Goal: Task Accomplishment & Management: Complete application form

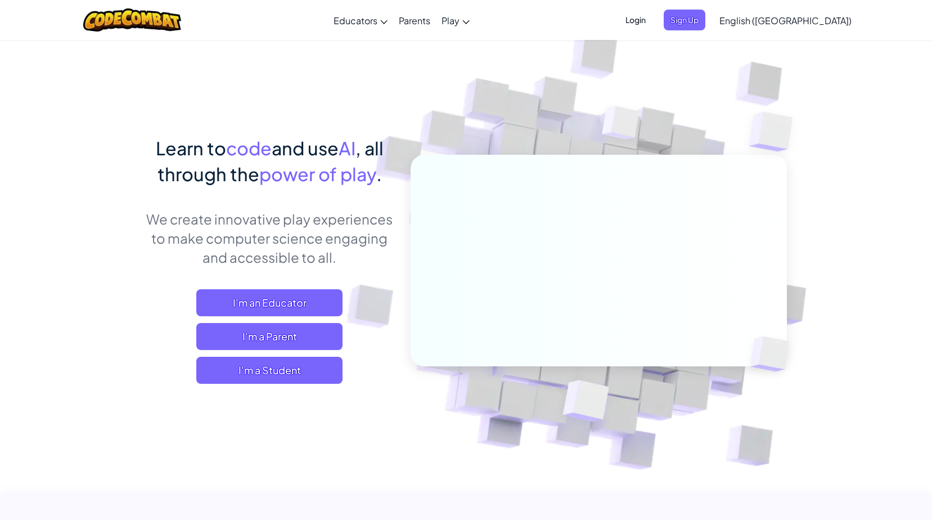
click at [652, 17] on span "Login" at bounding box center [635, 20] width 34 height 21
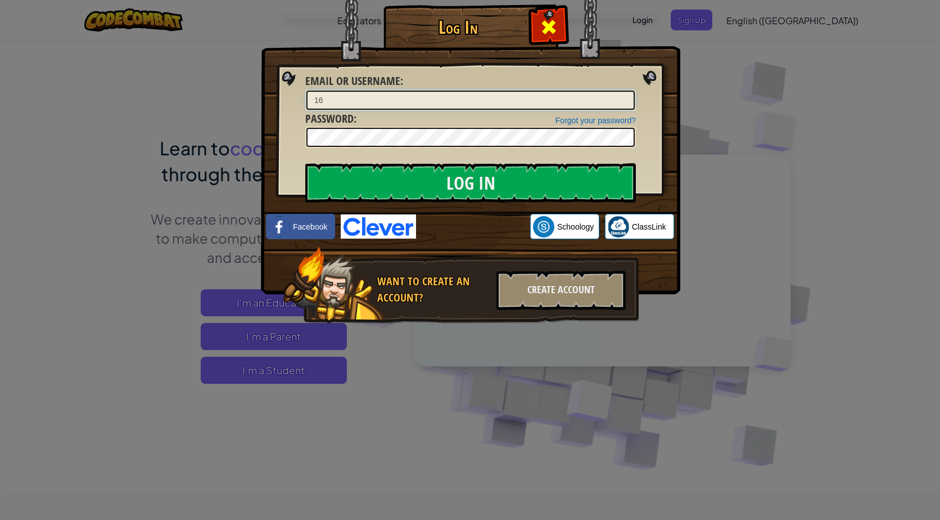
type input "16"
click at [556, 25] on span at bounding box center [549, 27] width 18 height 18
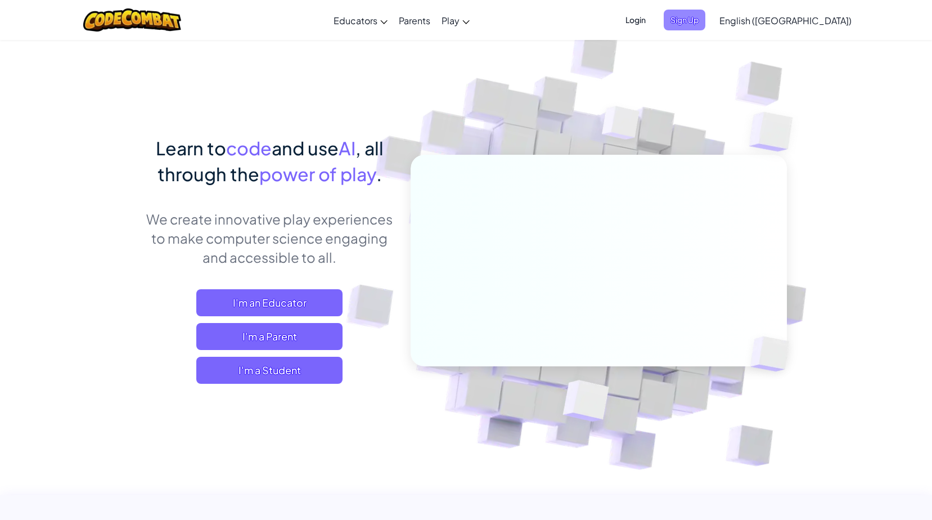
click at [705, 23] on span "Sign Up" at bounding box center [684, 20] width 42 height 21
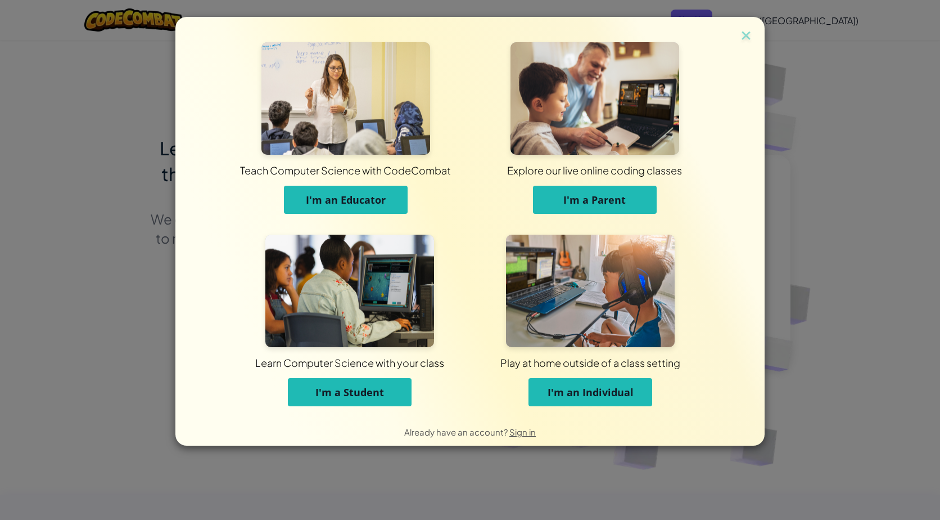
click at [342, 401] on button "I'm a Student" at bounding box center [350, 392] width 124 height 28
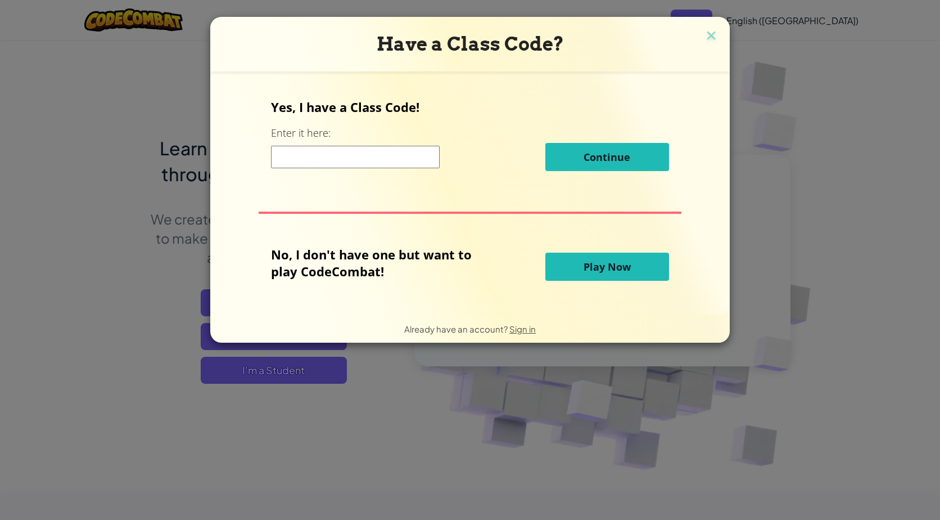
click at [354, 166] on input at bounding box center [355, 157] width 169 height 22
drag, startPoint x: 354, startPoint y: 166, endPoint x: 315, endPoint y: 161, distance: 39.8
click at [315, 161] on input at bounding box center [355, 157] width 169 height 22
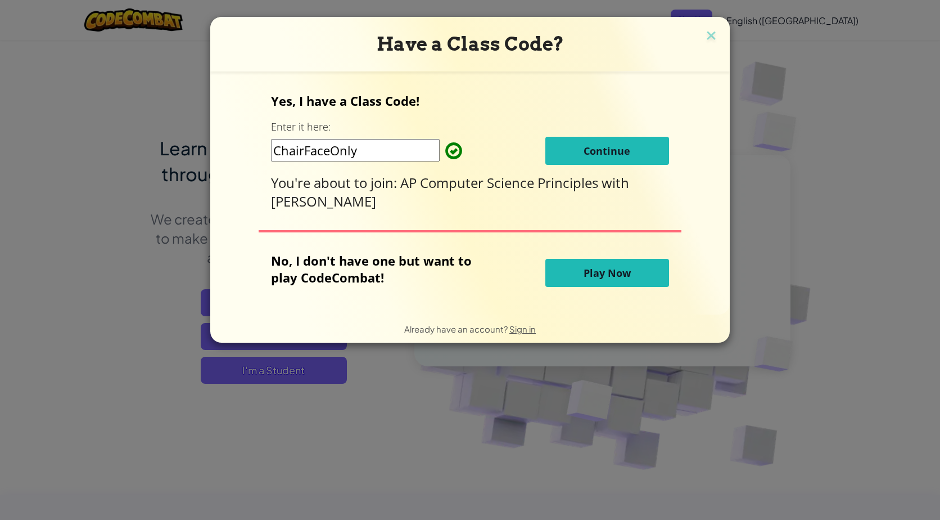
type input "ChairFaceOnly"
click at [575, 142] on button "Continue" at bounding box center [607, 151] width 124 height 28
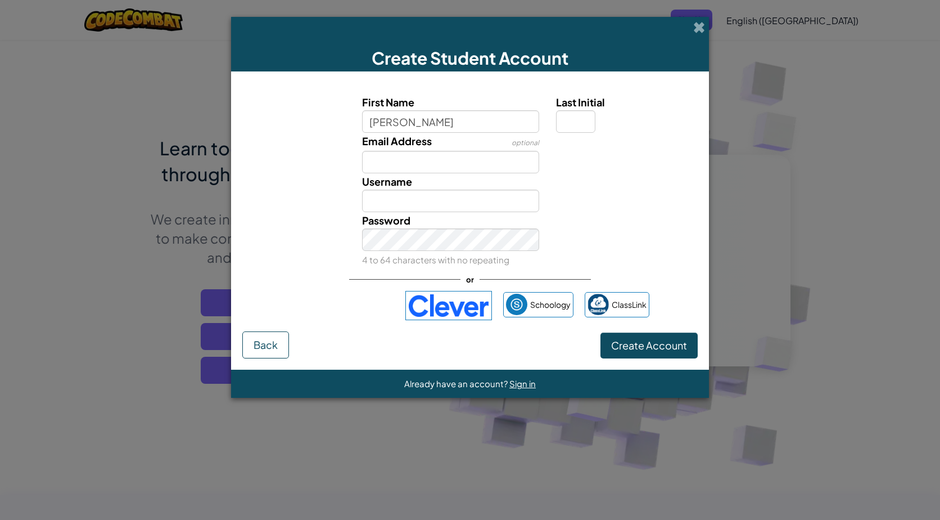
type input "Thomas"
click at [377, 162] on input "Email Address" at bounding box center [451, 162] width 178 height 22
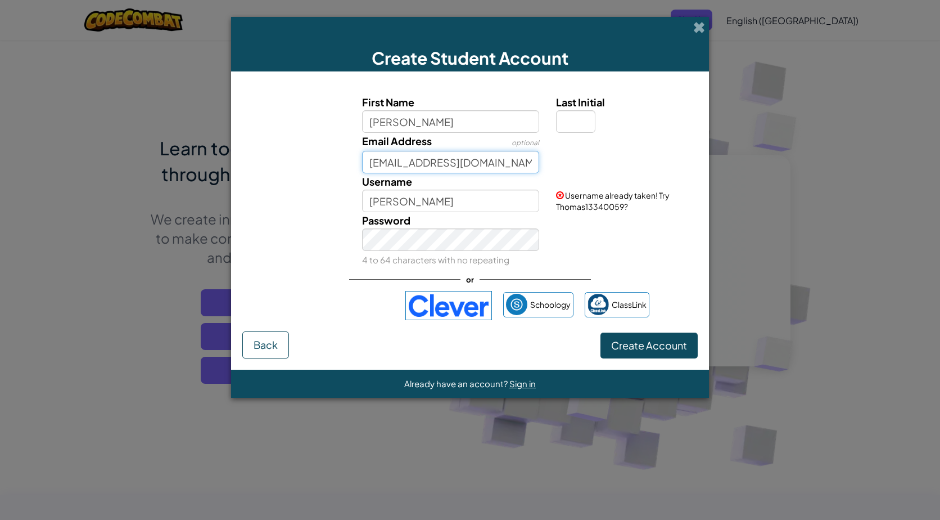
scroll to position [0, 7]
type input "1601412@share.brevardschools.org"
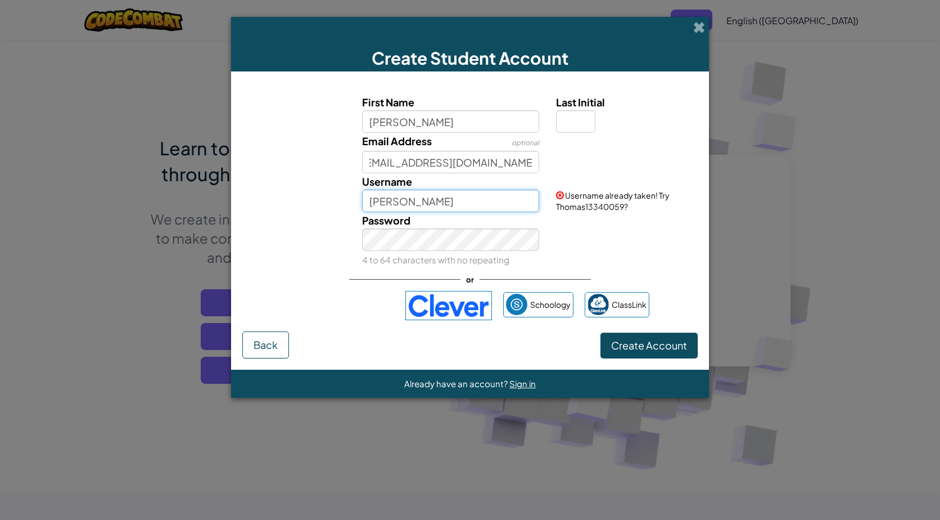
click at [416, 205] on input "Thomas" at bounding box center [451, 200] width 178 height 22
type input "[PERSON_NAME]"
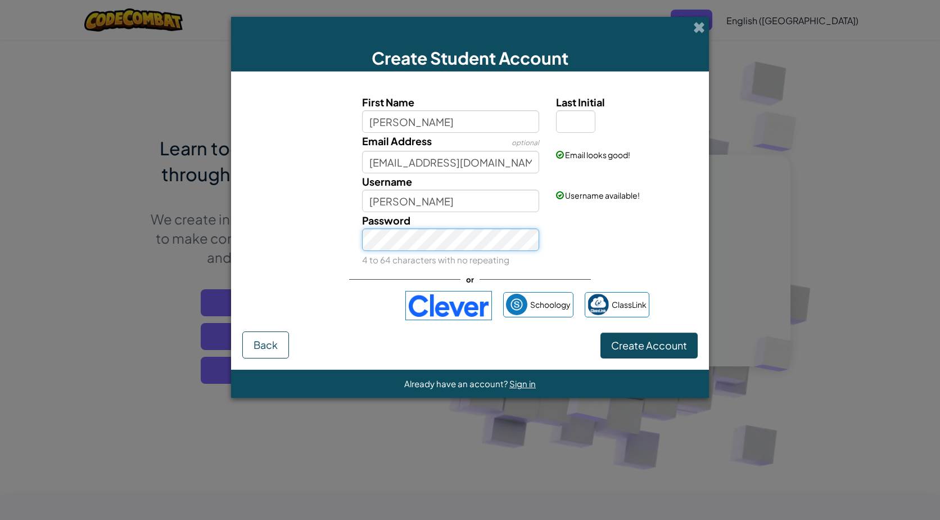
click at [601, 332] on button "Create Account" at bounding box center [649, 345] width 97 height 26
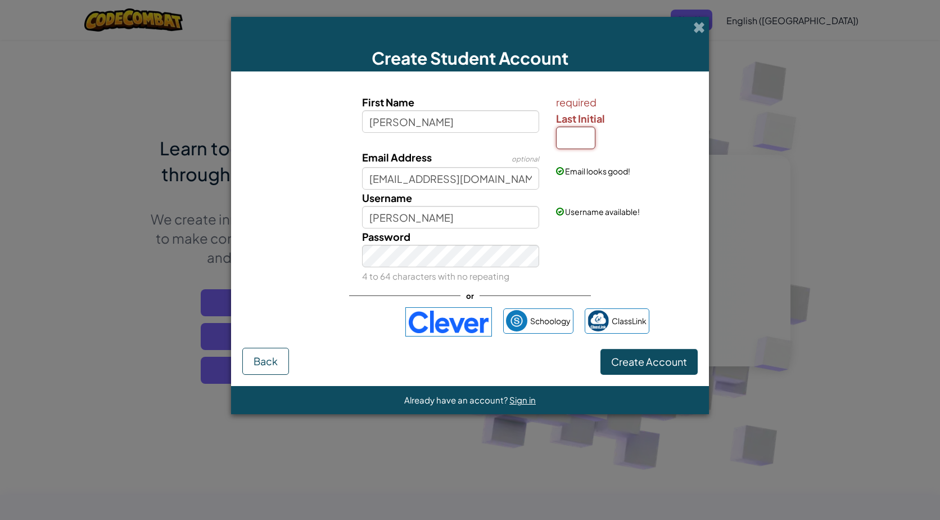
click at [577, 134] on input "Last Initial" at bounding box center [575, 138] width 39 height 22
type input "D"
click at [469, 214] on input "ThomasD" at bounding box center [451, 217] width 178 height 22
click at [606, 237] on div "Password 4 to 64 characters with no repeating" at bounding box center [470, 256] width 467 height 56
click at [440, 218] on input "ThomasD" at bounding box center [451, 217] width 178 height 22
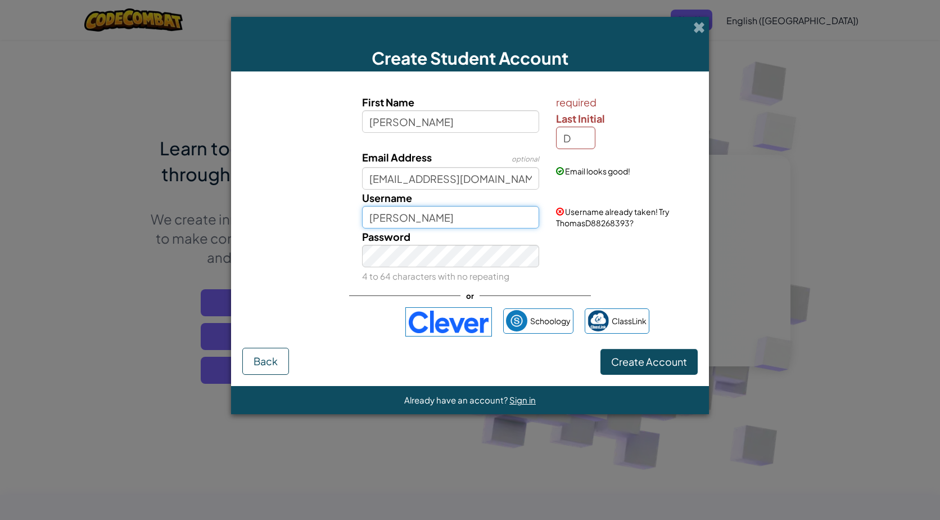
type input "[PERSON_NAME]"
click at [593, 258] on div "Password 4 to 64 characters with no repeating" at bounding box center [470, 256] width 467 height 56
click at [579, 133] on input "D" at bounding box center [575, 138] width 39 height 22
click at [634, 142] on div "required Last Initial D" at bounding box center [625, 121] width 139 height 55
click at [584, 139] on input "D" at bounding box center [575, 138] width 39 height 22
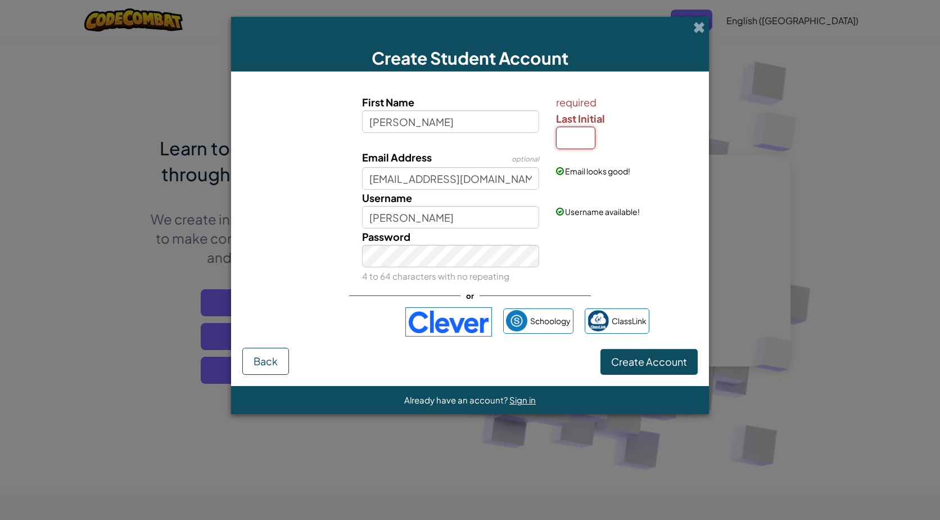
type input "D"
click at [601, 349] on button "Create Account" at bounding box center [649, 362] width 97 height 26
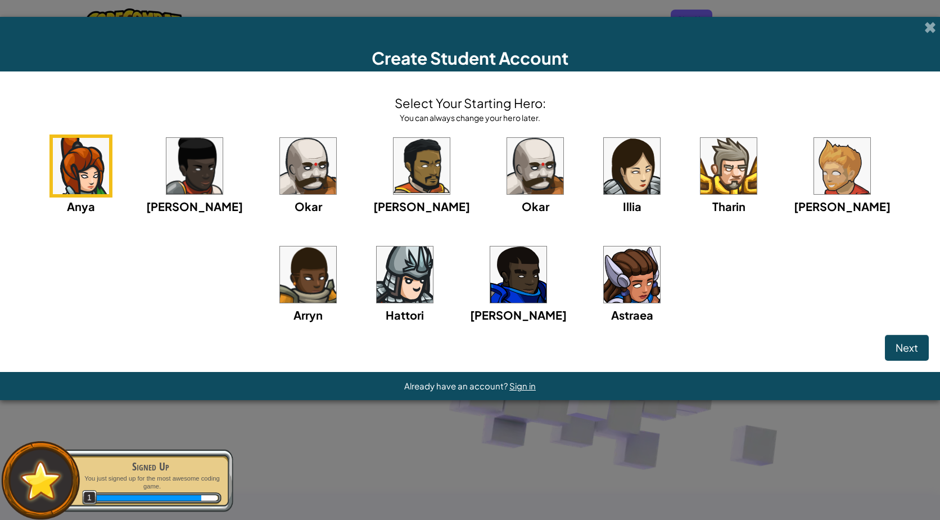
click at [288, 173] on img at bounding box center [308, 166] width 56 height 56
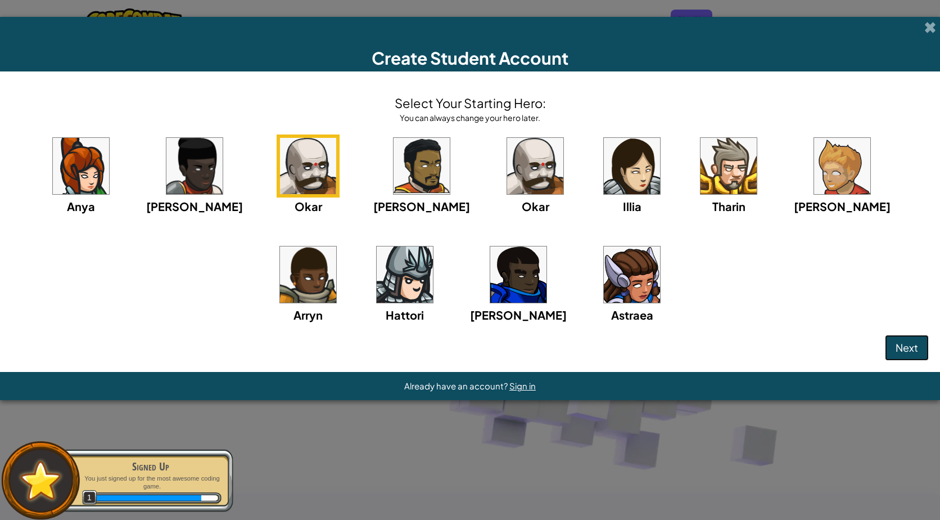
click at [898, 347] on span "Next" at bounding box center [907, 347] width 22 height 13
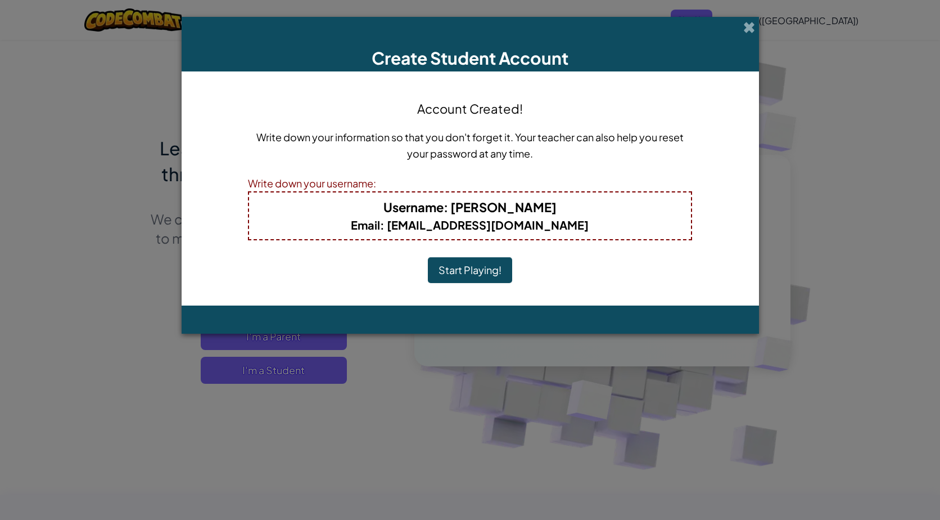
click at [496, 273] on button "Start Playing!" at bounding box center [470, 270] width 84 height 26
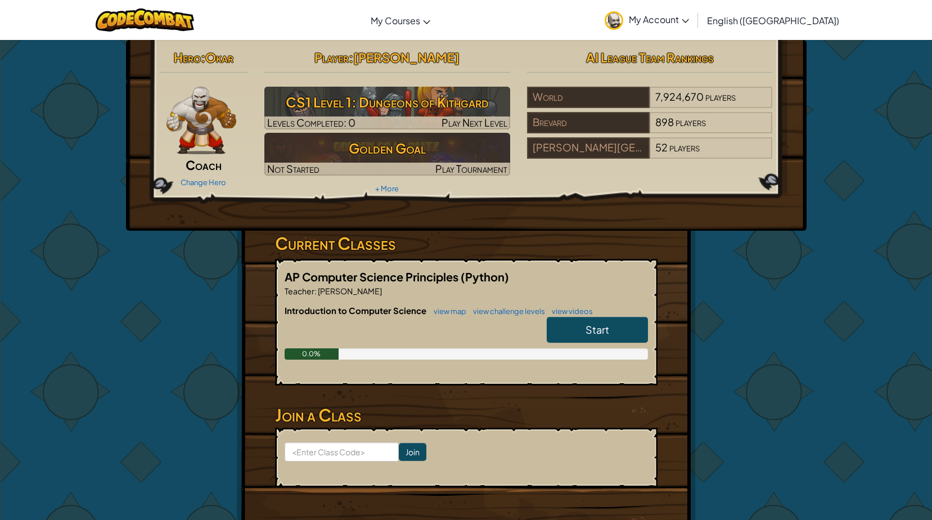
click at [603, 332] on span "Start" at bounding box center [597, 329] width 24 height 13
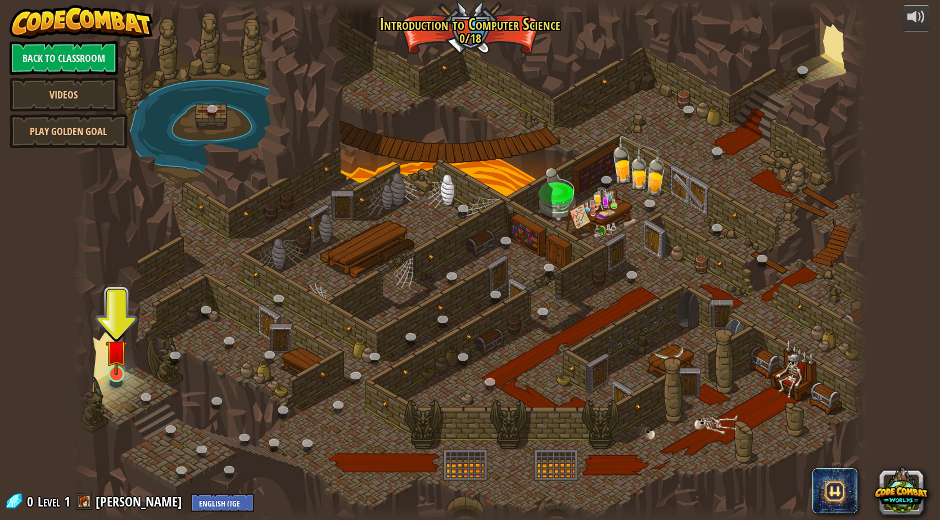
click at [114, 355] on img at bounding box center [116, 350] width 21 height 49
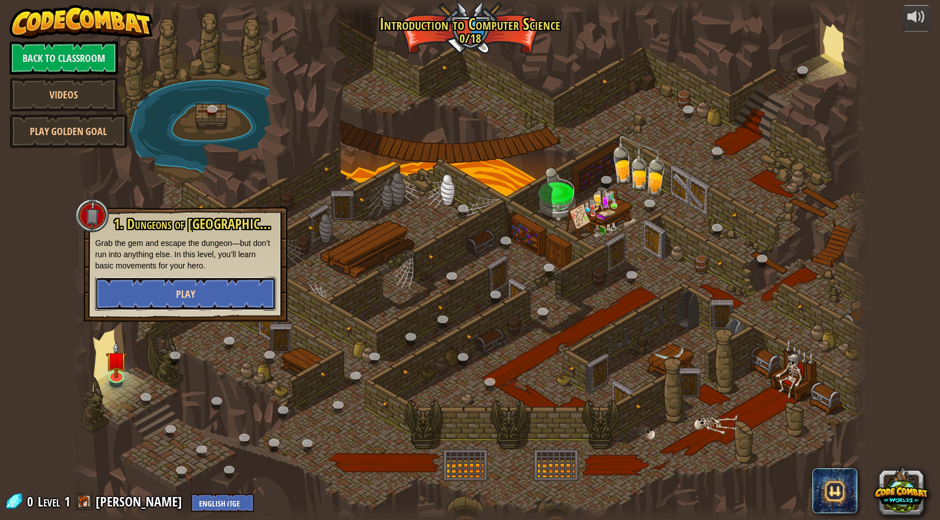
click at [156, 290] on button "Play" at bounding box center [185, 294] width 181 height 34
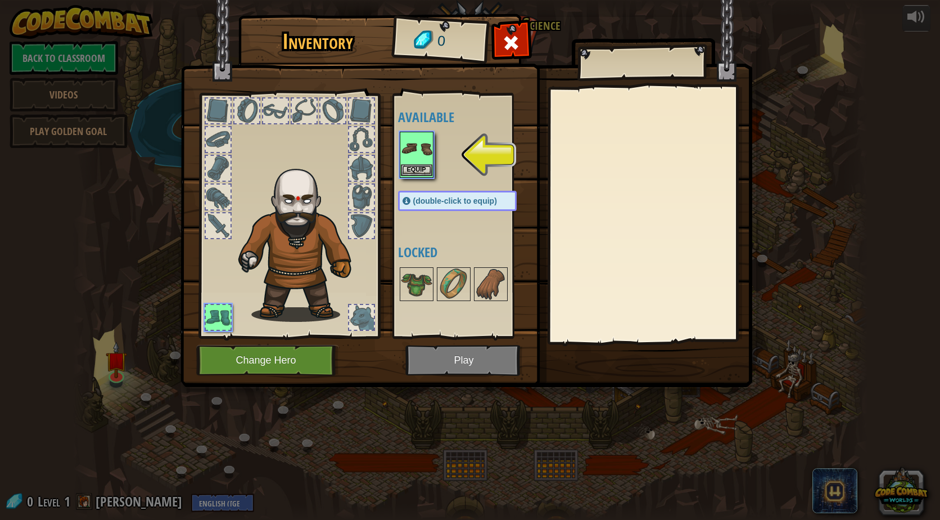
click at [410, 159] on img at bounding box center [416, 148] width 31 height 31
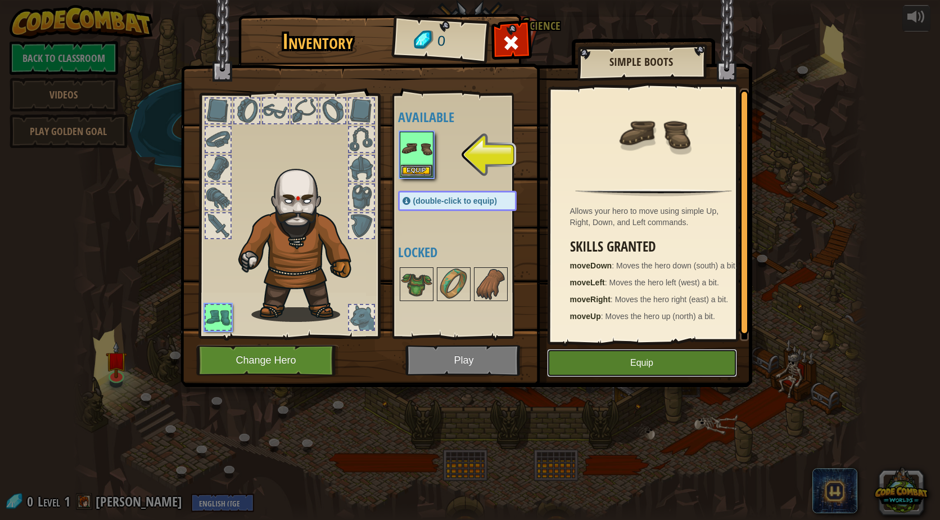
click at [626, 362] on button "Equip" at bounding box center [642, 363] width 190 height 28
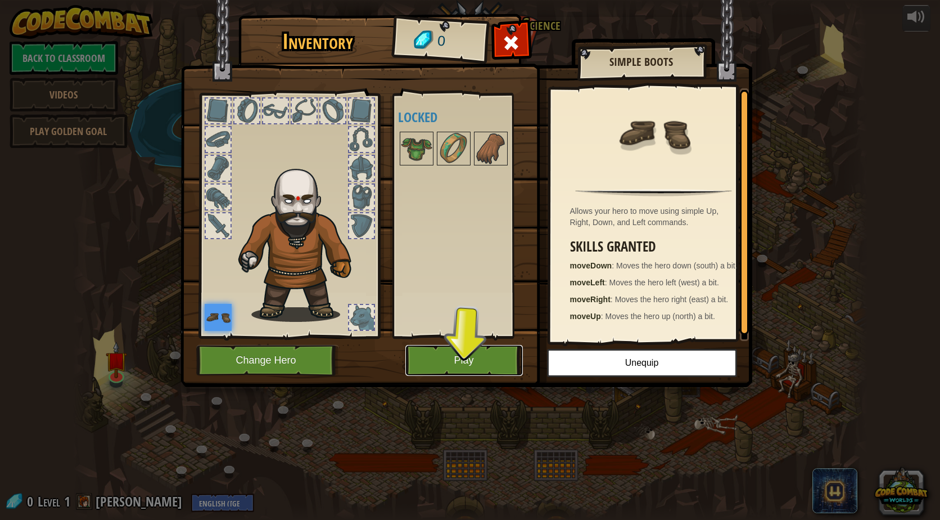
click at [458, 365] on button "Play" at bounding box center [464, 360] width 118 height 31
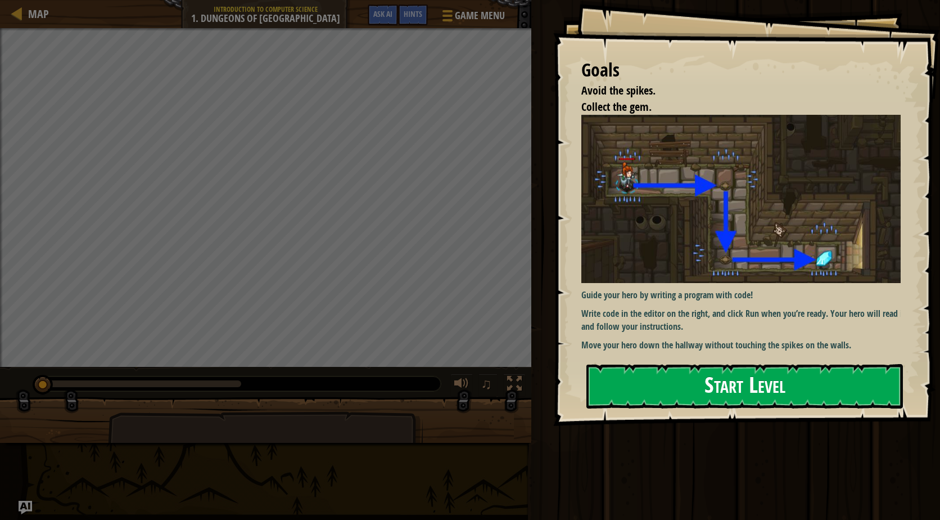
click at [624, 243] on div "Goals Avoid the spikes. Collect the gem. Guide your hero by writing a program w…" at bounding box center [746, 213] width 387 height 426
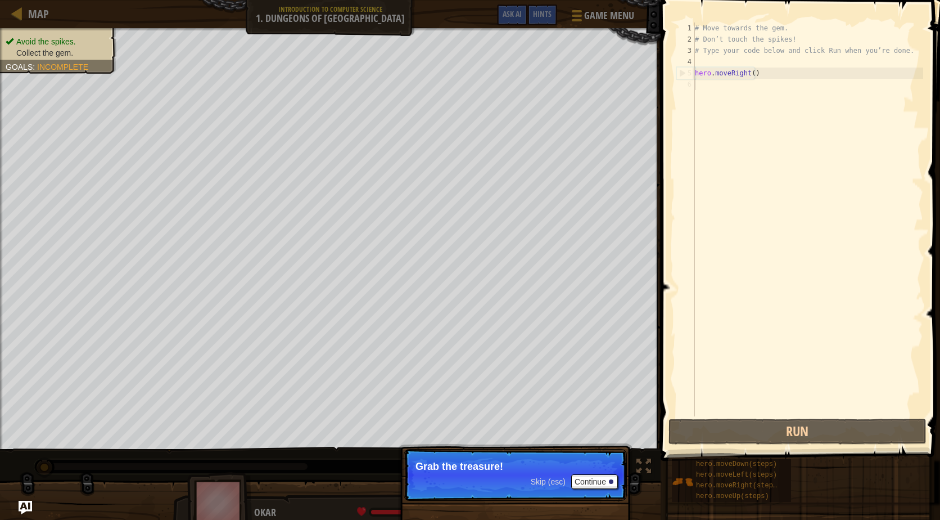
click at [562, 482] on span "Skip (esc)" at bounding box center [548, 481] width 35 height 9
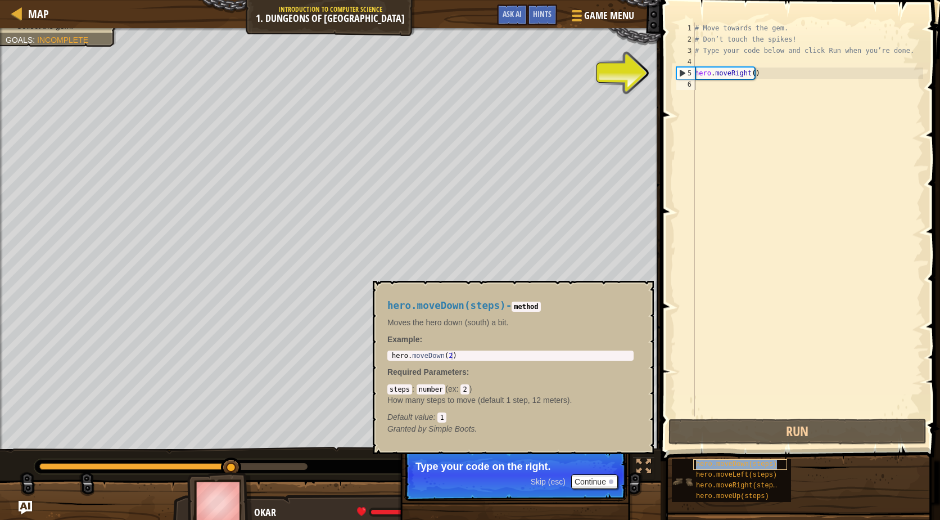
click at [739, 460] on span "hero.moveDown(steps)" at bounding box center [736, 464] width 81 height 8
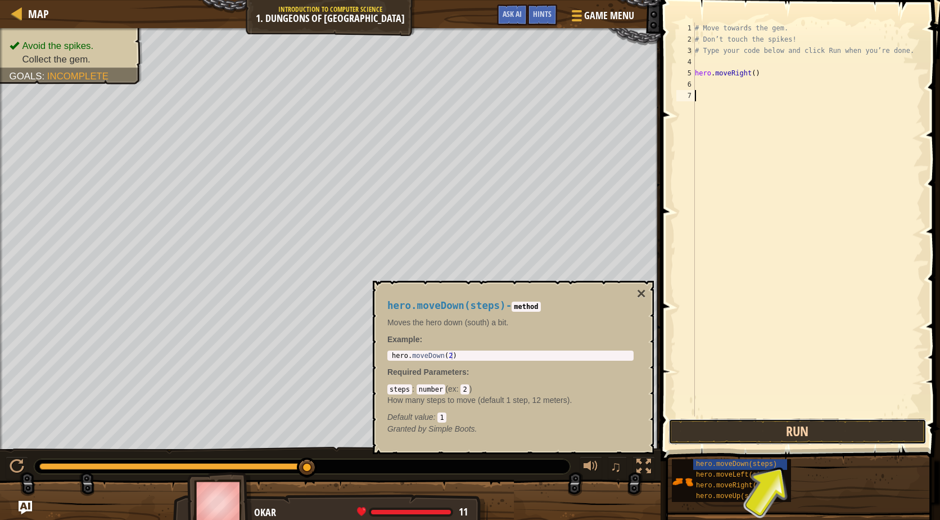
click at [831, 426] on button "Run" at bounding box center [798, 431] width 258 height 26
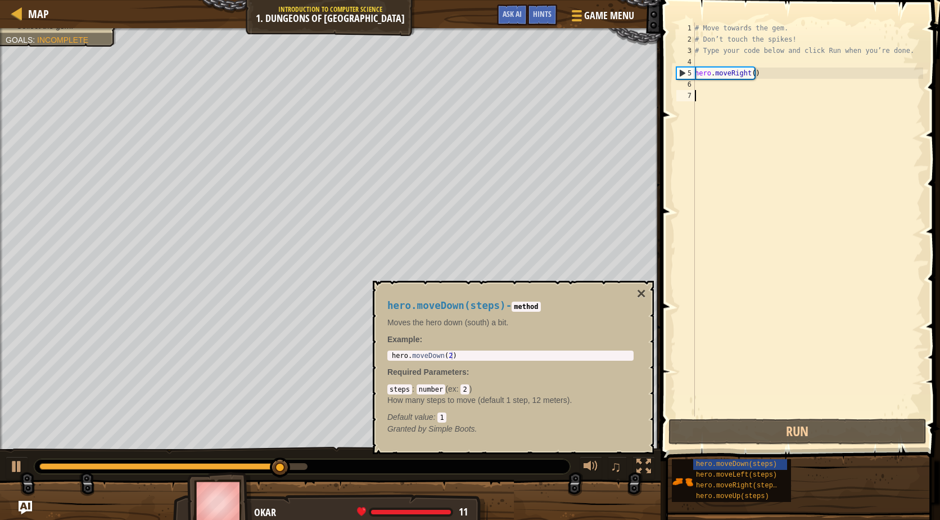
click at [721, 85] on div "# Move towards the gem. # Don’t touch the spikes! # Type your code below and cl…" at bounding box center [808, 230] width 231 height 416
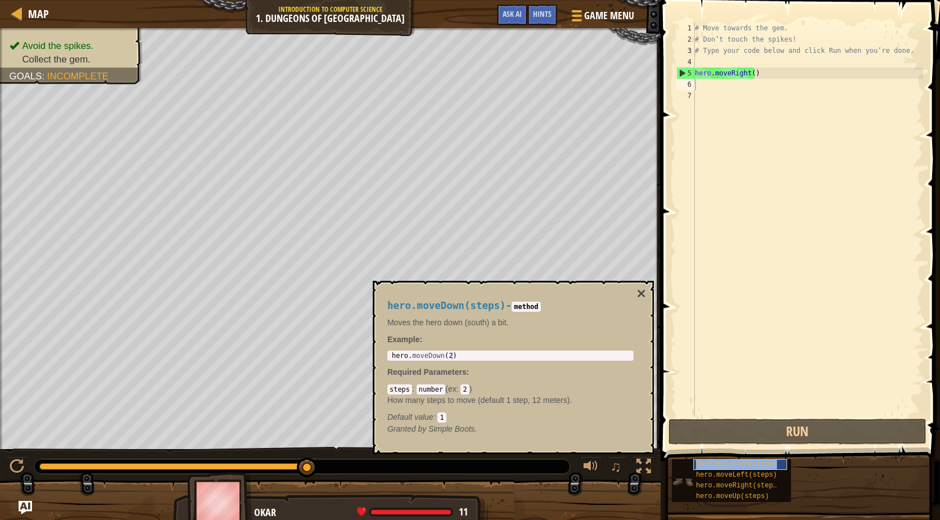
click at [713, 465] on span "hero.moveDown(steps)" at bounding box center [736, 464] width 81 height 8
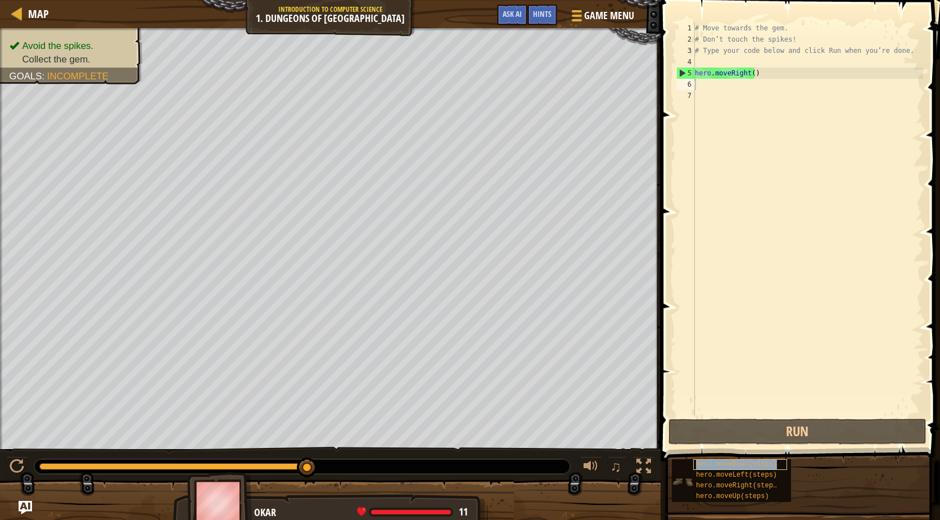
click at [713, 465] on span "hero.moveDown(steps)" at bounding box center [736, 464] width 81 height 8
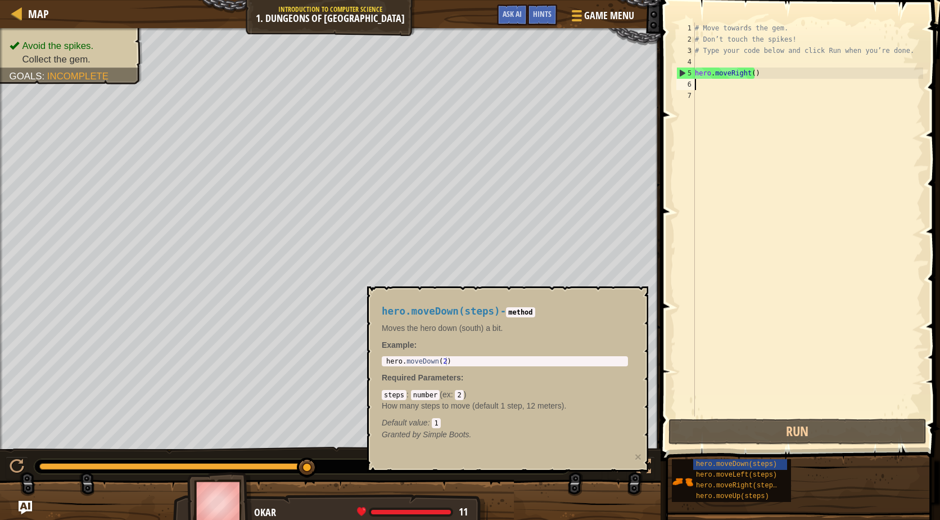
type textarea "hero.moveDown(2)"
click at [458, 357] on div "hero . moveDown ( 2 )" at bounding box center [505, 369] width 242 height 24
click at [450, 359] on div "hero . moveDown ( 2 )" at bounding box center [505, 369] width 242 height 24
click at [750, 77] on div "# Move towards the gem. # Don’t touch the spikes! # Type your code below and cl…" at bounding box center [808, 230] width 231 height 416
type textarea "hero.moveRight(1)"
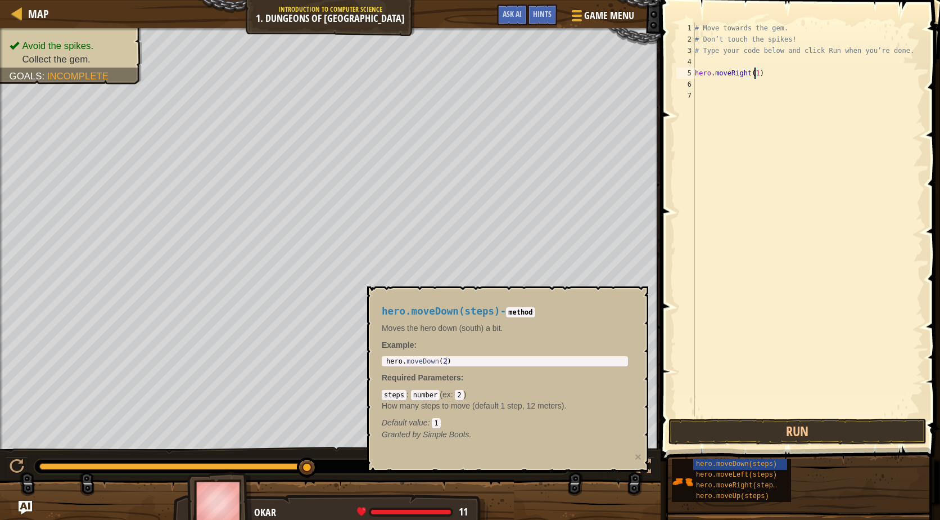
scroll to position [5, 0]
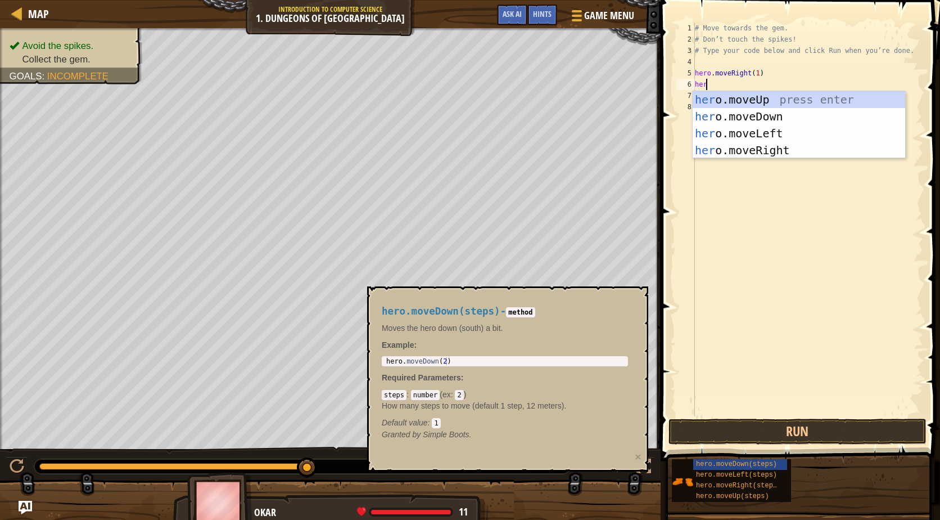
type textarea "hero"
type textarea "hero.movedo"
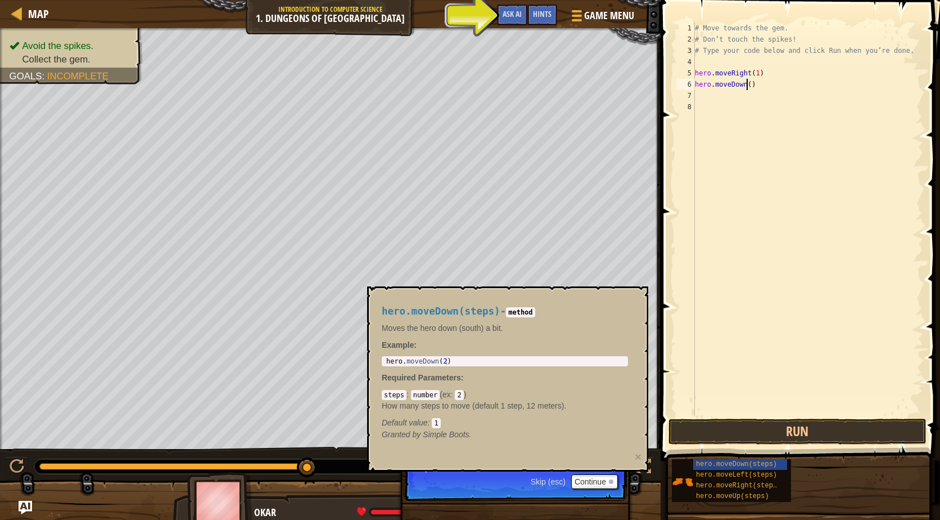
type textarea "hero.moveDown(1)"
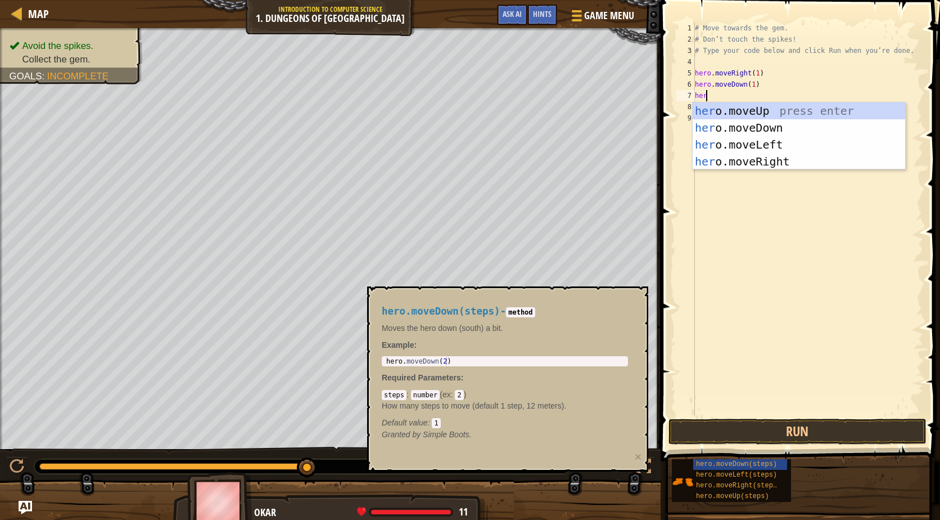
scroll to position [5, 1]
type textarea "hero."
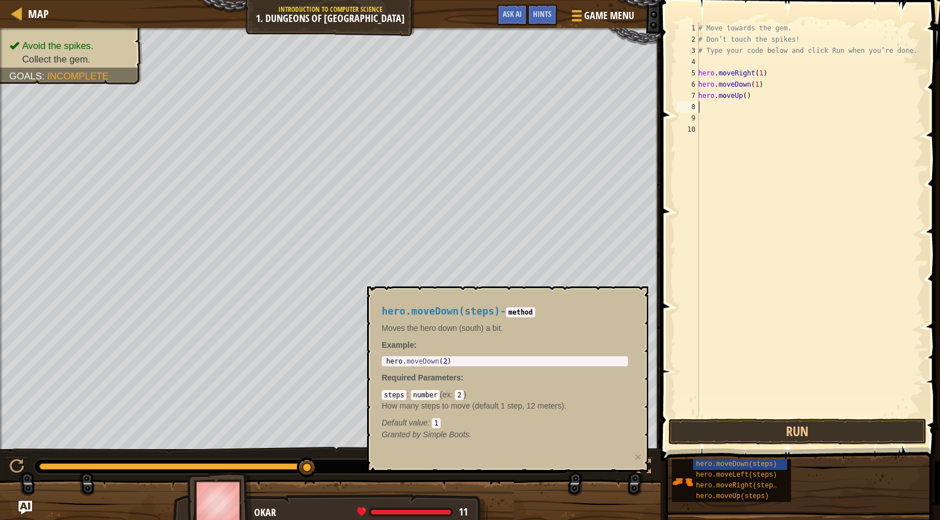
scroll to position [5, 0]
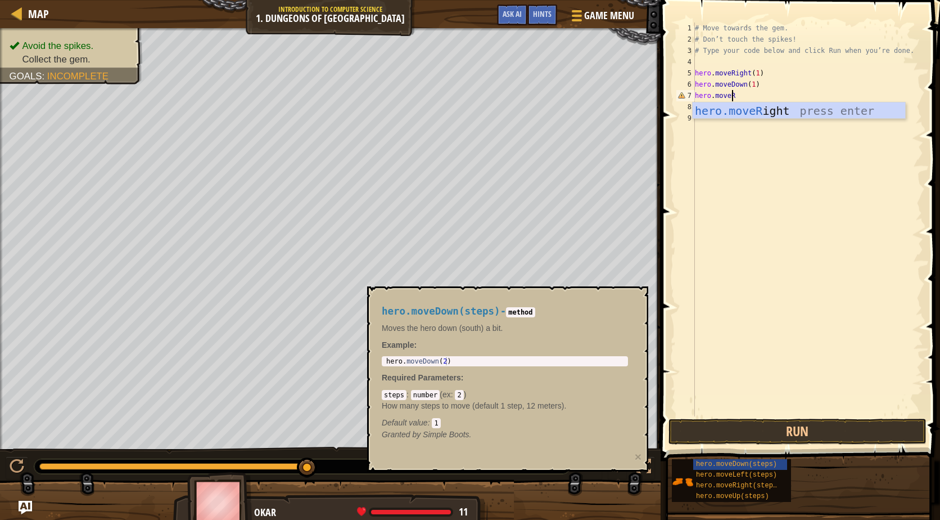
type textarea "hero.moveRi"
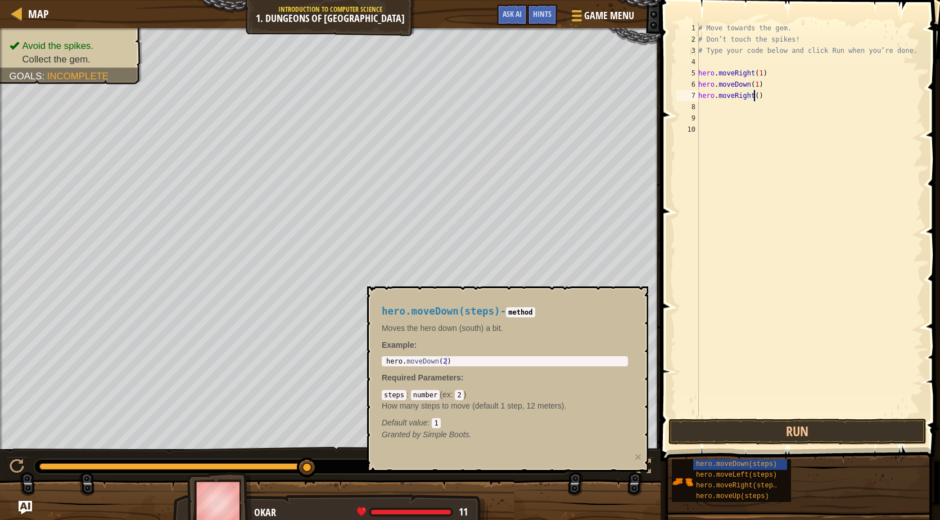
type textarea "hero.moveRight(2)"
click at [790, 435] on button "Run" at bounding box center [798, 431] width 258 height 26
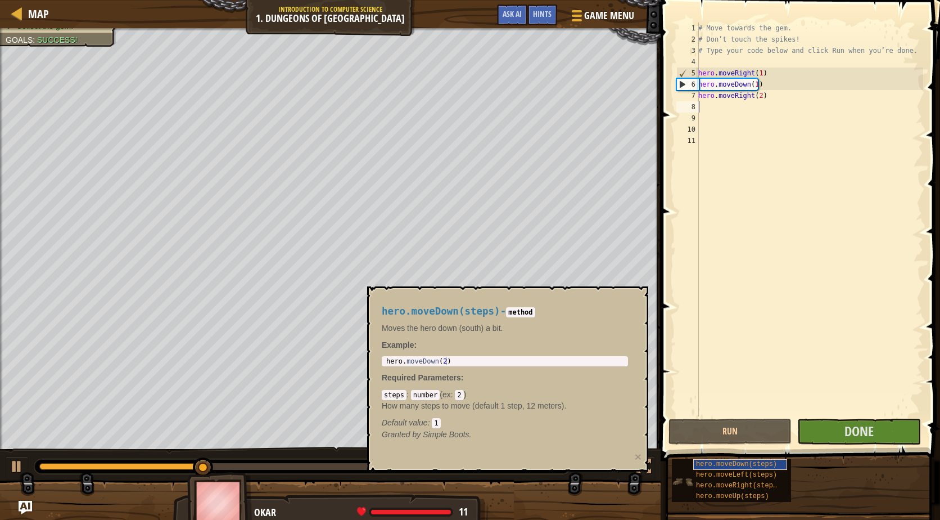
click at [700, 464] on span "hero.moveDown(steps)" at bounding box center [736, 464] width 81 height 8
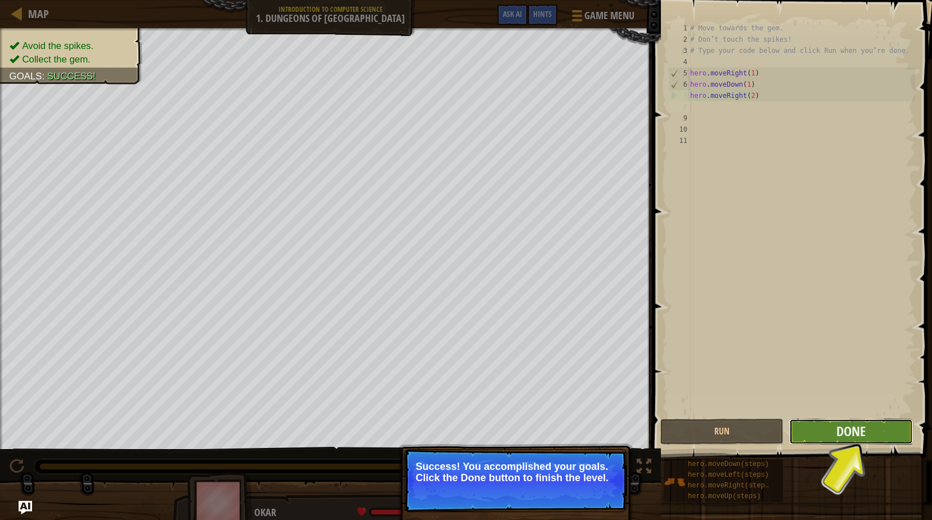
click at [865, 430] on span "Done" at bounding box center [850, 431] width 29 height 18
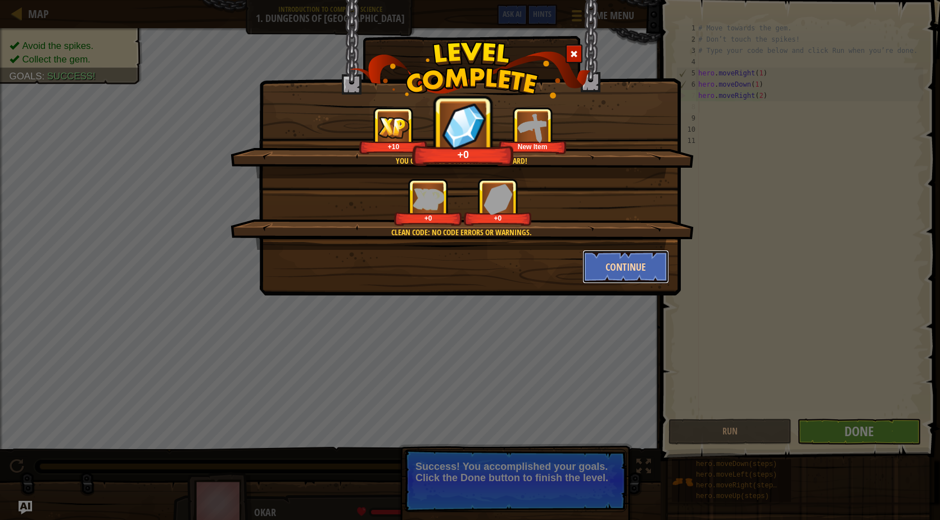
click at [617, 261] on button "Continue" at bounding box center [626, 267] width 87 height 34
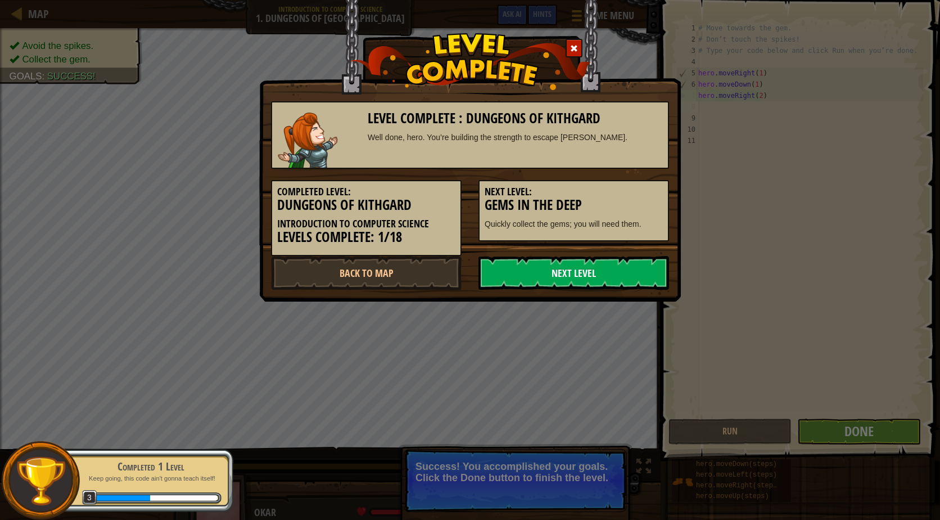
click at [583, 263] on link "Next Level" at bounding box center [573, 273] width 191 height 34
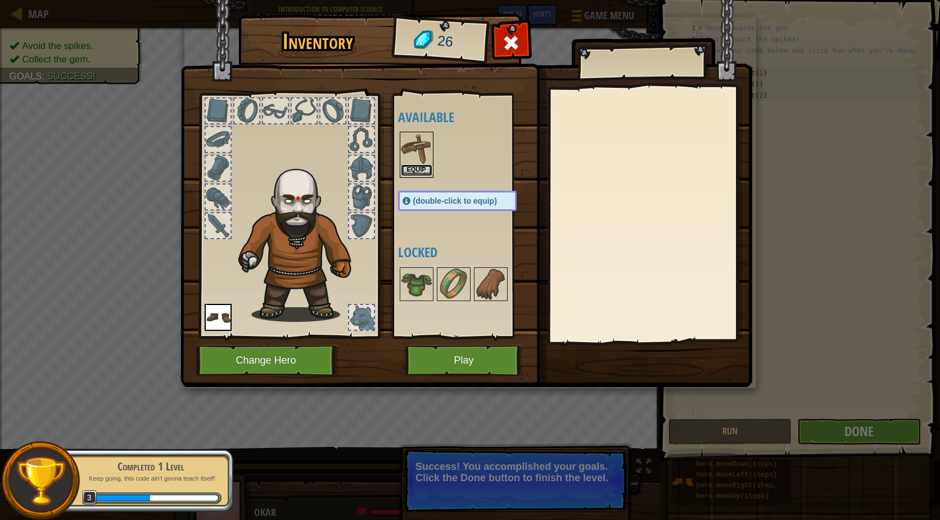
click at [418, 168] on button "Equip" at bounding box center [416, 170] width 31 height 12
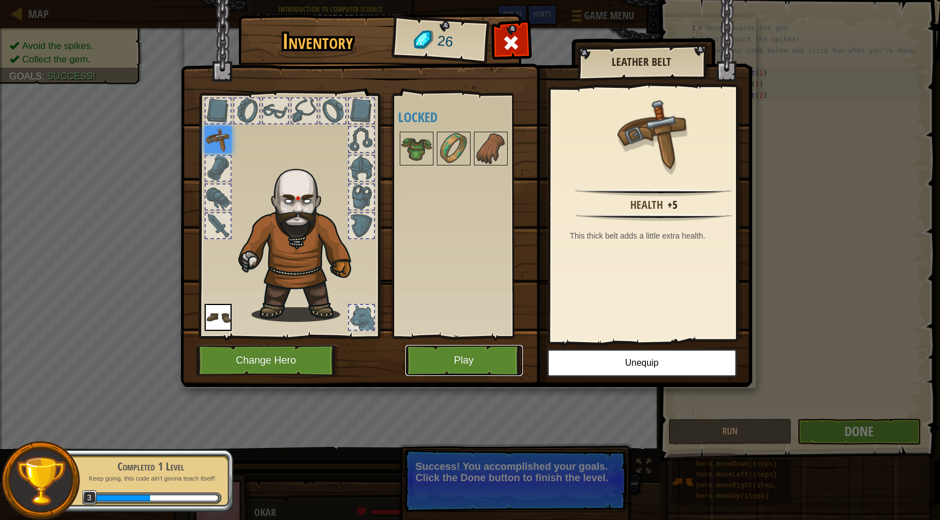
click at [467, 345] on button "Play" at bounding box center [464, 360] width 118 height 31
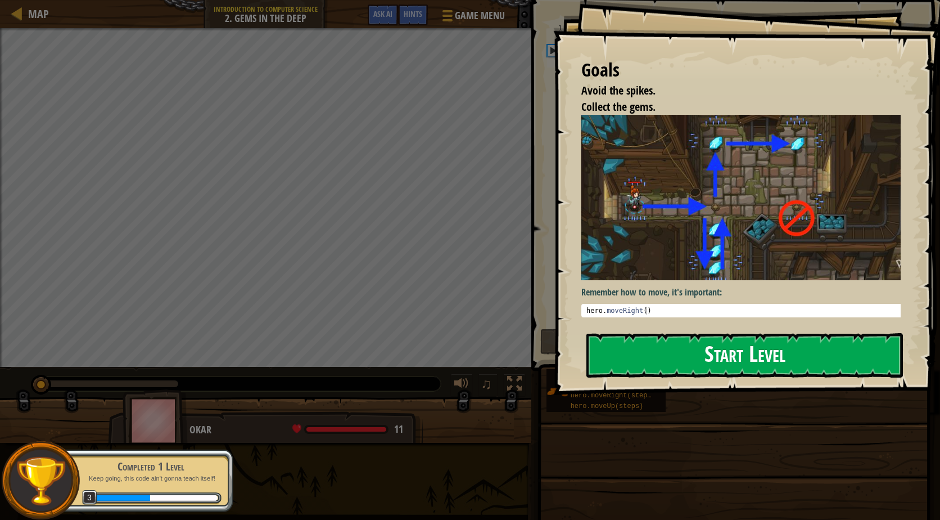
click at [662, 348] on button "Start Level" at bounding box center [744, 355] width 317 height 44
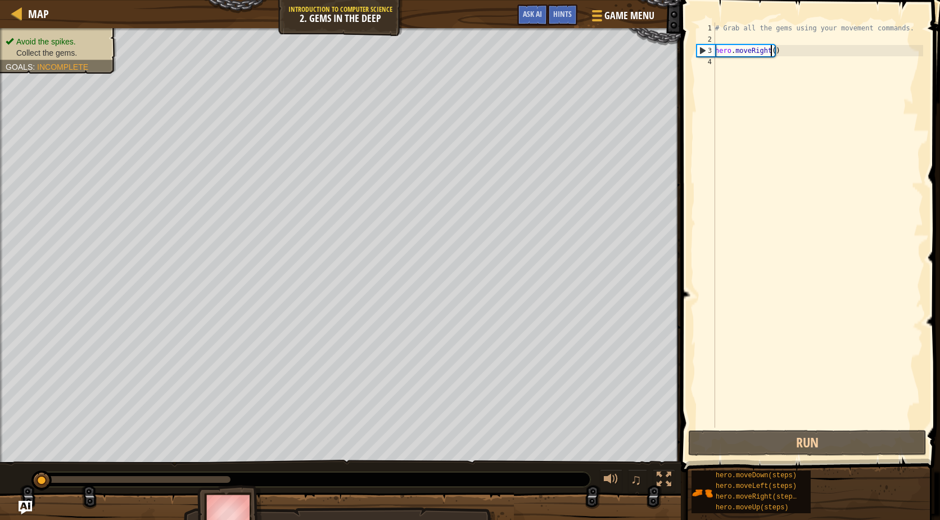
click at [770, 50] on div "# Grab all the gems using your movement commands. hero . moveRight ( )" at bounding box center [818, 235] width 210 height 427
type textarea "hero.moveRight(1)"
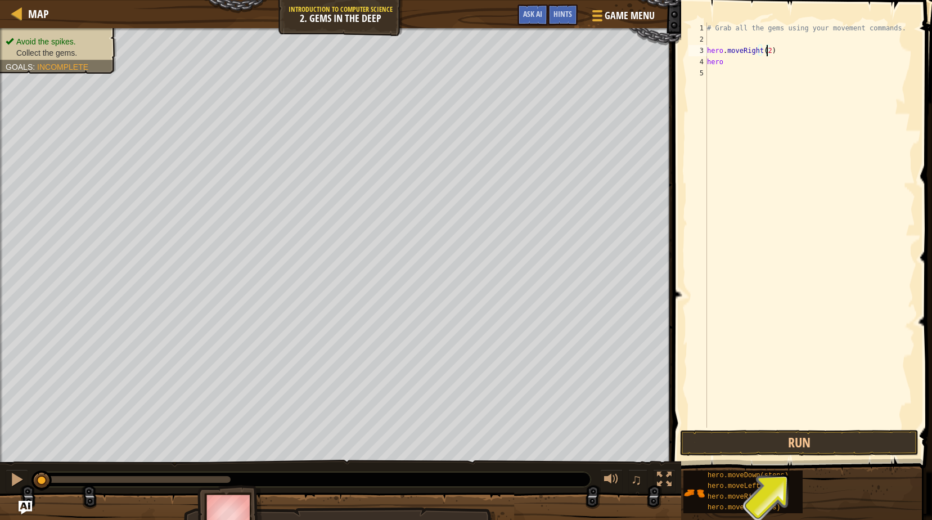
scroll to position [5, 1]
type textarea "hero."
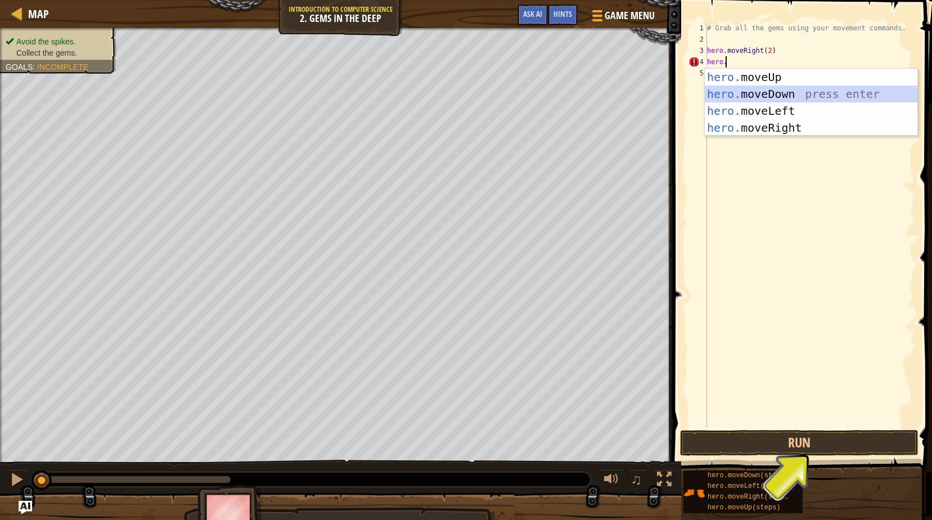
scroll to position [5, 0]
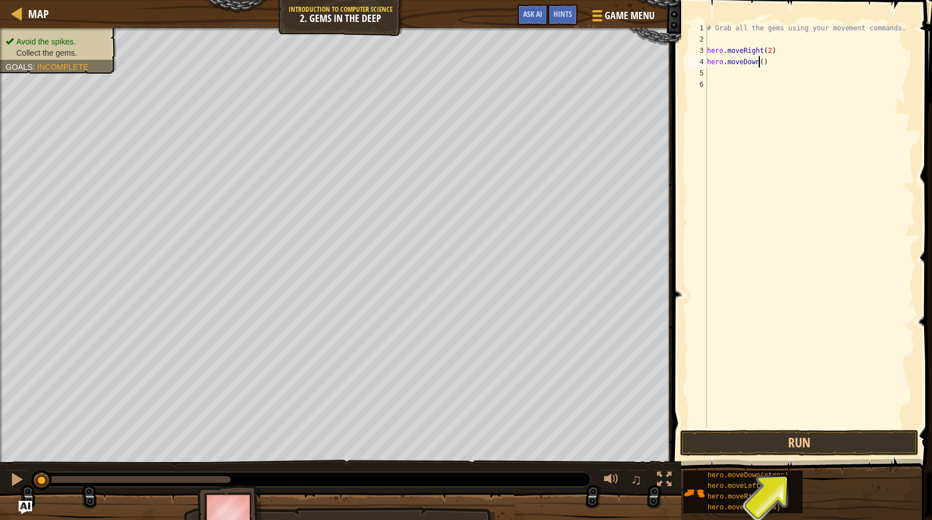
type textarea "hero.moveDown(1)"
click at [734, 76] on div "# Grab all the gems using your movement commands. hero . moveRight ( 2 ) hero .…" at bounding box center [810, 235] width 210 height 427
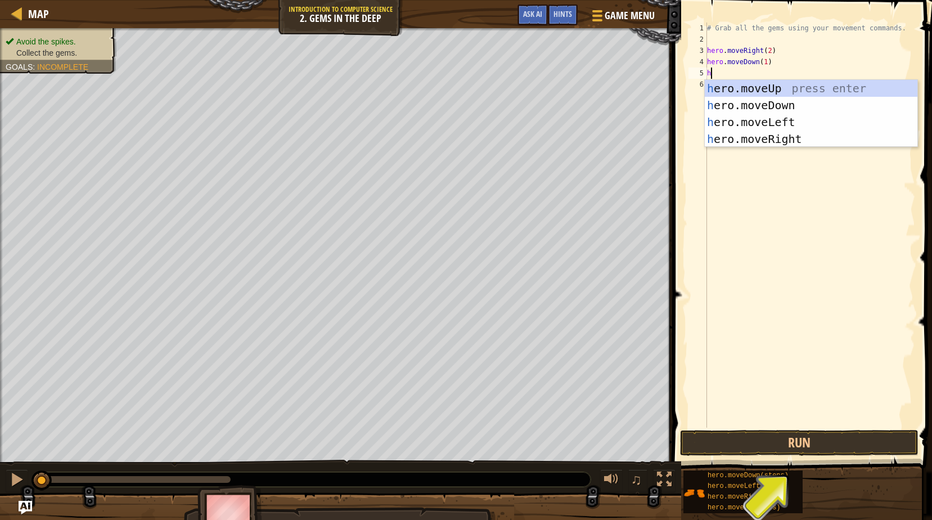
type textarea "her"
click at [734, 84] on div "her o.moveUp press enter her o.moveDown press enter her o.moveLeft press enter …" at bounding box center [811, 130] width 213 height 101
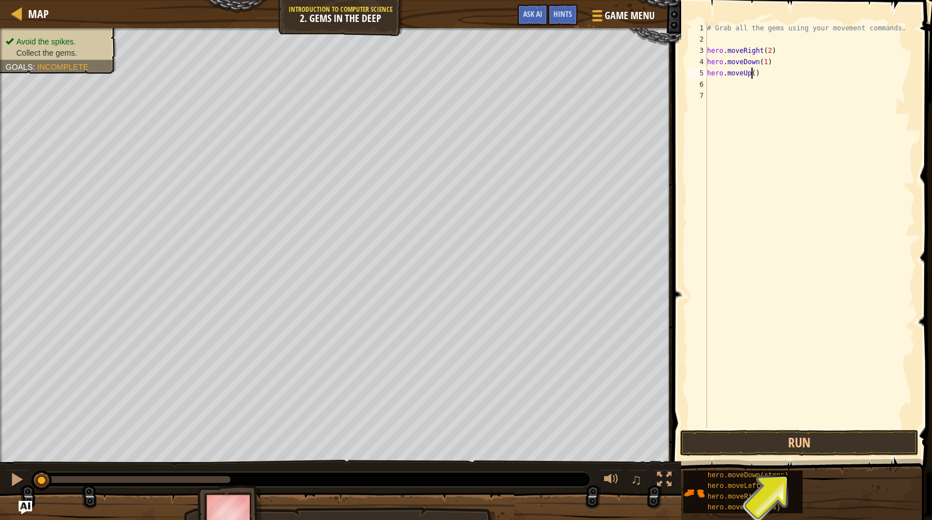
click at [751, 75] on div "# Grab all the gems using your movement commands. hero . moveRight ( 2 ) hero .…" at bounding box center [810, 235] width 210 height 427
click at [763, 53] on div "# Grab all the gems using your movement commands. hero . moveRight ( 2 ) hero .…" at bounding box center [810, 235] width 210 height 427
click at [765, 51] on div "# Grab all the gems using your movement commands. hero . moveRight ( 2 ) hero .…" at bounding box center [810, 235] width 210 height 427
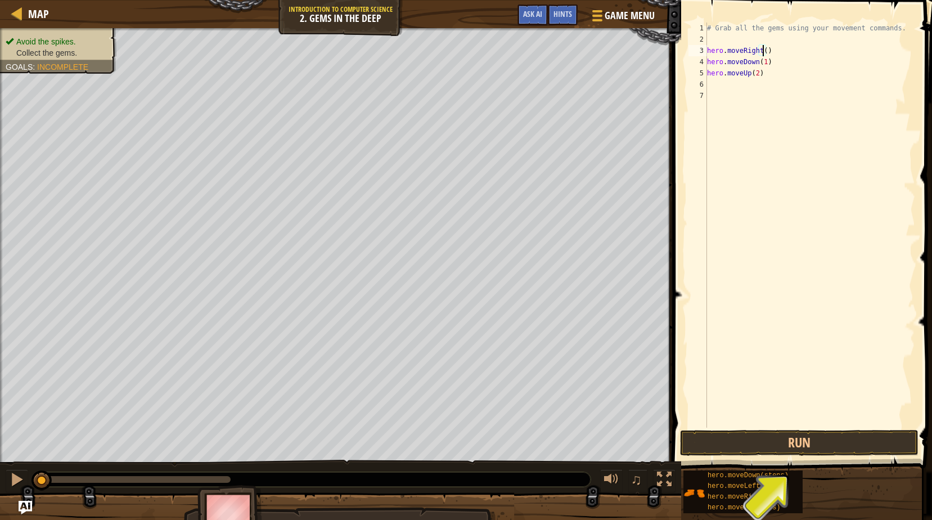
type textarea "hero.moveRight(2)"
click at [768, 48] on div "# Grab all the gems using your movement commands. hero . moveRight ( 2 ) hero .…" at bounding box center [810, 235] width 210 height 427
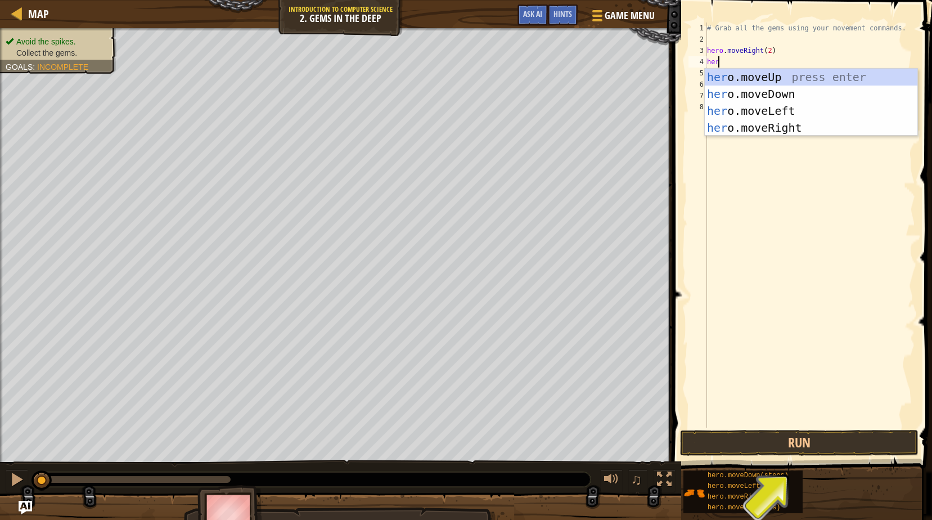
scroll to position [5, 1]
type textarea "hero.moveUp(2)"
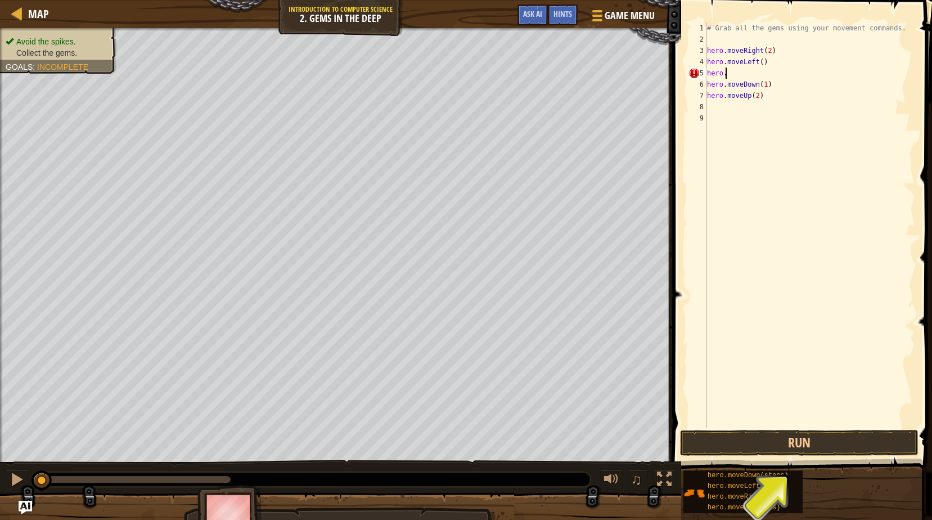
click at [746, 71] on div "# Grab all the gems using your movement commands. hero . moveRight ( 2 ) hero .…" at bounding box center [810, 235] width 210 height 427
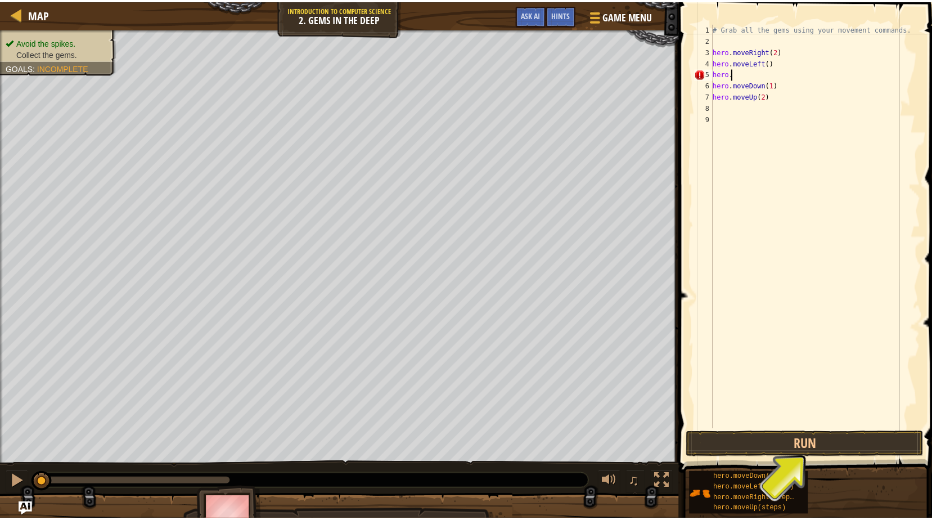
scroll to position [5, 1]
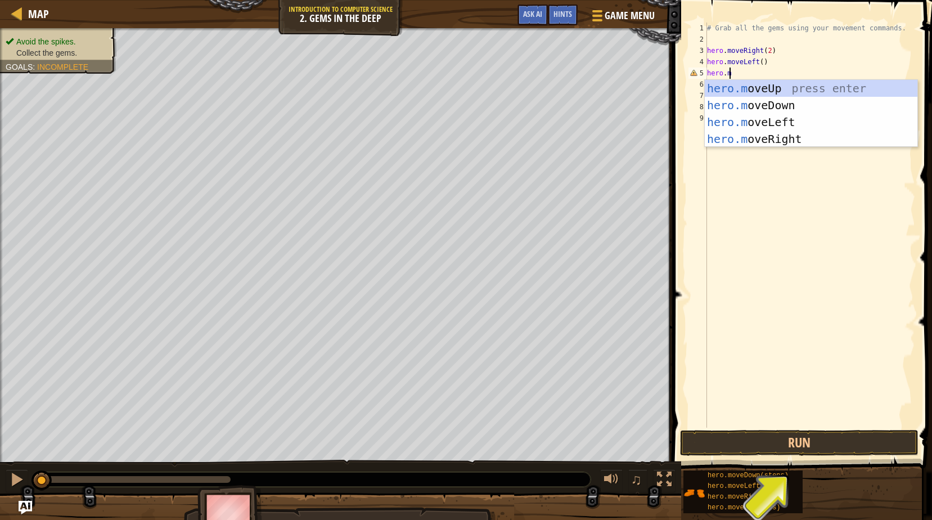
type textarea "[DOMAIN_NAME]"
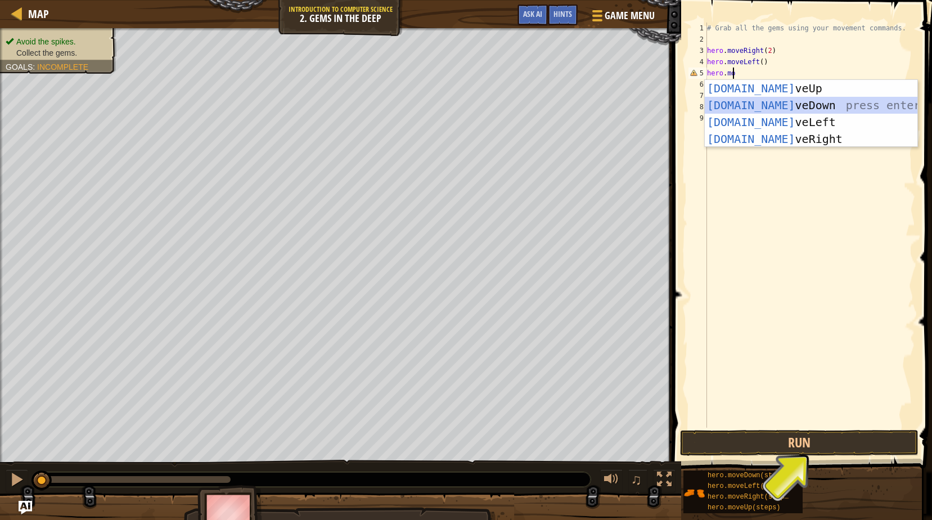
scroll to position [5, 0]
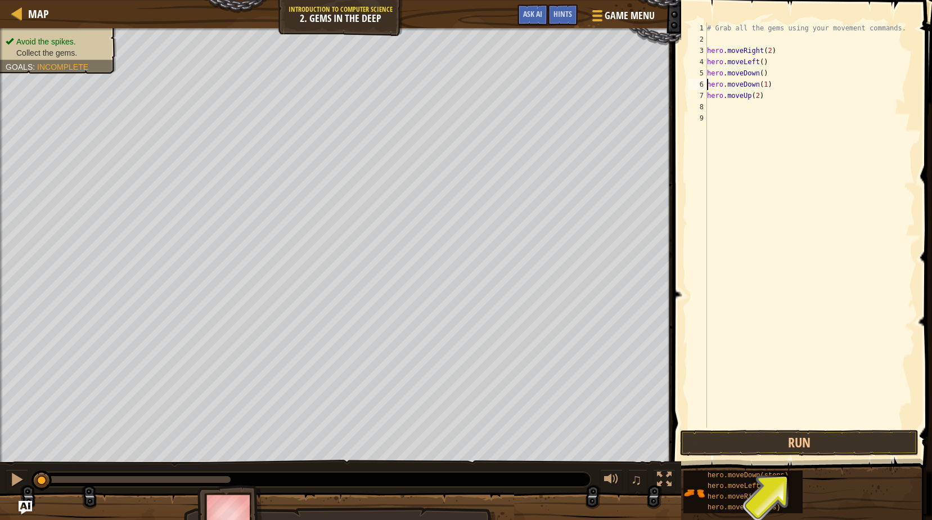
click at [757, 76] on div "# Grab all the gems using your movement commands. hero . moveRight ( 2 ) hero .…" at bounding box center [810, 235] width 210 height 427
click at [713, 78] on div "# Grab all the gems using your movement commands. hero . moveRight ( 2 ) hero .…" at bounding box center [810, 235] width 210 height 427
click at [696, 74] on div "5" at bounding box center [697, 72] width 19 height 11
click at [746, 74] on div "# Grab all the gems using your movement commands. hero . moveRight ( 2 ) hero .…" at bounding box center [810, 235] width 210 height 427
click at [723, 73] on div "# Grab all the gems using your movement commands. hero . moveRight ( 2 ) hero .…" at bounding box center [810, 235] width 210 height 427
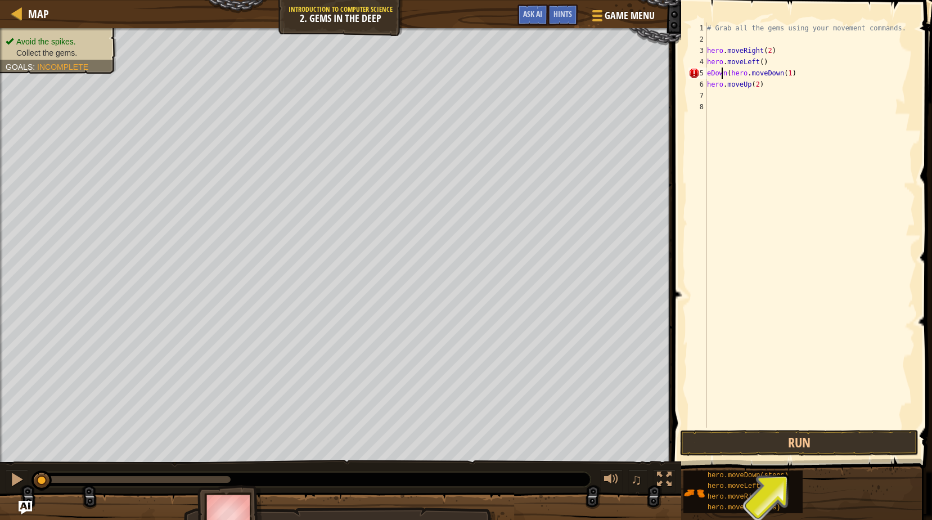
click at [727, 78] on div "# Grab all the gems using your movement commands. hero . moveRight ( 2 ) hero .…" at bounding box center [810, 235] width 210 height 427
click at [724, 76] on div "# Grab all the gems using your movement commands. hero . moveRight ( 2 ) hero .…" at bounding box center [810, 235] width 210 height 427
click at [725, 76] on div "# Grab all the gems using your movement commands. hero . moveRight ( 2 ) hero .…" at bounding box center [810, 235] width 210 height 427
click at [768, 65] on div "# Grab all the gems using your movement commands. hero . moveRight ( 2 ) hero .…" at bounding box center [810, 235] width 210 height 427
type textarea "hero.moveLeft()"
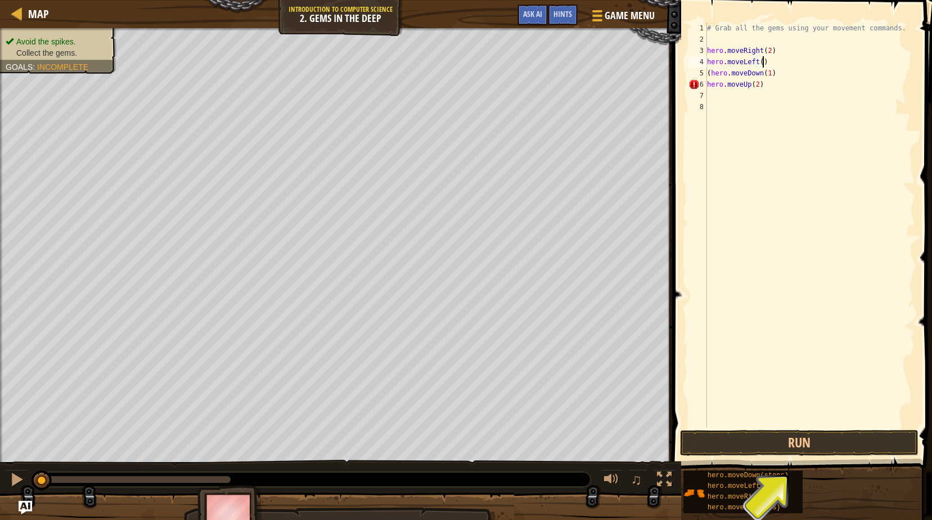
click at [759, 62] on div "# Grab all the gems using your movement commands. hero . moveRight ( 2 ) hero .…" at bounding box center [810, 235] width 210 height 427
click at [708, 38] on div "# Grab all the gems using your movement commands. hero . moveRight ( 2 ) hero .…" at bounding box center [810, 235] width 210 height 427
click at [757, 49] on div "# Grab all the gems using your movement commands. hero . moveRight ( 2 ) hero .…" at bounding box center [810, 235] width 210 height 427
click at [756, 74] on div "# Grab all the gems using your movement commands. hero . moveRight ( 2 ) hero .…" at bounding box center [810, 235] width 210 height 427
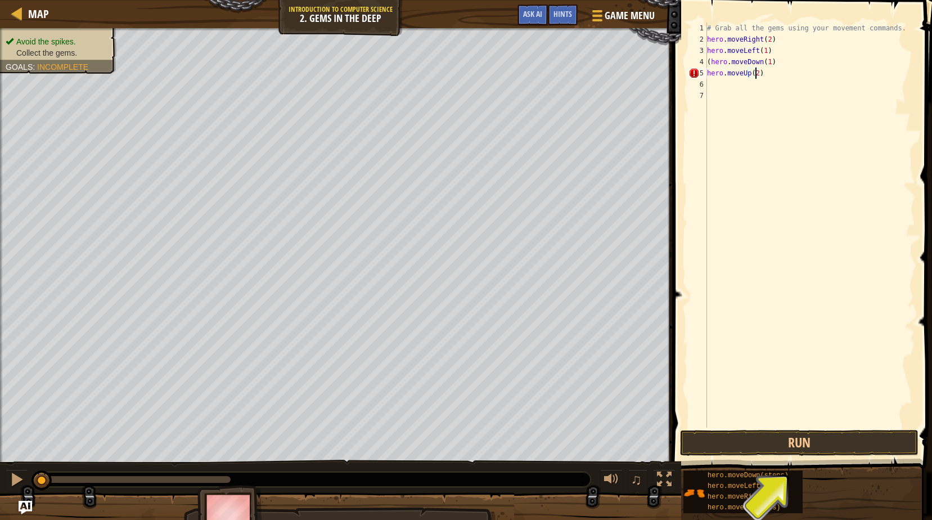
type textarea "hero.moveUp(2)"
click at [720, 86] on div "# Grab all the gems using your movement commands. hero . moveRight ( 2 ) hero .…" at bounding box center [810, 235] width 210 height 427
click at [705, 71] on div "5" at bounding box center [697, 72] width 19 height 11
click at [707, 74] on div "# Grab all the gems using your movement commands. hero . moveRight ( 2 ) hero .…" at bounding box center [810, 235] width 210 height 427
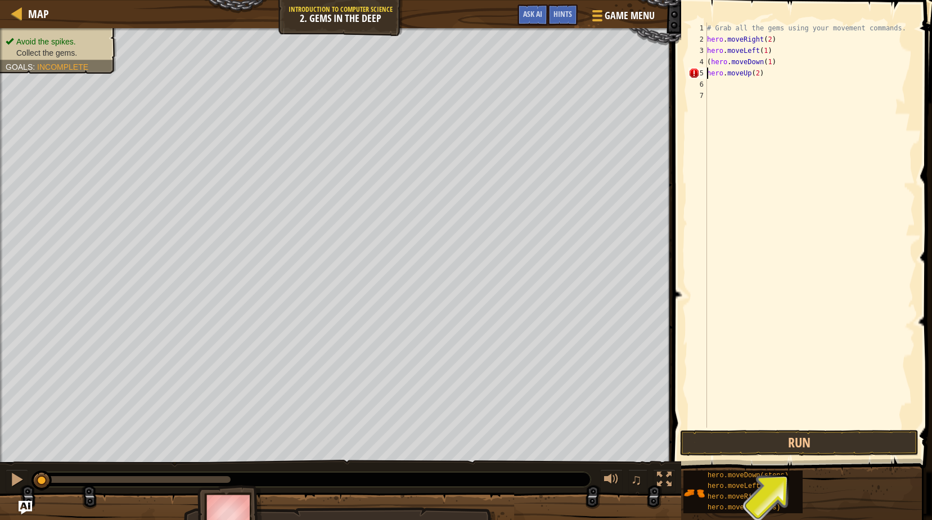
type textarea "(hero.moveUp(2)"
click at [709, 87] on div "# Grab all the gems using your movement commands. hero . moveRight ( 2 ) hero .…" at bounding box center [810, 235] width 210 height 427
click at [692, 71] on div "5" at bounding box center [697, 72] width 19 height 11
type textarea "(hero.moveUp(2)"
click at [692, 71] on div "5" at bounding box center [697, 72] width 19 height 11
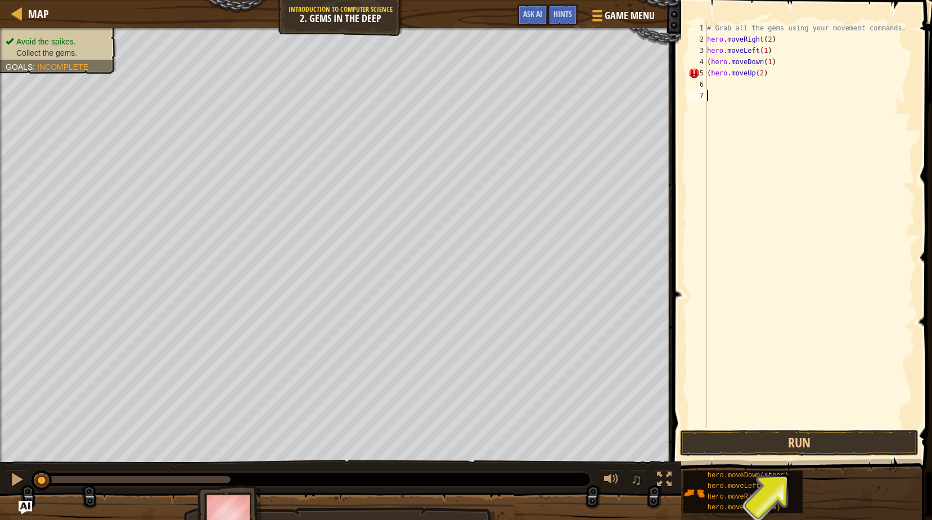
click at [692, 71] on div "5" at bounding box center [697, 72] width 19 height 11
click at [770, 72] on div "# Grab all the gems using your movement commands. hero . moveRight ( 2 ) hero .…" at bounding box center [810, 235] width 210 height 427
type textarea "("
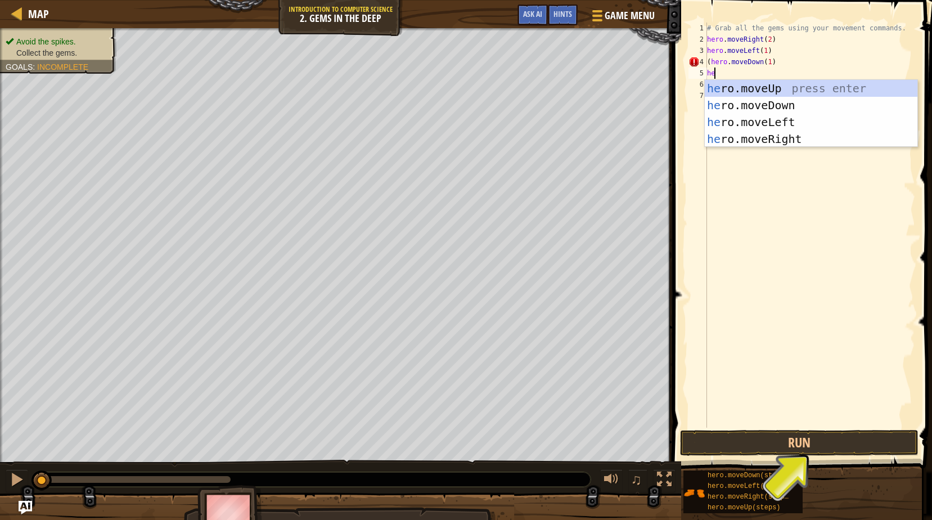
type textarea "her"
click at [737, 85] on div "her o.moveUp press enter her o.moveDown press enter her o.moveLeft press enter …" at bounding box center [811, 130] width 213 height 101
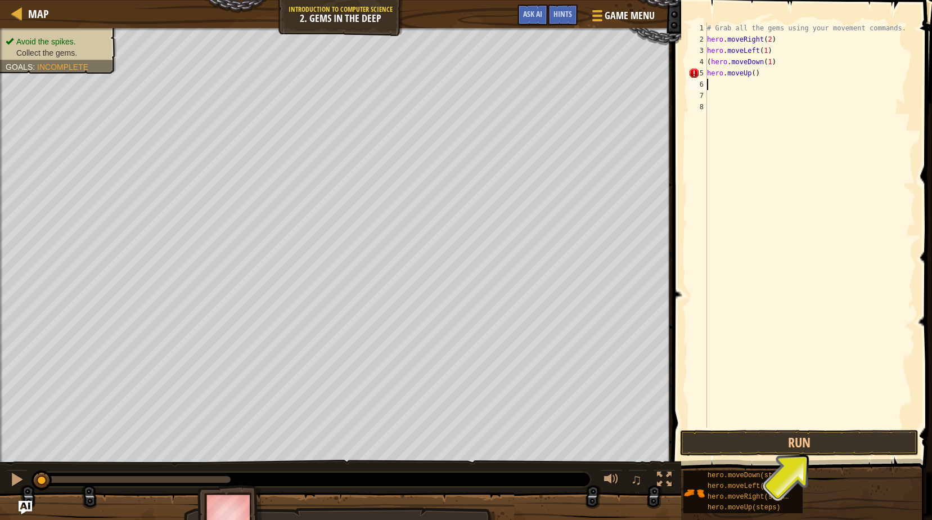
click at [748, 74] on div "# Grab all the gems using your movement commands. hero . moveRight ( 2 ) hero .…" at bounding box center [810, 235] width 210 height 427
click at [750, 74] on div "# Grab all the gems using your movement commands. hero . moveRight ( 2 ) hero .…" at bounding box center [810, 235] width 210 height 427
type textarea "hero.moveUp(1)"
click at [712, 83] on div "# Grab all the gems using your movement commands. hero . moveRight ( 2 ) hero .…" at bounding box center [810, 235] width 210 height 427
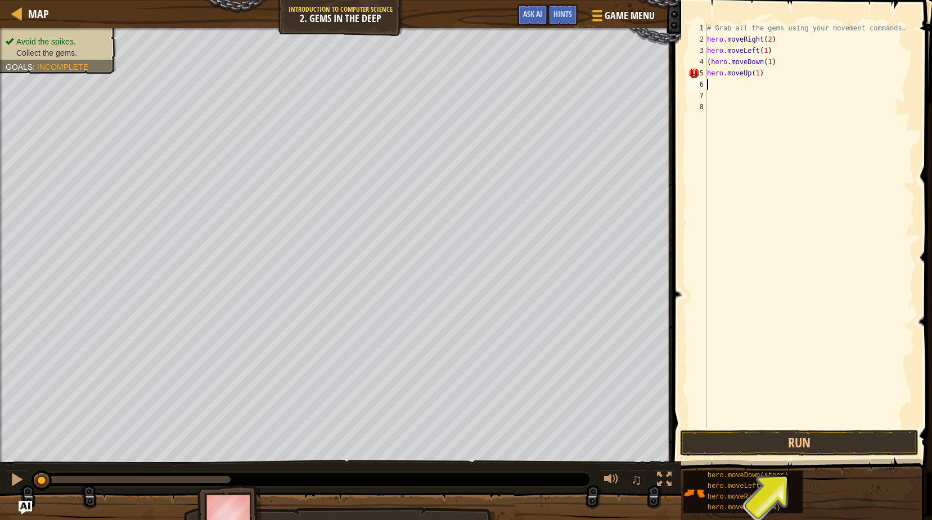
scroll to position [5, 0]
click at [757, 74] on div "# Grab all the gems using your movement commands. hero . moveRight ( 2 ) hero .…" at bounding box center [810, 235] width 210 height 427
click at [751, 74] on div "# Grab all the gems using your movement commands. hero . moveRight ( 2 ) hero .…" at bounding box center [810, 235] width 210 height 427
click at [752, 74] on div "# Grab all the gems using your movement commands. hero . moveRight ( 2 ) hero .…" at bounding box center [810, 235] width 210 height 427
click at [754, 74] on div "# Grab all the gems using your movement commands. hero . moveRight ( 2 ) hero .…" at bounding box center [810, 235] width 210 height 427
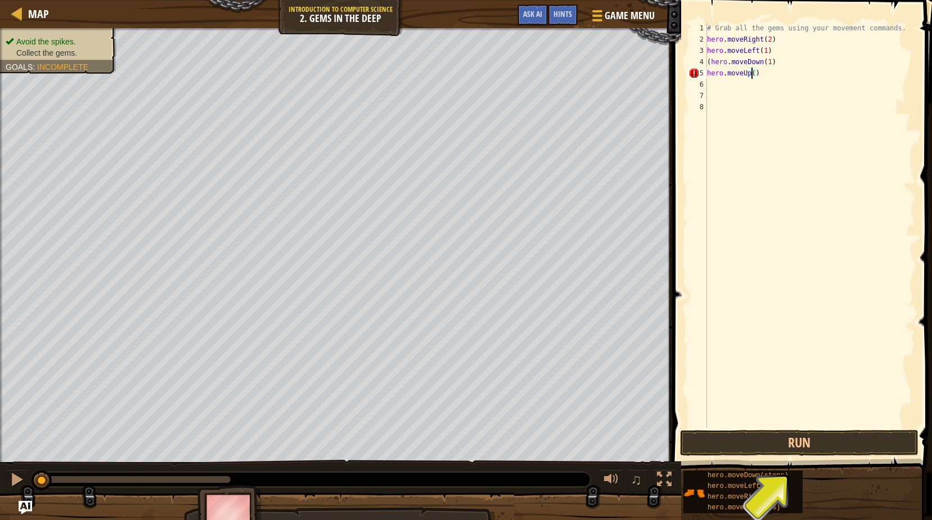
type textarea "hero.moveUp(2)"
click at [717, 84] on div "# Grab all the gems using your movement commands. hero . moveRight ( 2 ) hero .…" at bounding box center [810, 235] width 210 height 427
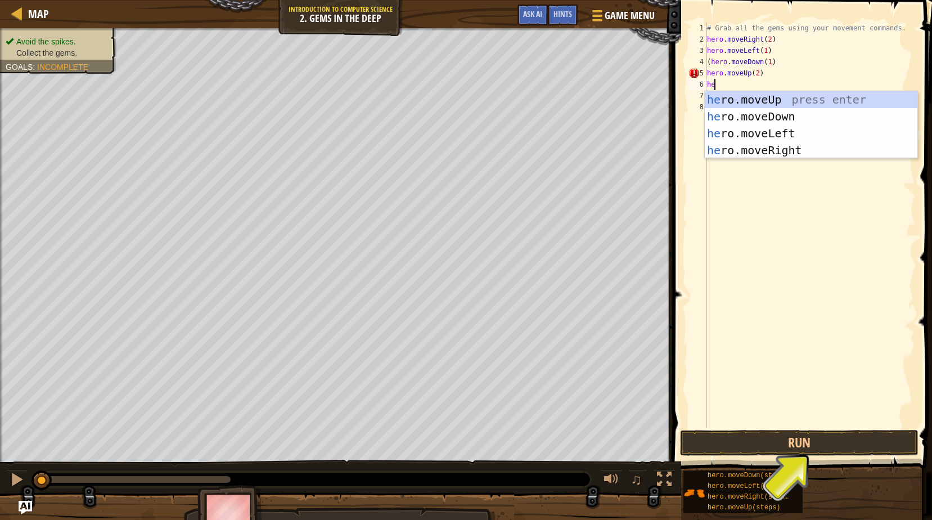
type textarea "her"
click at [795, 147] on div "her o.moveUp press enter her o.moveDown press enter her o.moveLeft press enter …" at bounding box center [811, 141] width 213 height 101
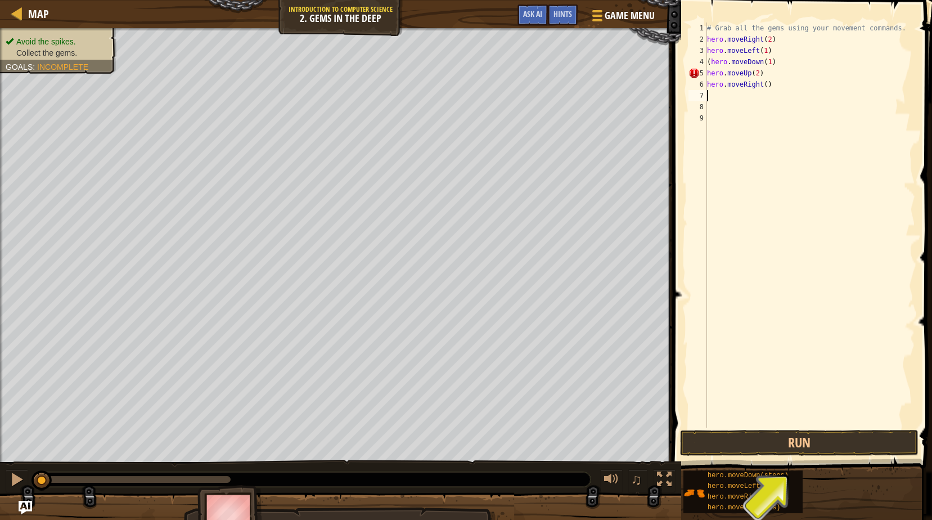
click at [761, 86] on div "# Grab all the gems using your movement commands. hero . moveRight ( 2 ) hero .…" at bounding box center [810, 235] width 210 height 427
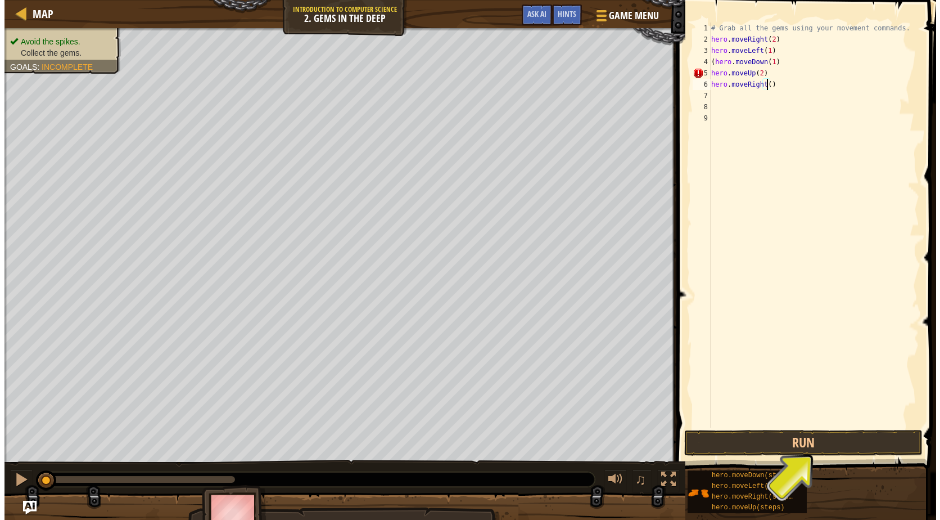
scroll to position [5, 4]
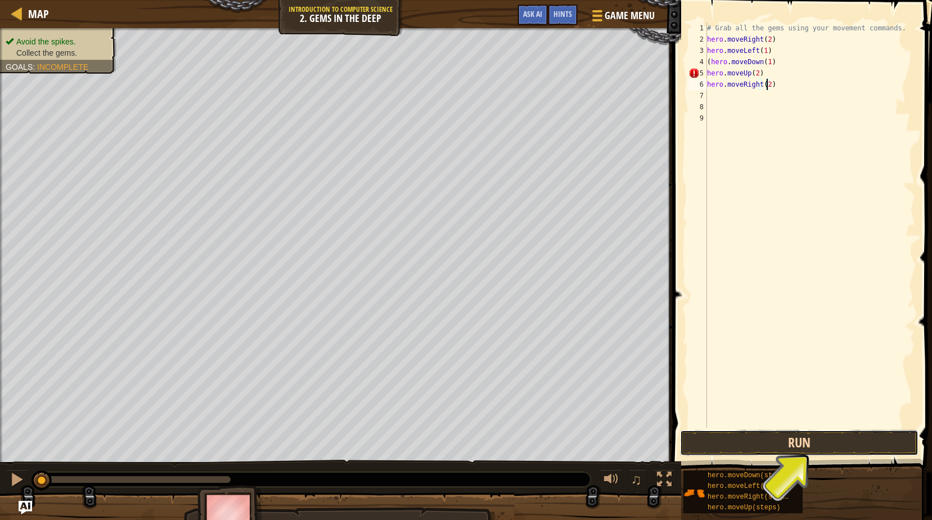
click at [776, 444] on button "Run" at bounding box center [799, 443] width 238 height 26
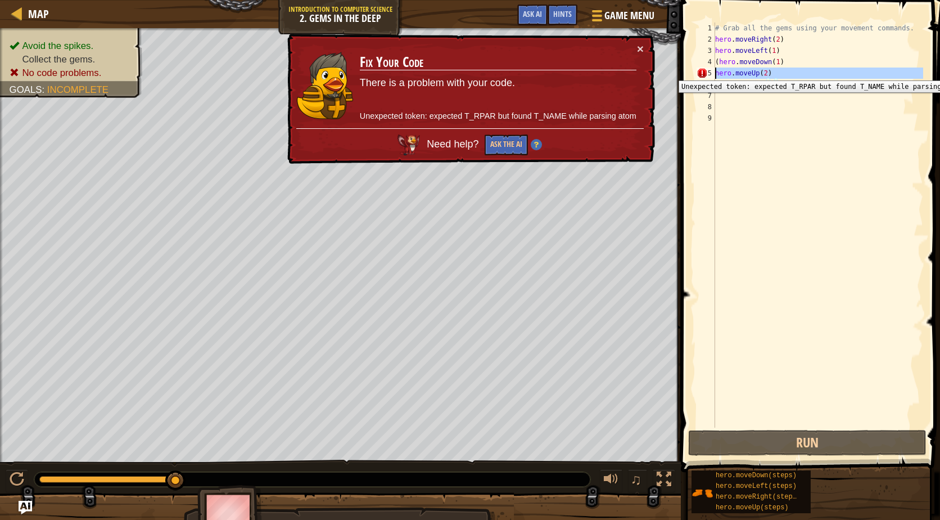
click at [714, 72] on div "5" at bounding box center [706, 72] width 19 height 11
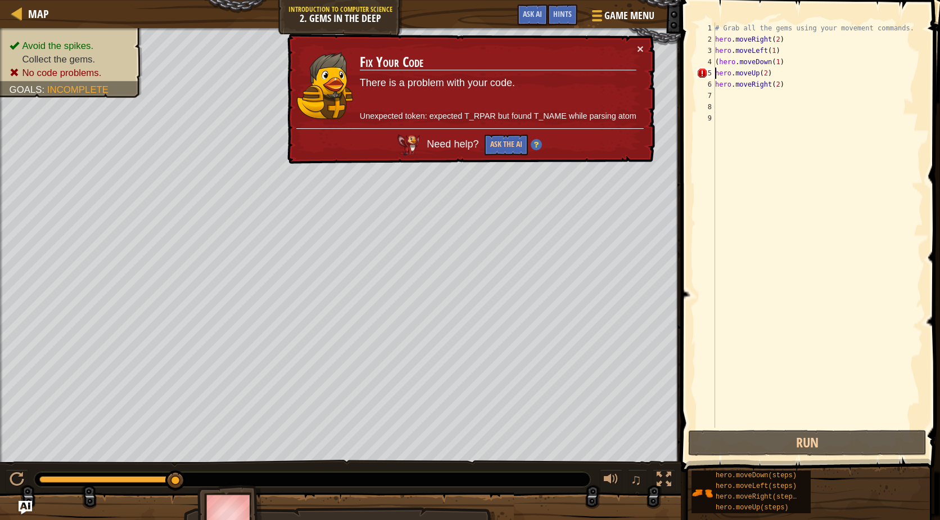
scroll to position [5, 0]
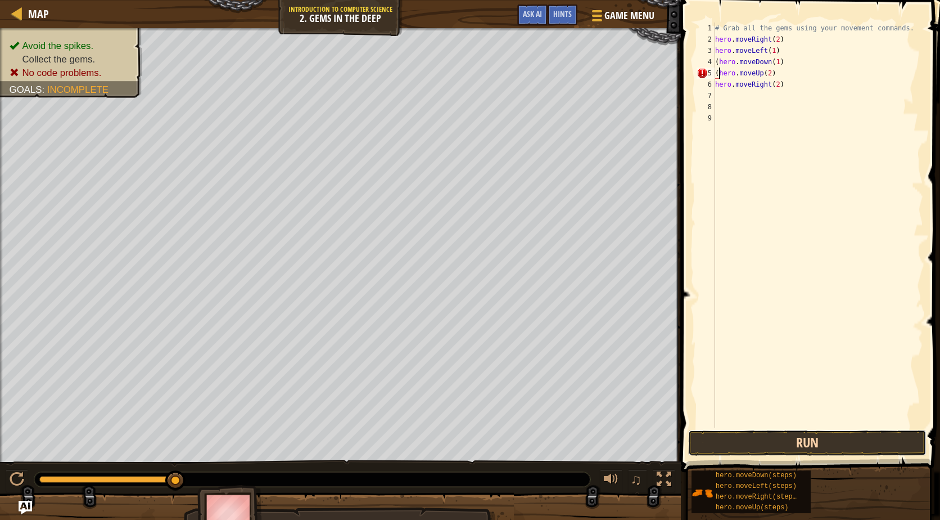
click at [824, 439] on button "Run" at bounding box center [807, 443] width 238 height 26
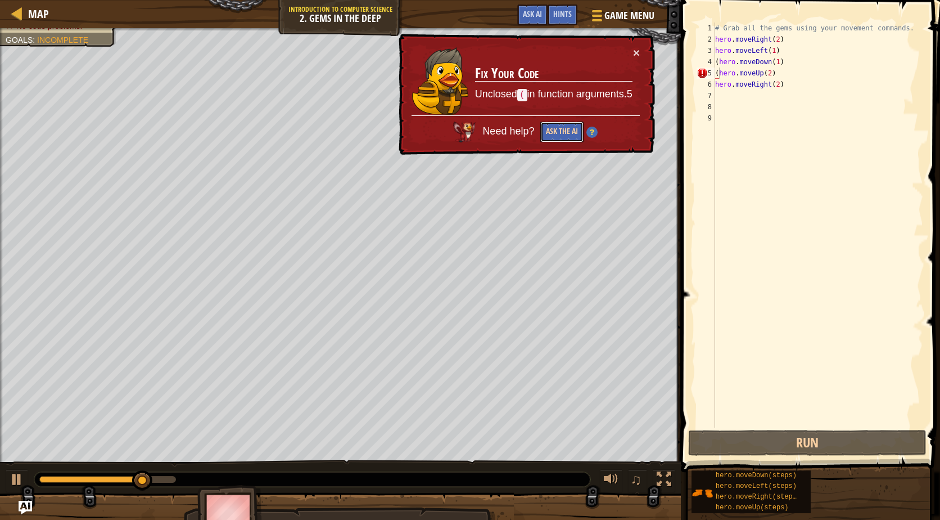
click at [568, 137] on button "Ask the AI" at bounding box center [563, 130] width 44 height 21
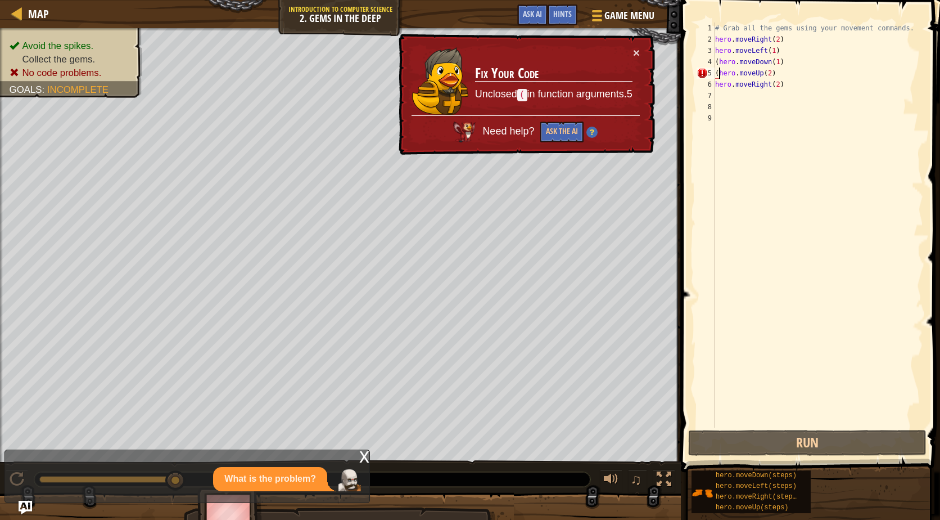
click at [775, 76] on div "# Grab all the gems using your movement commands. hero . moveRight ( 2 ) hero .…" at bounding box center [818, 235] width 210 height 427
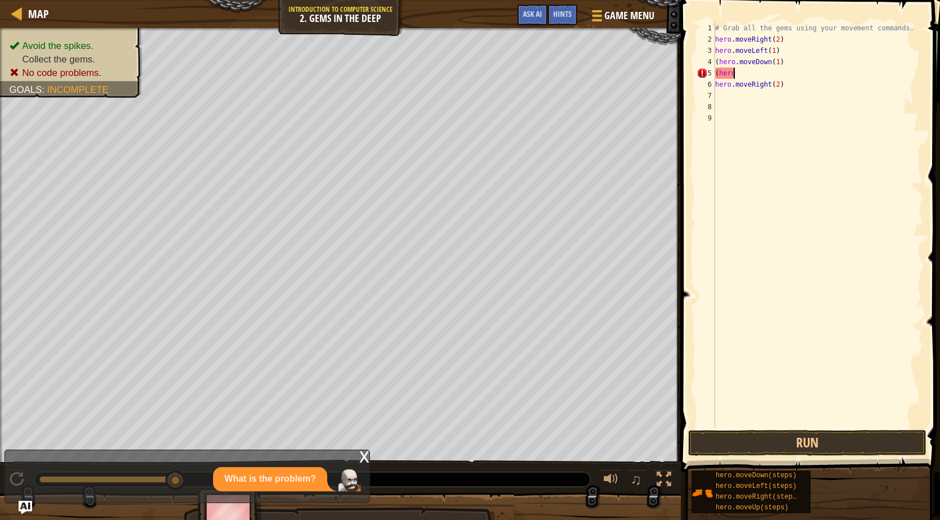
type textarea "("
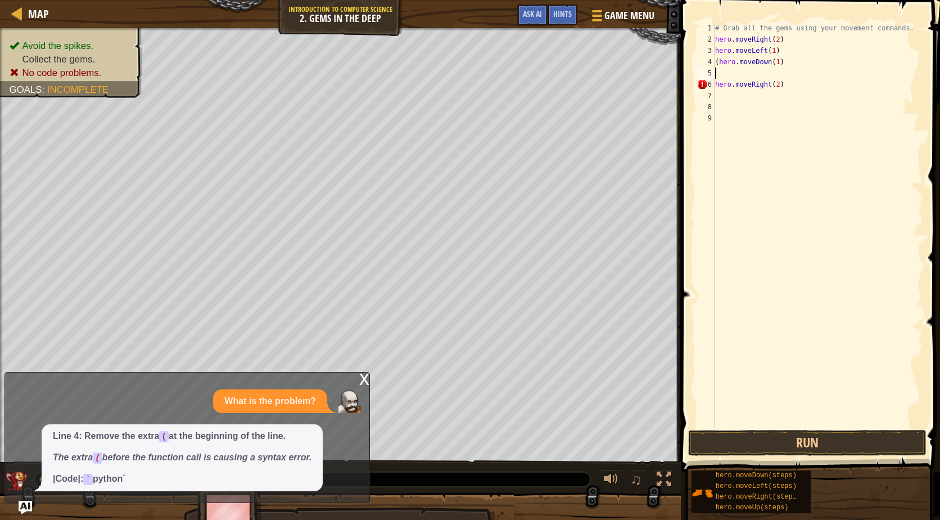
click at [792, 85] on div "# Grab all the gems using your movement commands. hero . moveRight ( 2 ) hero .…" at bounding box center [818, 235] width 210 height 427
type textarea "h"
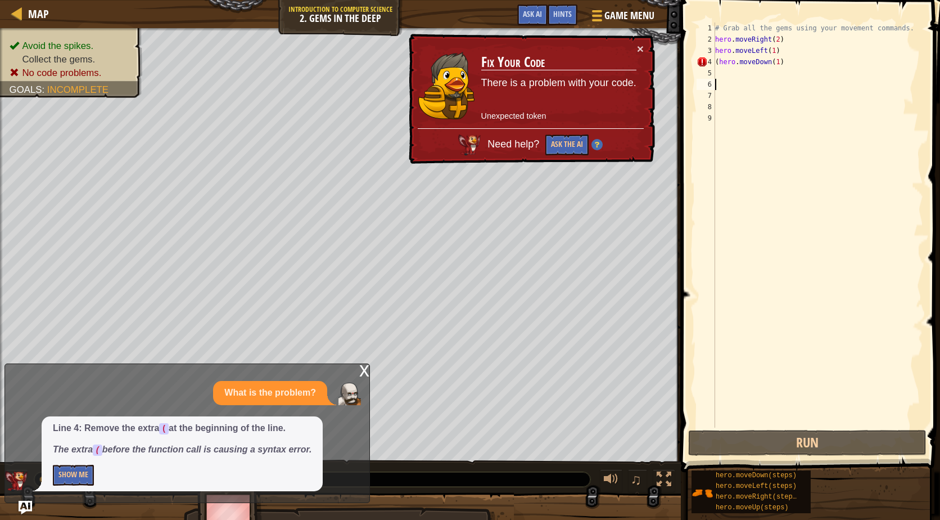
click at [726, 73] on div "# Grab all the gems using your movement commands. hero . moveRight ( 2 ) hero .…" at bounding box center [818, 235] width 210 height 427
click at [70, 473] on button "Show Me" at bounding box center [73, 474] width 41 height 21
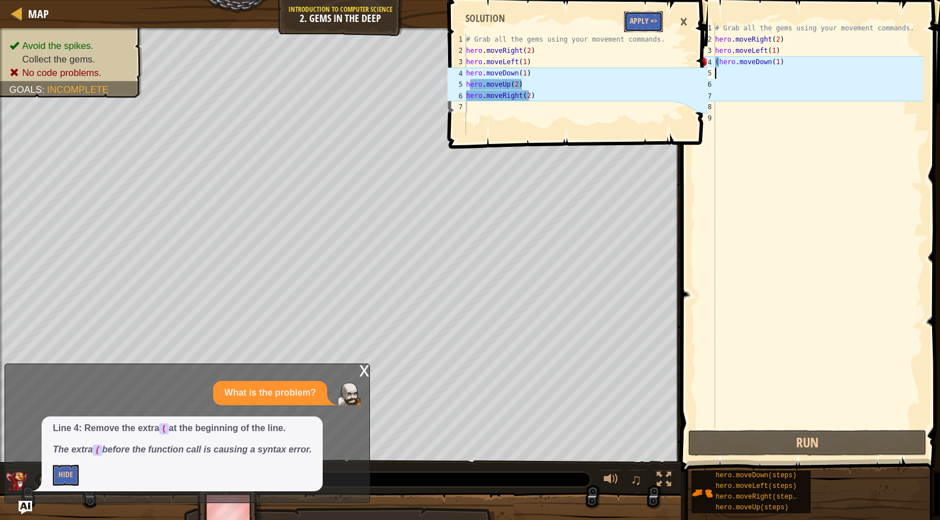
click at [652, 27] on button "Apply =>" at bounding box center [643, 21] width 39 height 21
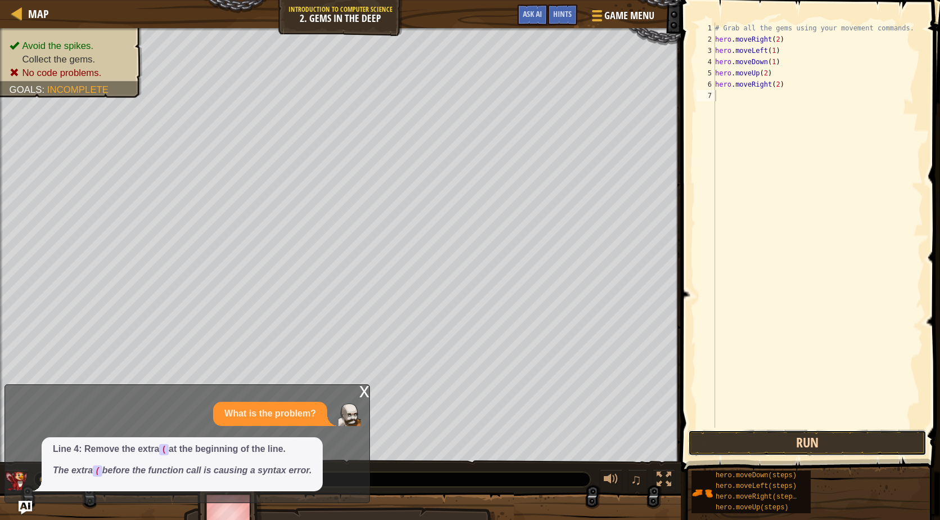
click at [805, 439] on button "Run" at bounding box center [807, 443] width 238 height 26
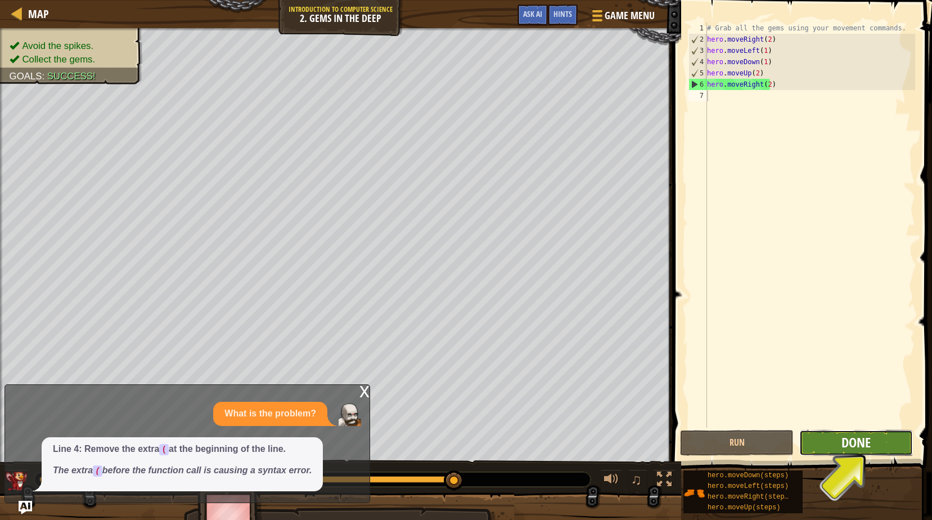
click at [851, 438] on span "Done" at bounding box center [855, 442] width 29 height 18
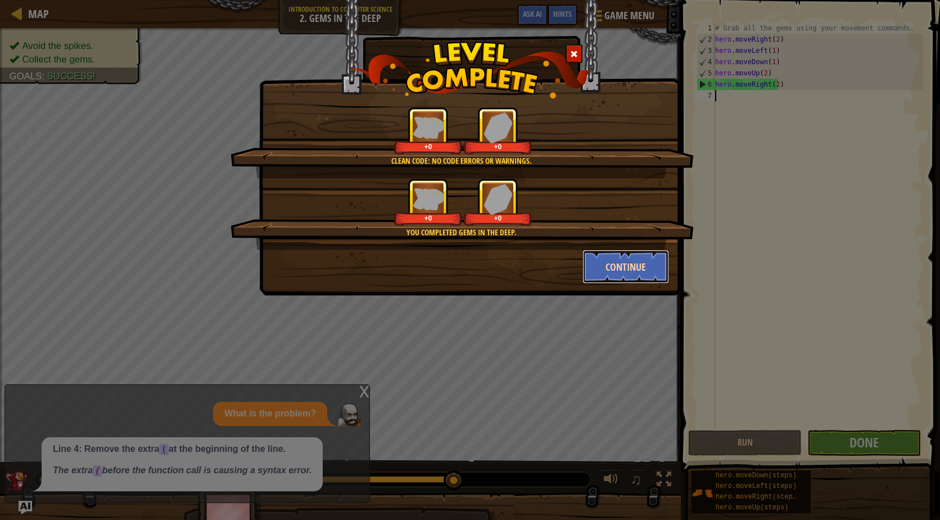
click at [633, 255] on button "Continue" at bounding box center [626, 267] width 87 height 34
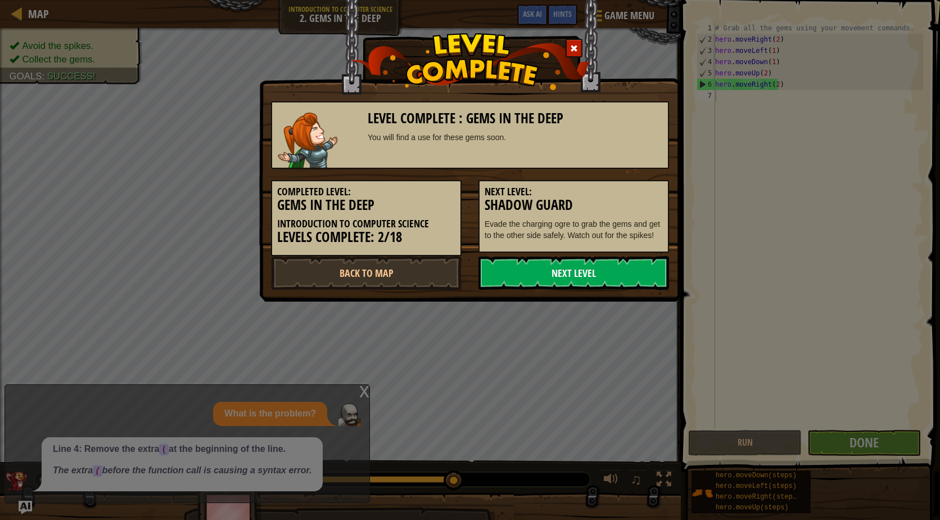
click at [563, 266] on link "Next Level" at bounding box center [573, 273] width 191 height 34
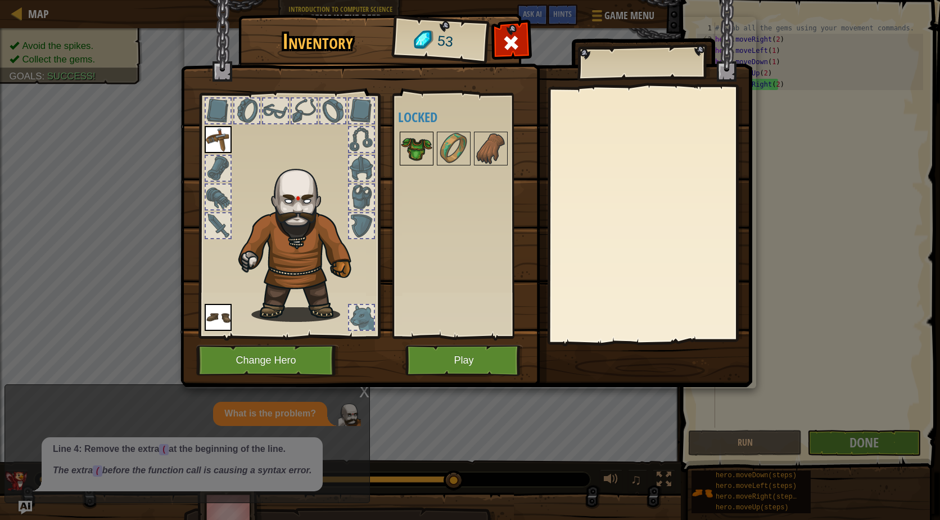
click at [405, 150] on img at bounding box center [416, 148] width 31 height 31
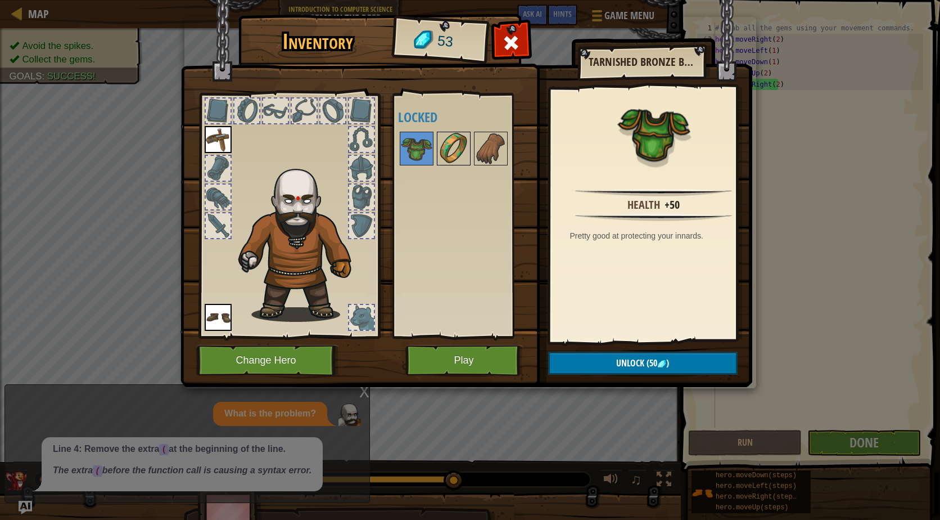
click at [451, 135] on img at bounding box center [453, 148] width 31 height 31
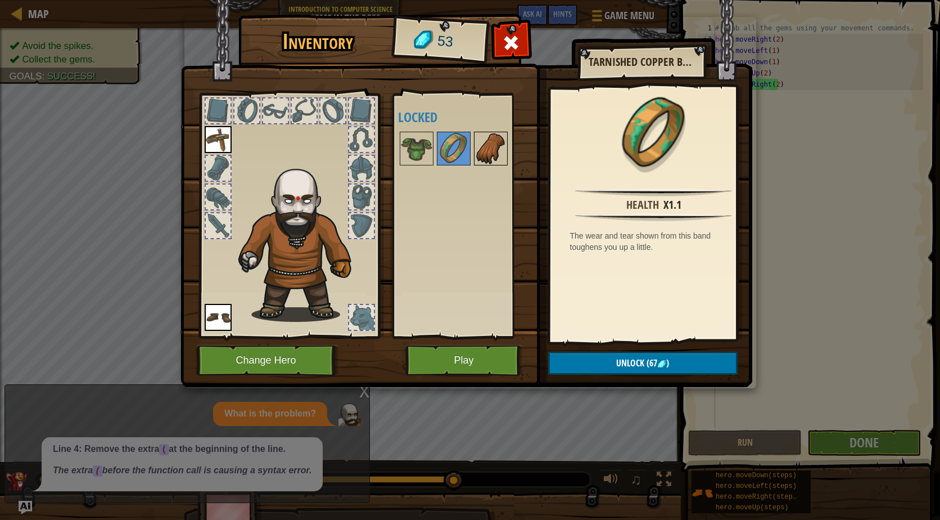
click at [474, 141] on div at bounding box center [491, 149] width 34 height 34
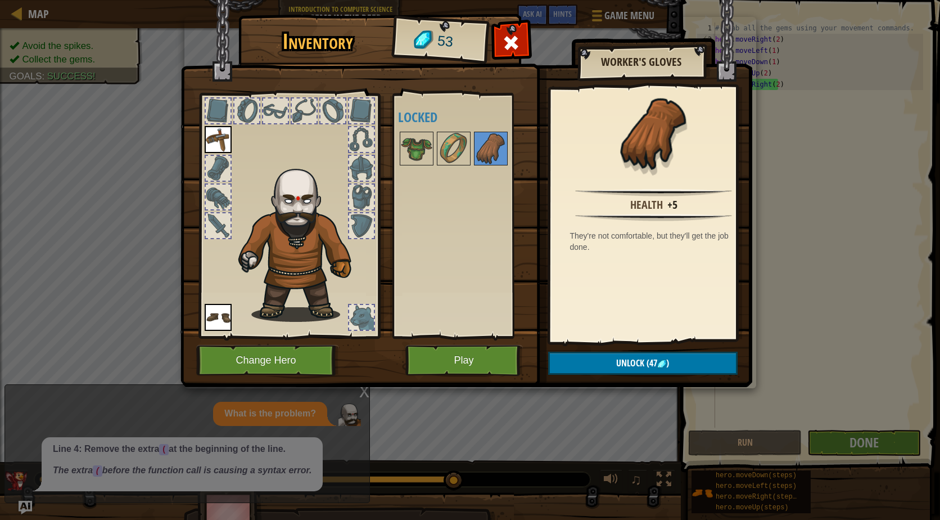
click at [434, 149] on div at bounding box center [468, 148] width 141 height 37
click at [423, 151] on img at bounding box center [416, 148] width 31 height 31
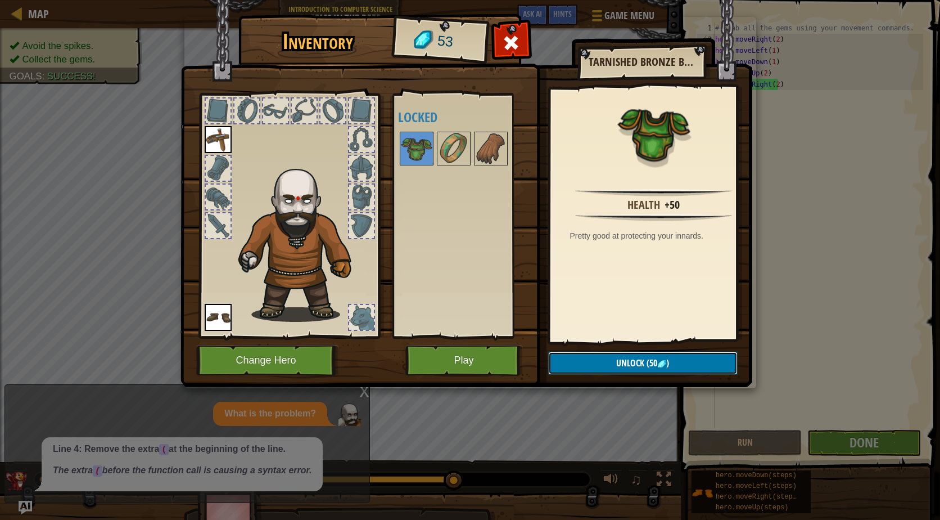
click at [656, 360] on span "(50" at bounding box center [650, 362] width 13 height 12
click at [656, 360] on button "Confirm" at bounding box center [642, 362] width 189 height 23
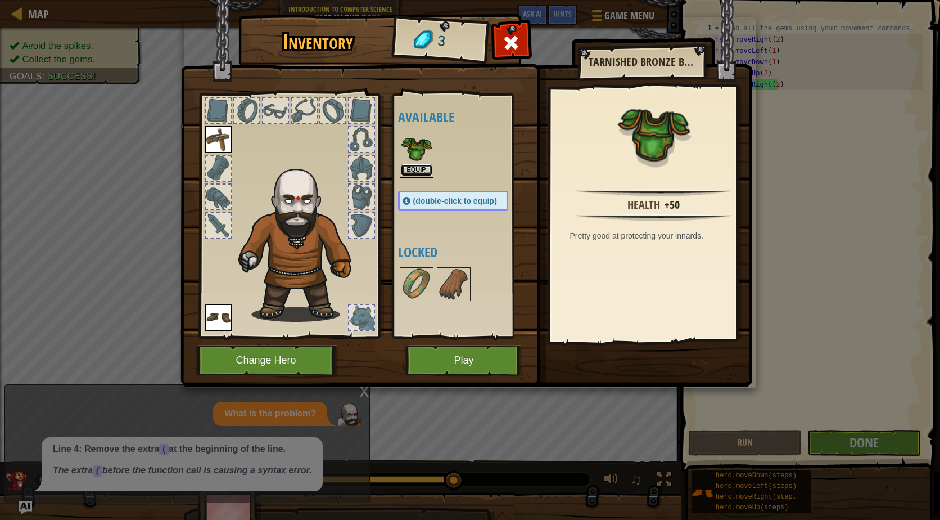
click at [422, 169] on button "Equip" at bounding box center [416, 170] width 31 height 12
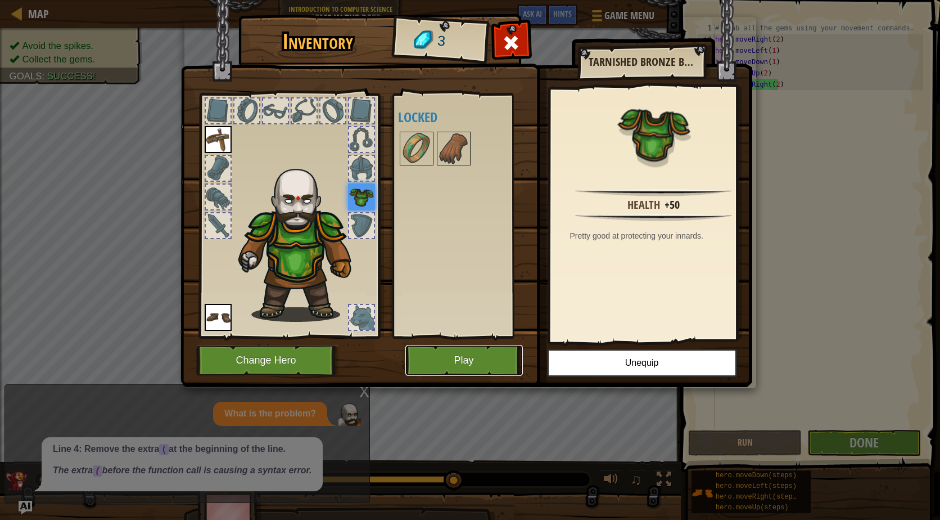
click at [448, 361] on button "Play" at bounding box center [464, 360] width 118 height 31
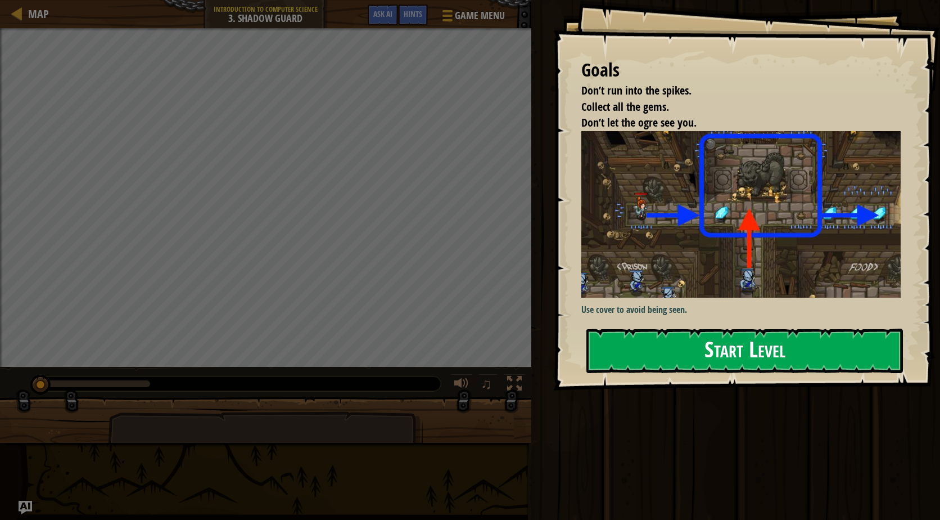
click at [690, 234] on img at bounding box center [745, 214] width 328 height 166
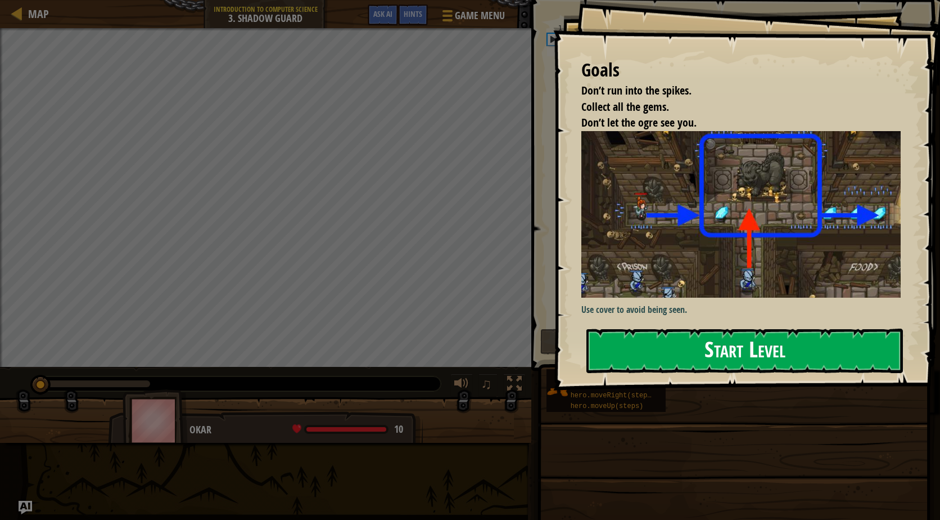
click at [667, 353] on button "Start Level" at bounding box center [744, 350] width 317 height 44
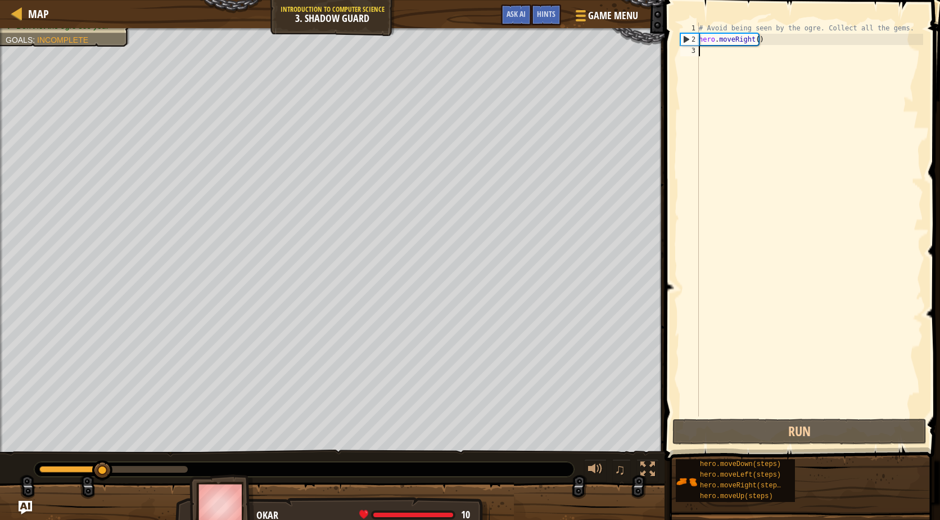
click at [767, 40] on div "# Avoid being seen by the ogre. Collect all the gems. hero . moveRight ( )" at bounding box center [810, 230] width 227 height 416
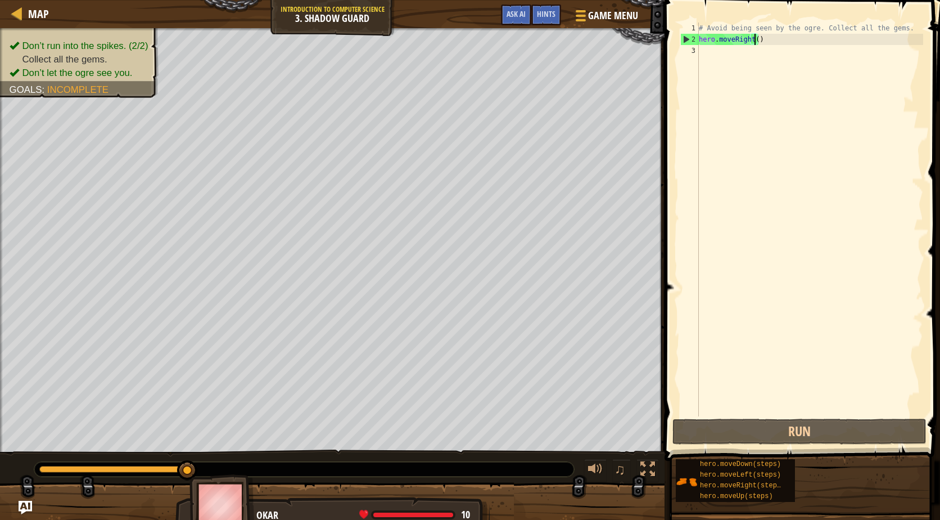
click at [754, 38] on div "# Avoid being seen by the ogre. Collect all the gems. hero . moveRight ( )" at bounding box center [810, 230] width 227 height 416
type textarea "hero.moveRight(1)"
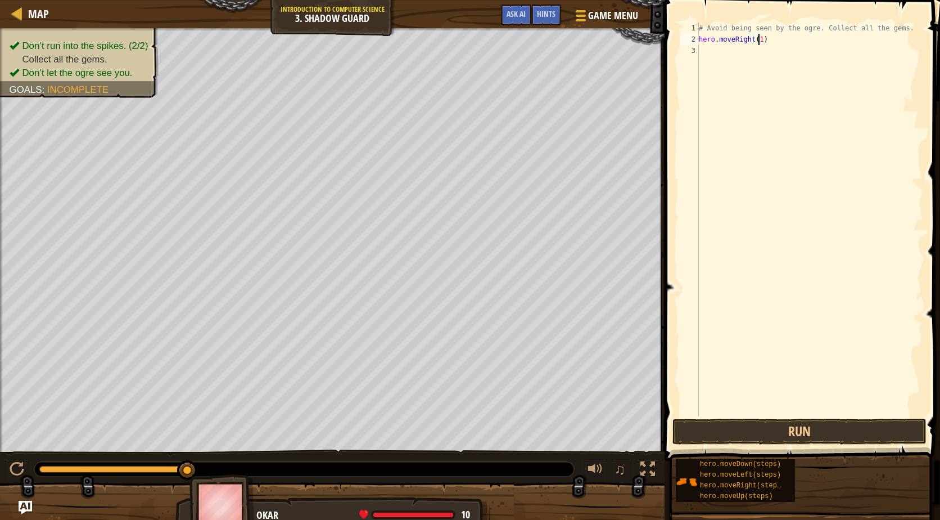
click at [727, 50] on div "# Avoid being seen by the ogre. Collect all the gems. hero . moveRight ( 1 )" at bounding box center [810, 230] width 227 height 416
type textarea "h"
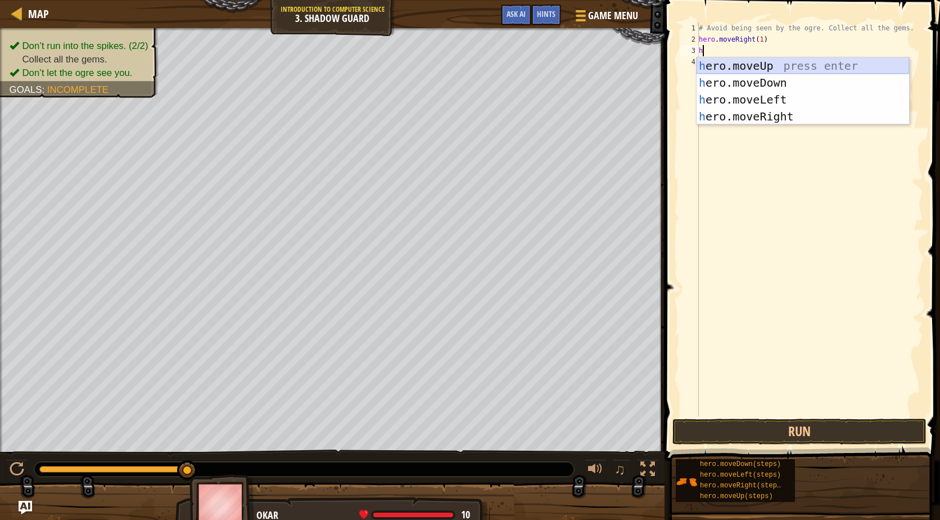
click at [742, 62] on div "h ero.moveUp press enter h ero.moveDown press enter h ero.moveLeft press enter …" at bounding box center [803, 107] width 213 height 101
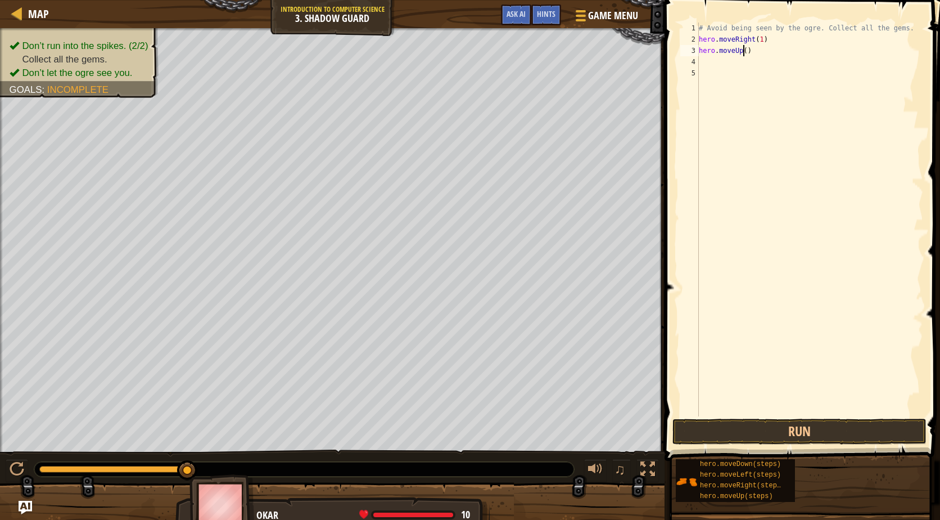
click at [743, 53] on div "# Avoid being seen by the ogre. Collect all the gems. hero . moveRight ( 1 ) he…" at bounding box center [810, 230] width 227 height 416
type textarea "hero.moveUp(1)"
click at [717, 67] on div "# Avoid being seen by the ogre. Collect all the gems. hero . moveRight ( 1 ) he…" at bounding box center [810, 230] width 227 height 416
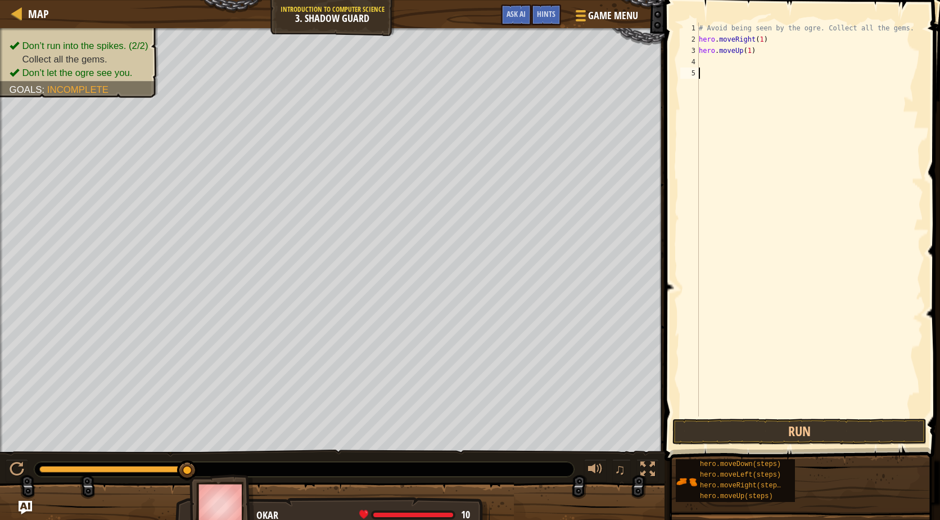
click at [715, 62] on div "# Avoid being seen by the ogre. Collect all the gems. hero . moveRight ( 1 ) he…" at bounding box center [810, 230] width 227 height 416
type textarea "h"
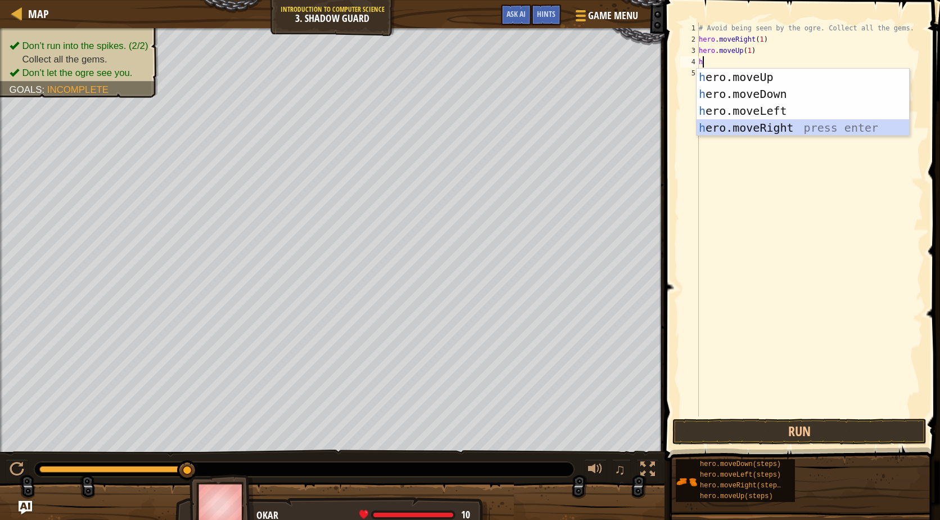
click at [757, 132] on div "h ero.moveUp press enter h ero.moveDown press enter h ero.moveLeft press enter …" at bounding box center [803, 119] width 213 height 101
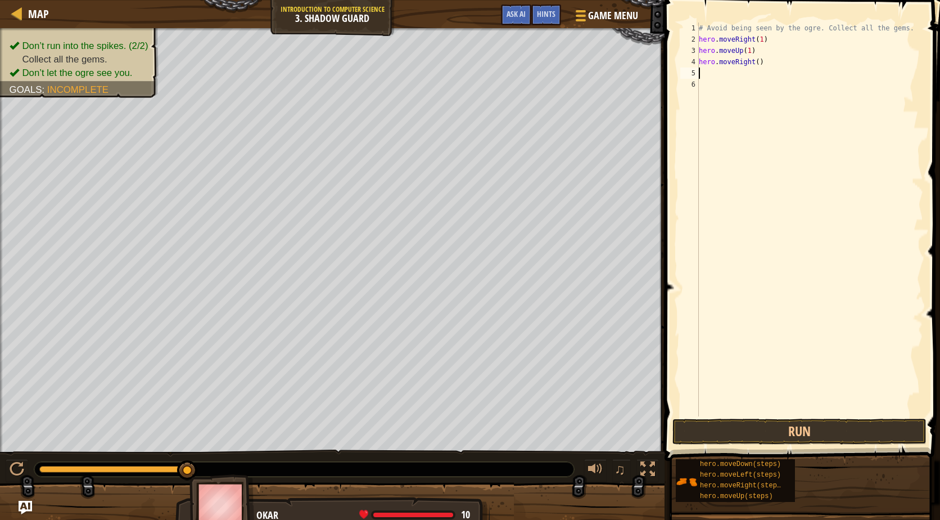
click at [753, 61] on div "# Avoid being seen by the ogre. Collect all the gems. hero . moveRight ( 1 ) he…" at bounding box center [810, 230] width 227 height 416
type textarea "hero.moveRight(1)"
click at [731, 71] on div "# Avoid being seen by the ogre. Collect all the gems. hero . moveRight ( 1 ) he…" at bounding box center [810, 230] width 227 height 416
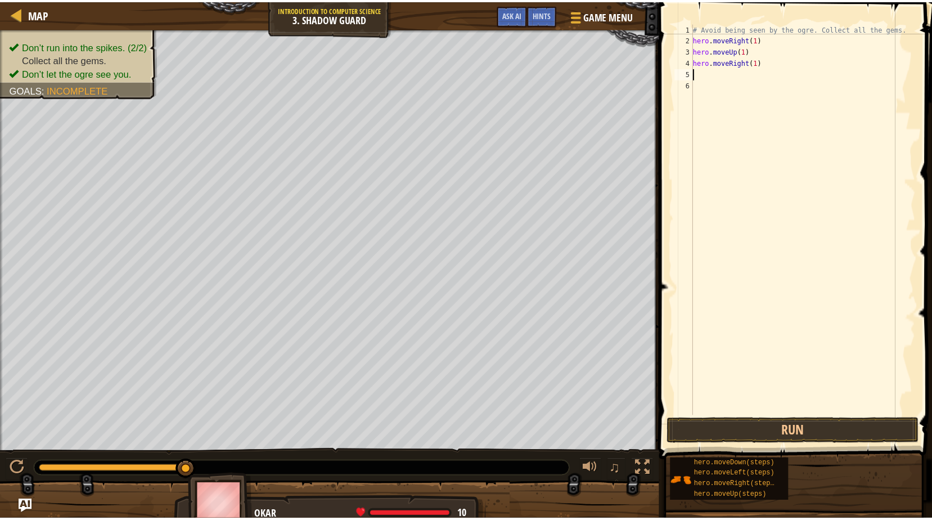
scroll to position [5, 0]
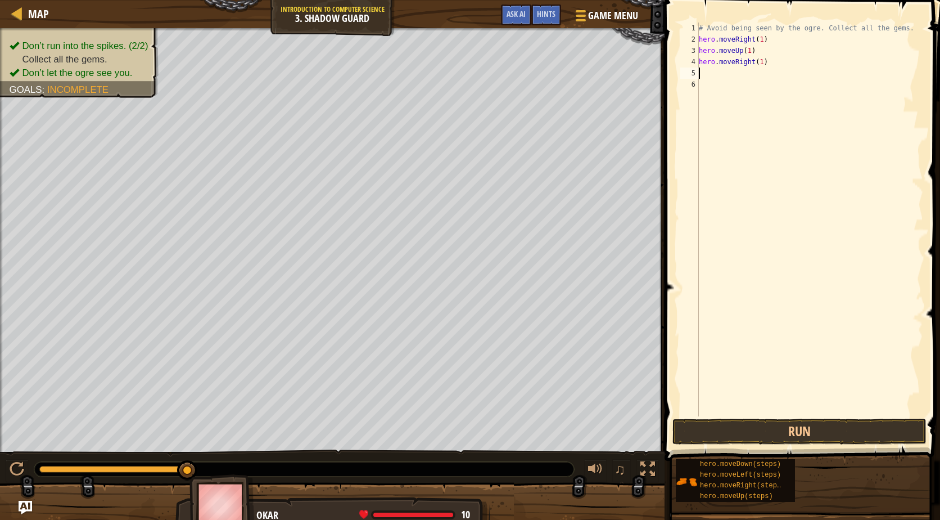
type textarea "h"
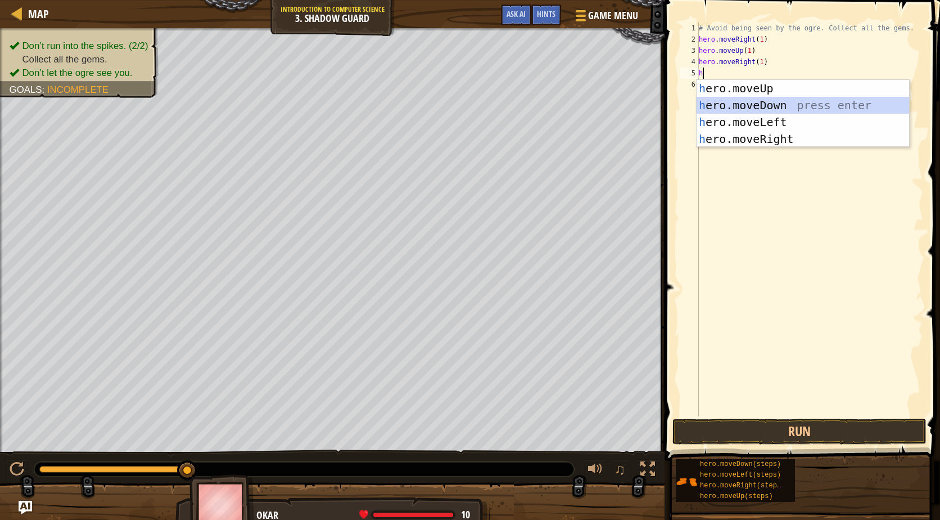
click at [723, 102] on div "h ero.moveUp press enter h ero.moveDown press enter h ero.moveLeft press enter …" at bounding box center [803, 130] width 213 height 101
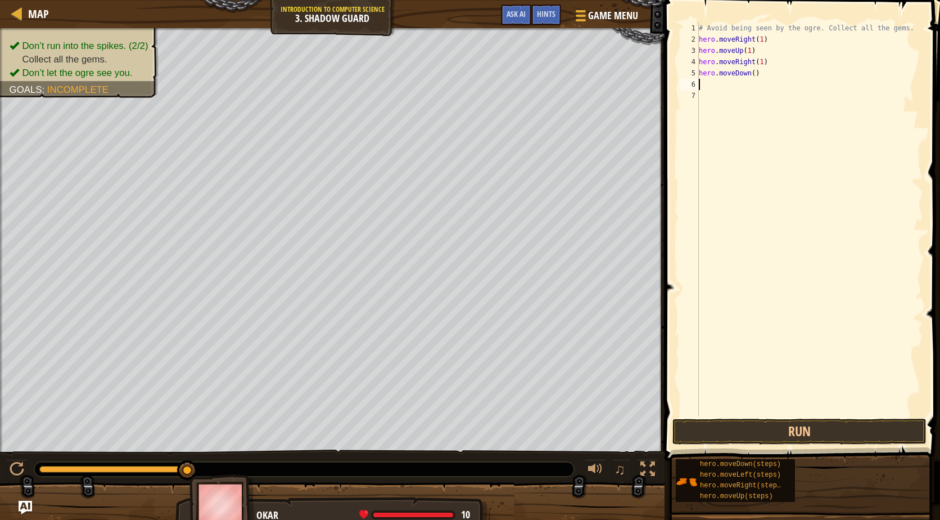
click at [753, 77] on div "# Avoid being seen by the ogre. Collect all the gems. hero . moveRight ( 1 ) he…" at bounding box center [810, 230] width 227 height 416
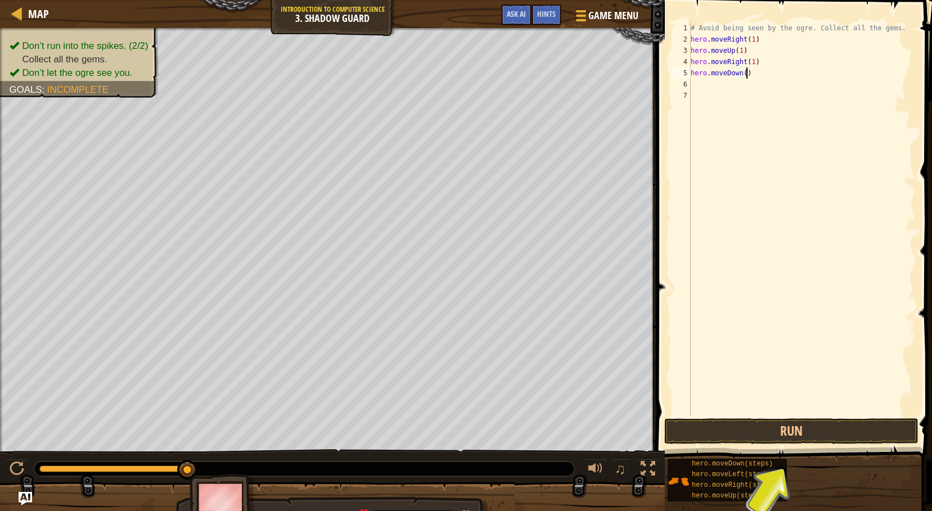
click at [748, 77] on div "# Avoid being seen by the ogre. Collect all the gems. hero . moveRight ( 1 ) he…" at bounding box center [801, 230] width 227 height 416
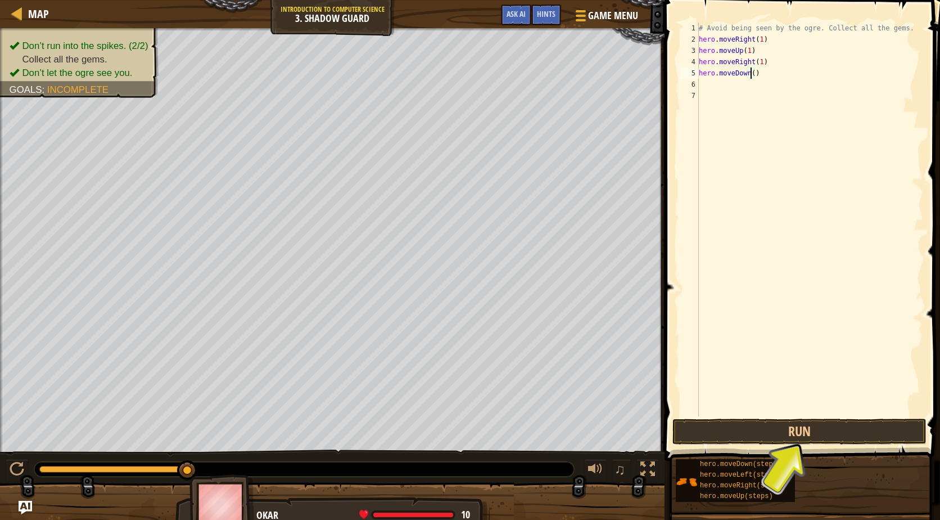
drag, startPoint x: 743, startPoint y: 74, endPoint x: 742, endPoint y: 79, distance: 5.9
click at [742, 78] on div "# Avoid being seen by the ogre. Collect all the gems. hero . moveRight ( 1 ) he…" at bounding box center [810, 230] width 227 height 416
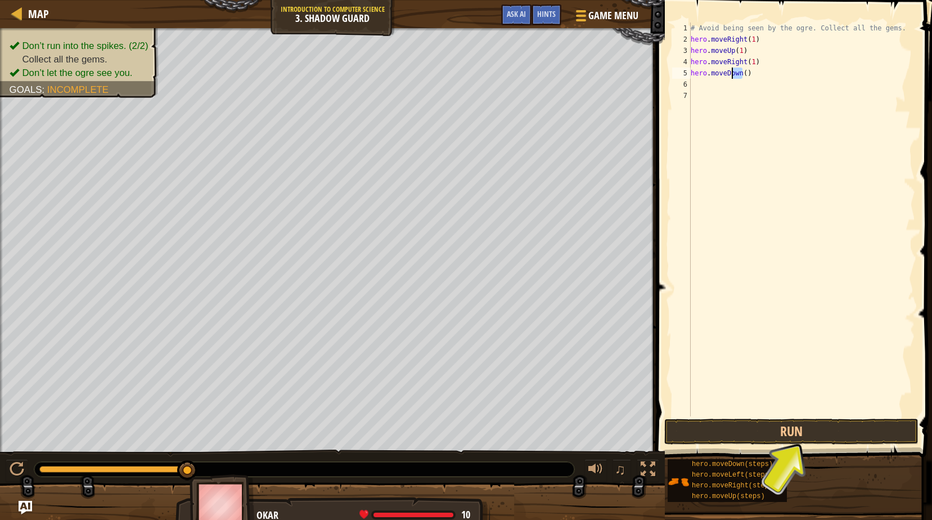
click at [742, 76] on div "# Avoid being seen by the ogre. Collect all the gems. hero . moveRight ( 1 ) he…" at bounding box center [801, 219] width 227 height 394
type textarea "hero.moveDown(1)"
click at [711, 83] on div "# Avoid being seen by the ogre. Collect all the gems. hero . moveRight ( 1 ) he…" at bounding box center [801, 230] width 227 height 416
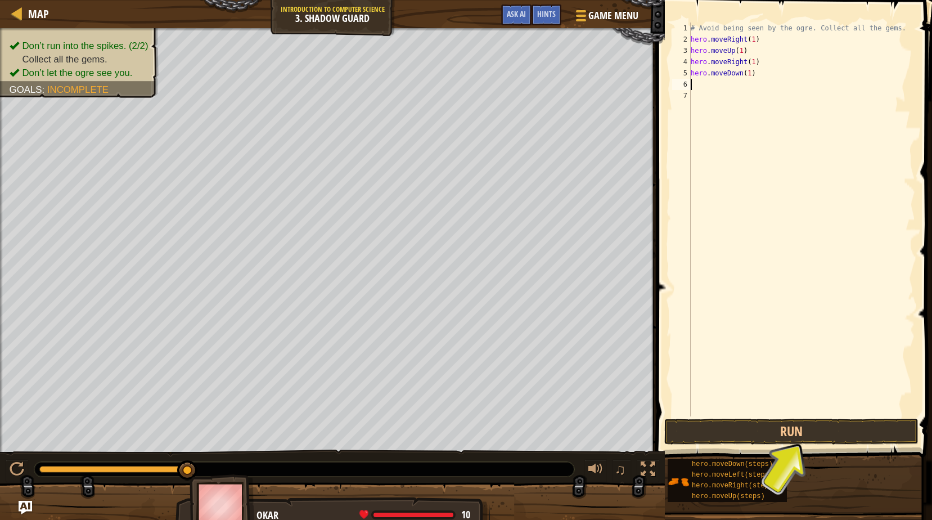
type textarea "h"
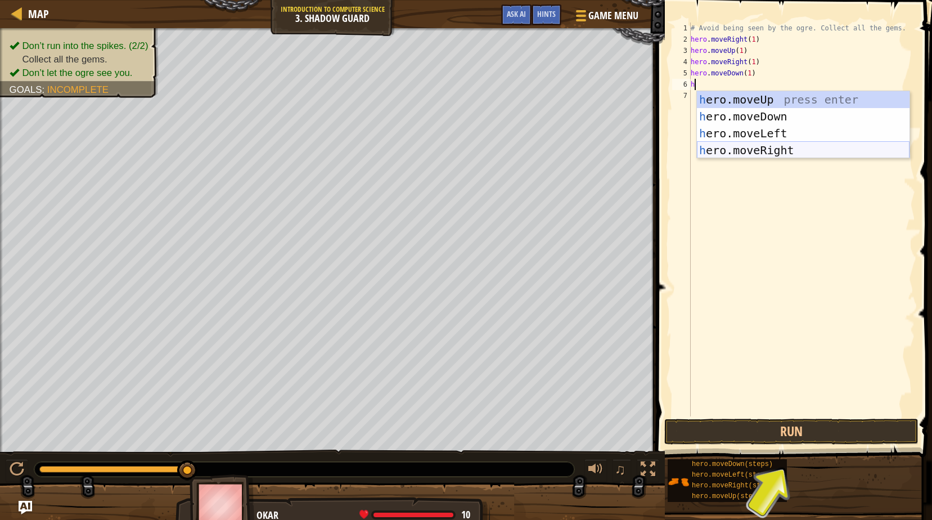
click at [802, 150] on div "h ero.moveUp press enter h ero.moveDown press enter h ero.moveLeft press enter …" at bounding box center [803, 141] width 213 height 101
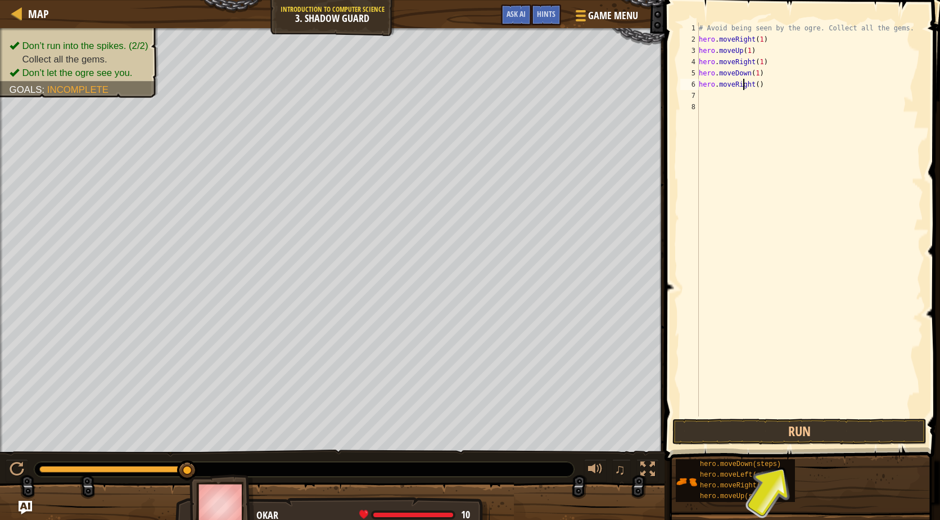
click at [745, 87] on div "# Avoid being seen by the ogre. Collect all the gems. hero . moveRight ( 1 ) he…" at bounding box center [810, 230] width 227 height 416
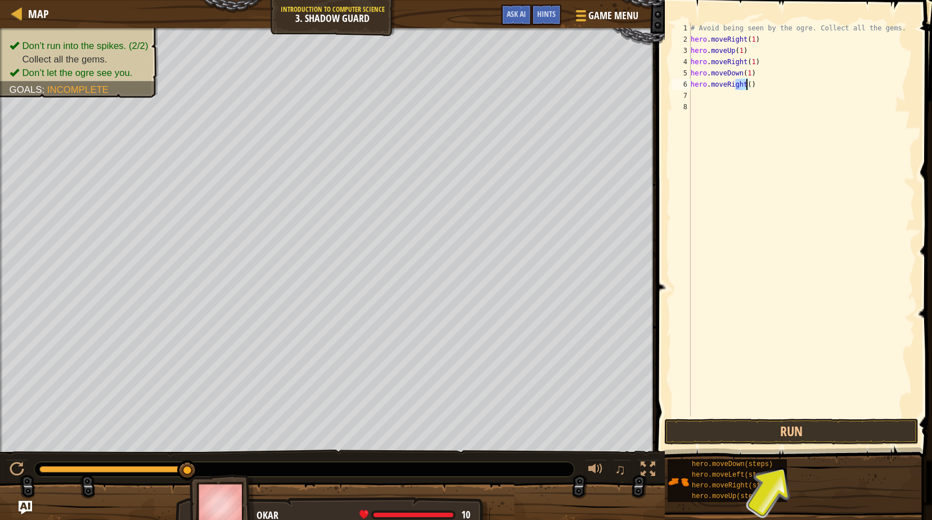
click at [747, 87] on div "# Avoid being seen by the ogre. Collect all the gems. hero . moveRight ( 1 ) he…" at bounding box center [801, 219] width 227 height 394
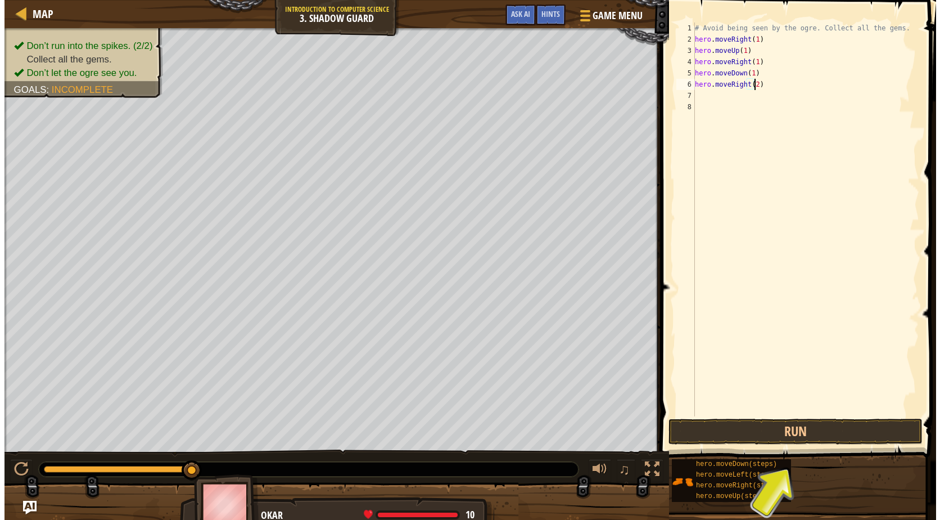
scroll to position [5, 4]
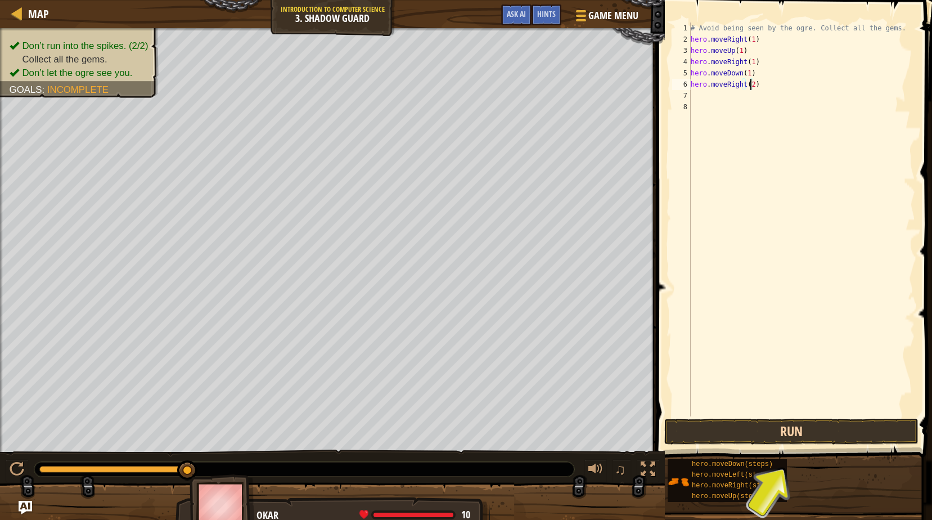
type textarea "hero.moveRight(2)"
click at [774, 430] on button "Run" at bounding box center [791, 431] width 254 height 26
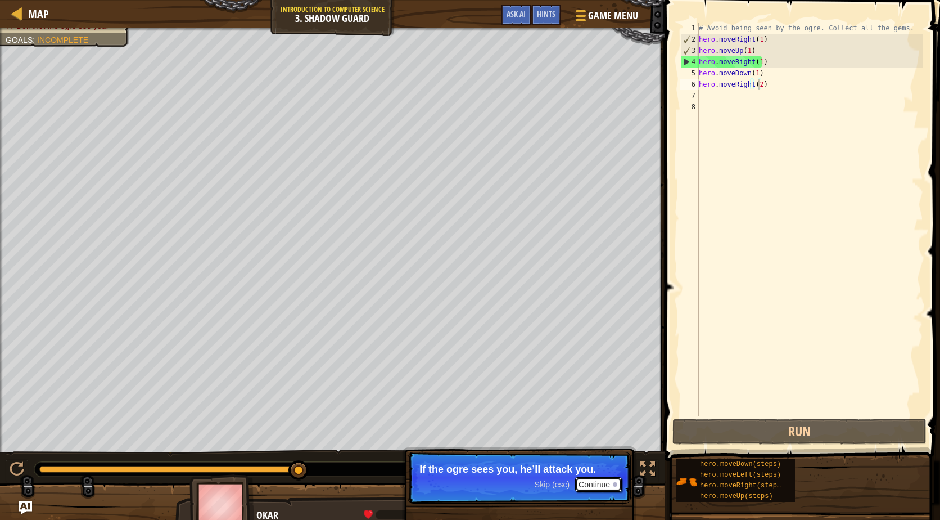
click at [601, 487] on button "Continue" at bounding box center [598, 484] width 47 height 15
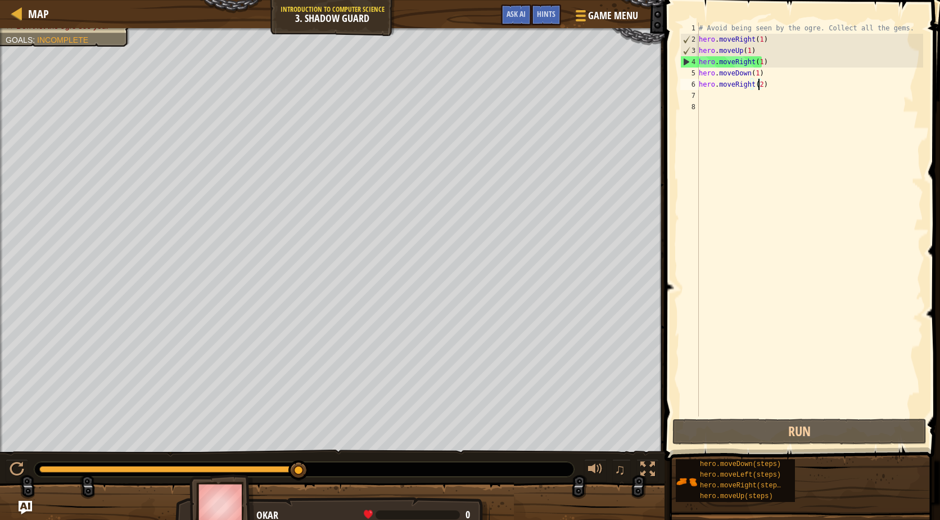
click at [728, 86] on div "# Avoid being seen by the ogre. Collect all the gems. hero . moveRight ( 1 ) he…" at bounding box center [810, 230] width 227 height 416
click at [770, 83] on div "# Avoid being seen by the ogre. Collect all the gems. hero . moveRight ( 1 ) he…" at bounding box center [810, 230] width 227 height 416
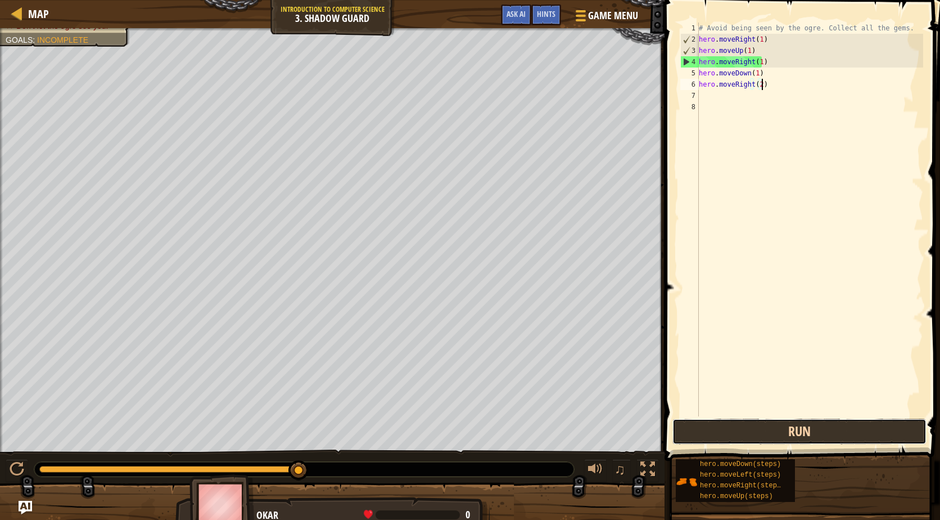
click at [794, 428] on button "Run" at bounding box center [799, 431] width 254 height 26
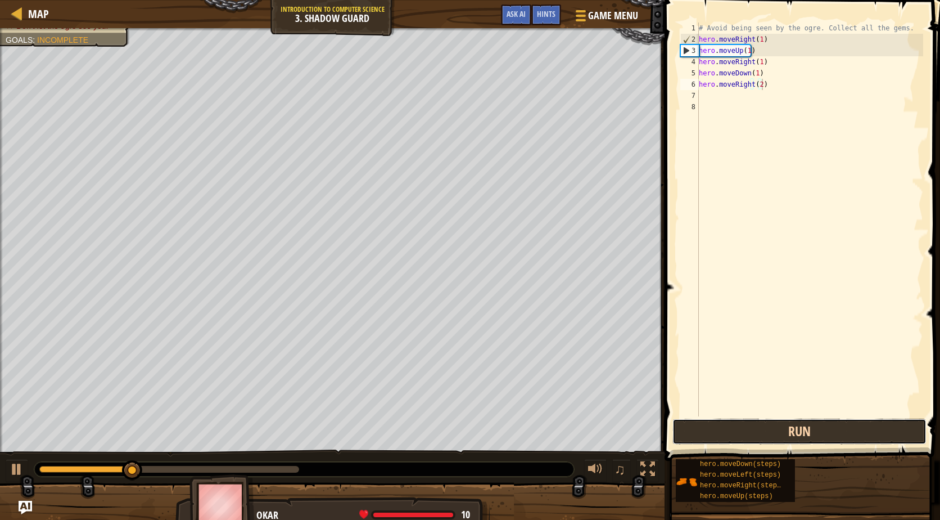
click at [794, 428] on button "Run" at bounding box center [799, 431] width 254 height 26
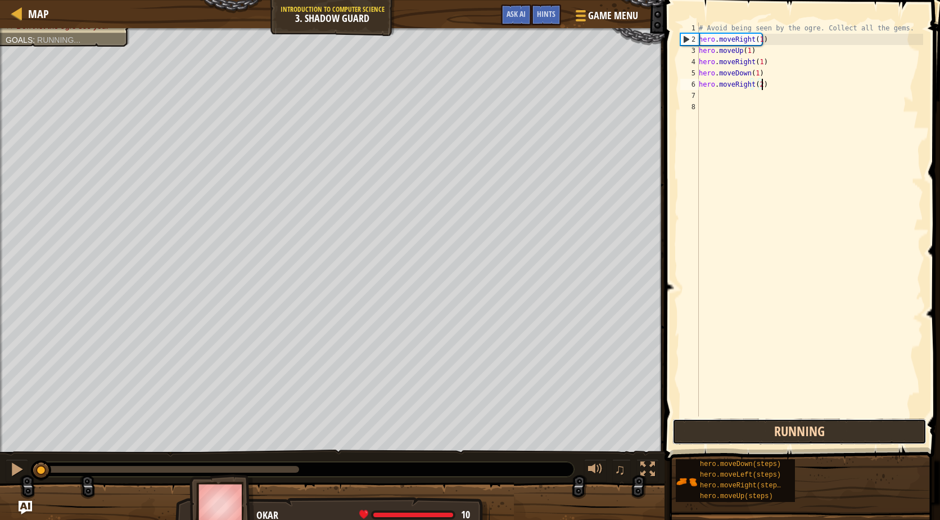
click at [794, 428] on button "Running" at bounding box center [799, 431] width 254 height 26
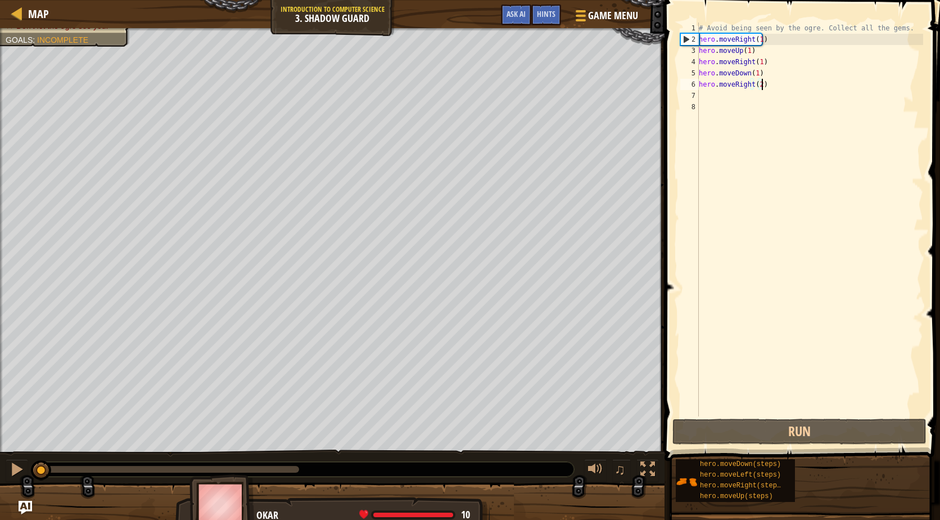
drag, startPoint x: 55, startPoint y: 476, endPoint x: 4, endPoint y: 467, distance: 52.0
click at [4, 467] on div "♫" at bounding box center [332, 466] width 665 height 34
click at [21, 466] on div at bounding box center [17, 469] width 15 height 15
drag, startPoint x: 55, startPoint y: 466, endPoint x: 29, endPoint y: 468, distance: 25.5
click at [29, 468] on div "♫" at bounding box center [332, 466] width 665 height 34
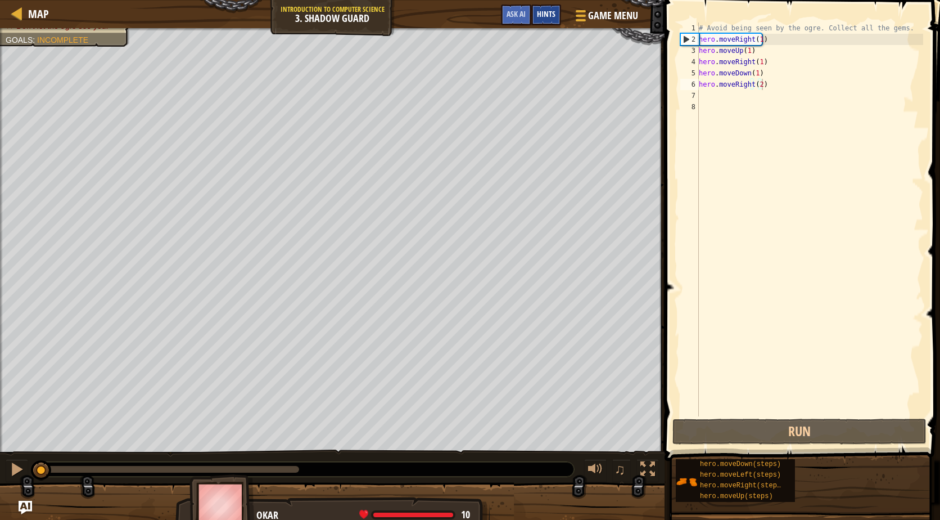
click at [536, 12] on div "Hints" at bounding box center [546, 14] width 30 height 21
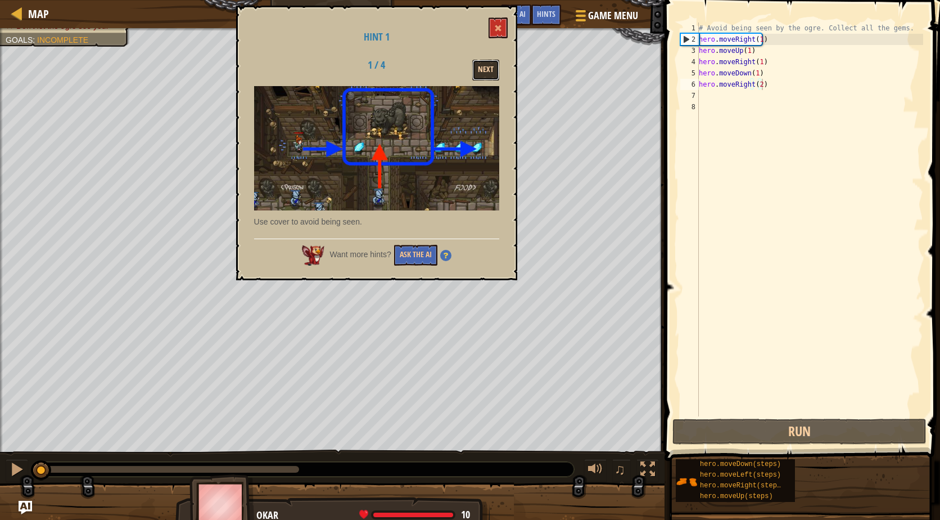
click at [499, 69] on button "Next" at bounding box center [485, 70] width 27 height 21
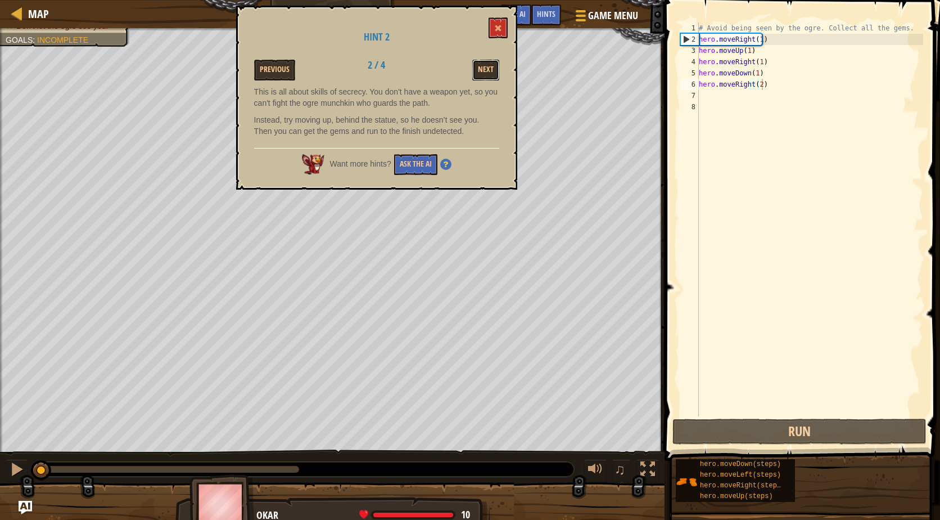
click at [499, 69] on button "Next" at bounding box center [485, 70] width 27 height 21
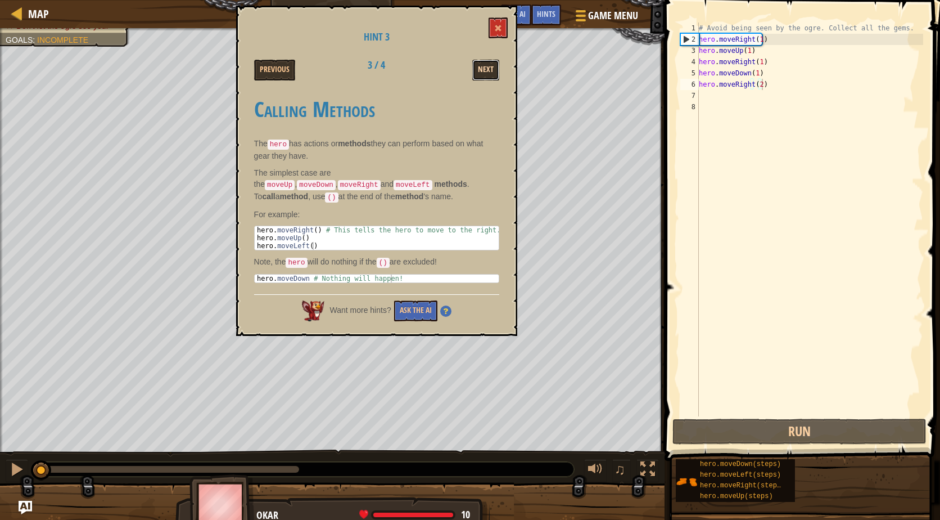
click at [480, 73] on button "Next" at bounding box center [485, 70] width 27 height 21
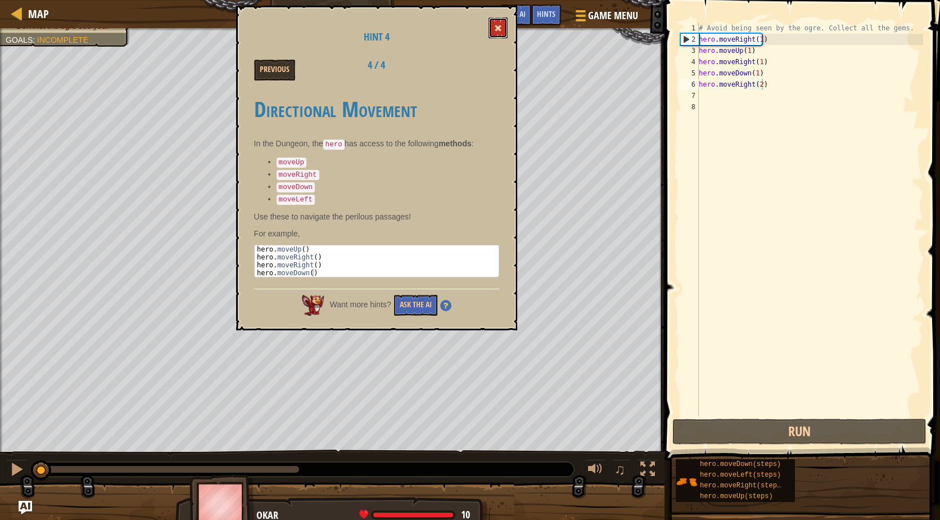
click at [505, 20] on button at bounding box center [498, 27] width 19 height 21
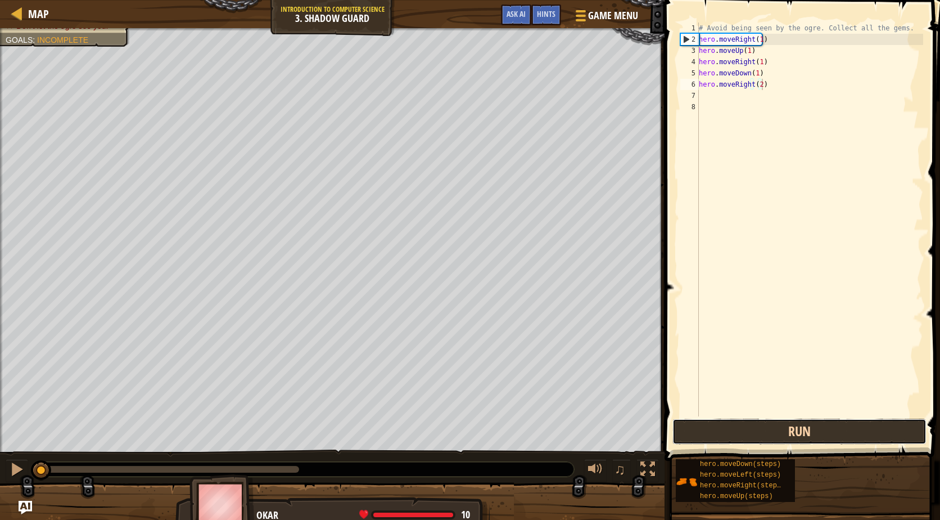
click at [833, 441] on button "Run" at bounding box center [799, 431] width 254 height 26
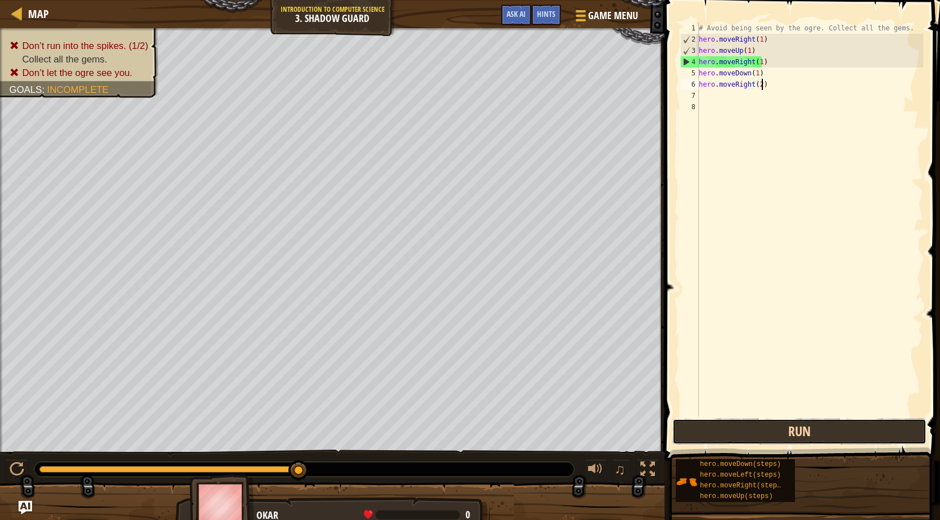
click at [773, 435] on button "Run" at bounding box center [799, 431] width 254 height 26
click at [725, 425] on button "Run" at bounding box center [799, 431] width 254 height 26
click at [754, 441] on button "Run" at bounding box center [799, 431] width 254 height 26
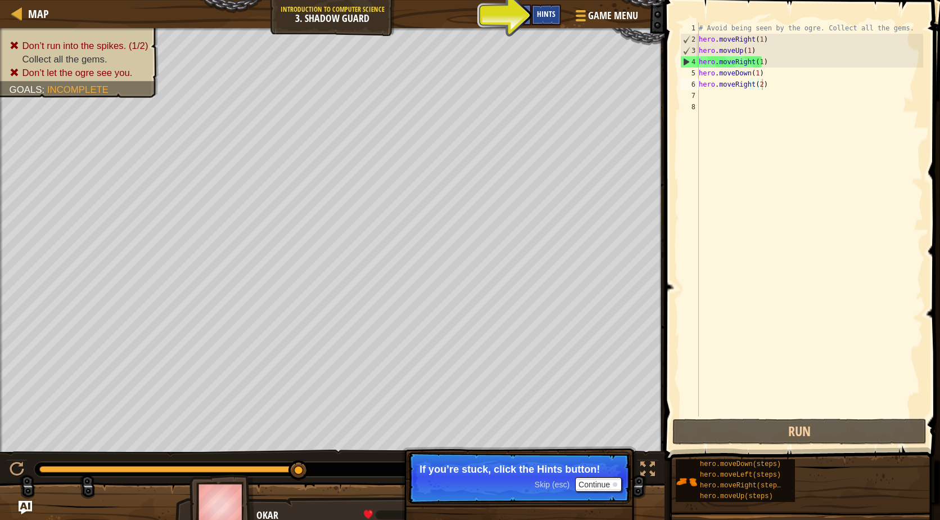
click at [550, 13] on span "Hints" at bounding box center [546, 13] width 19 height 11
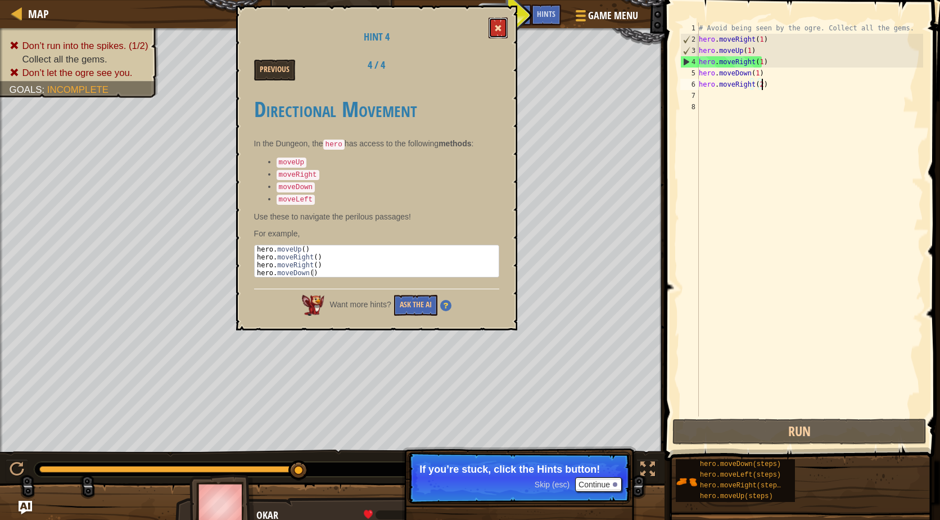
click at [496, 33] on button at bounding box center [498, 27] width 19 height 21
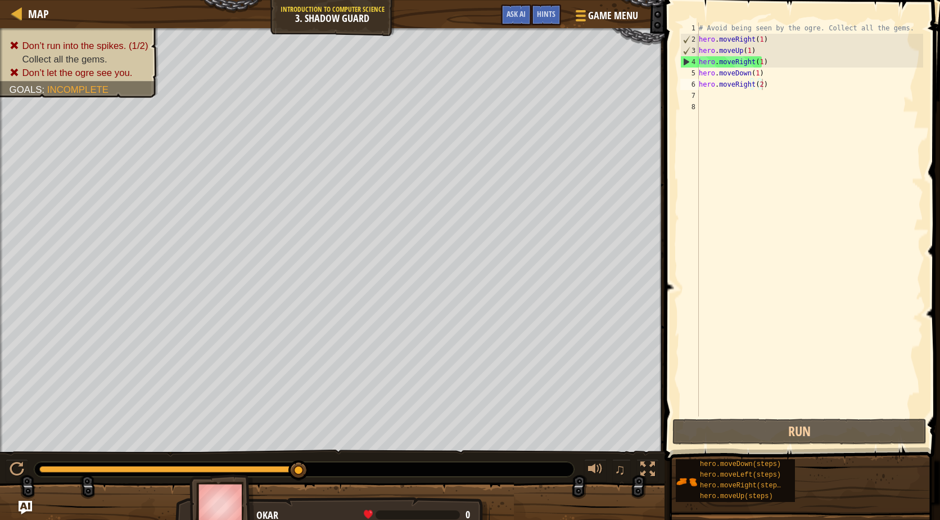
click at [687, 60] on div "4" at bounding box center [690, 61] width 18 height 11
click at [687, 61] on div "4" at bounding box center [690, 61] width 18 height 11
type textarea "hero.moveRight(1)"
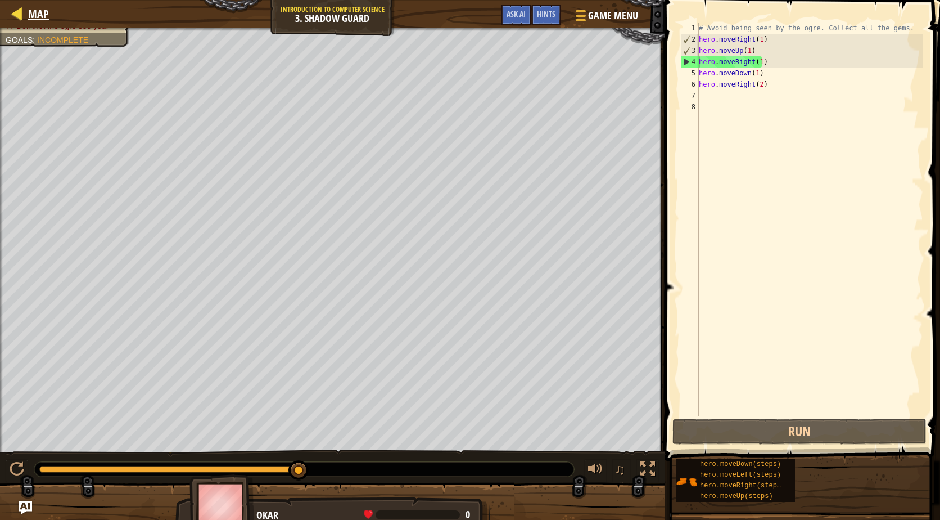
click at [28, 4] on div "Map" at bounding box center [35, 14] width 26 height 28
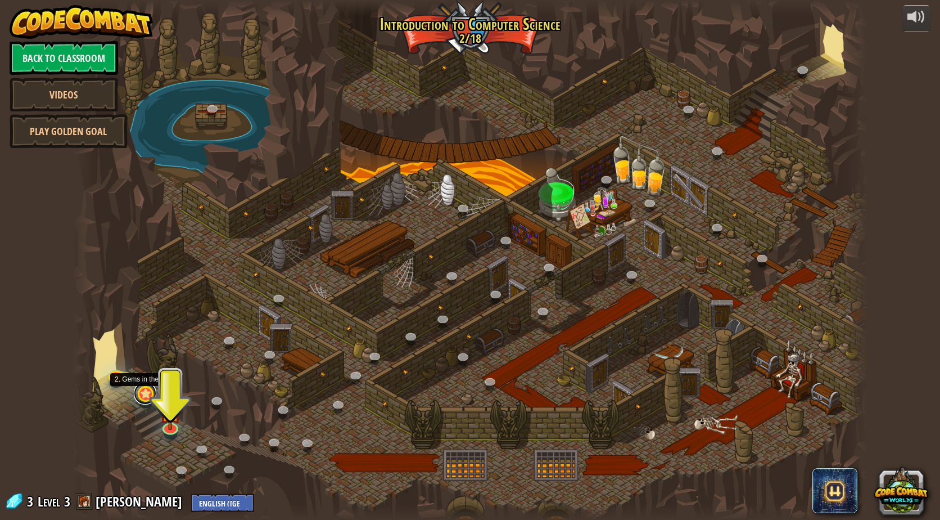
click at [149, 391] on link at bounding box center [145, 393] width 22 height 22
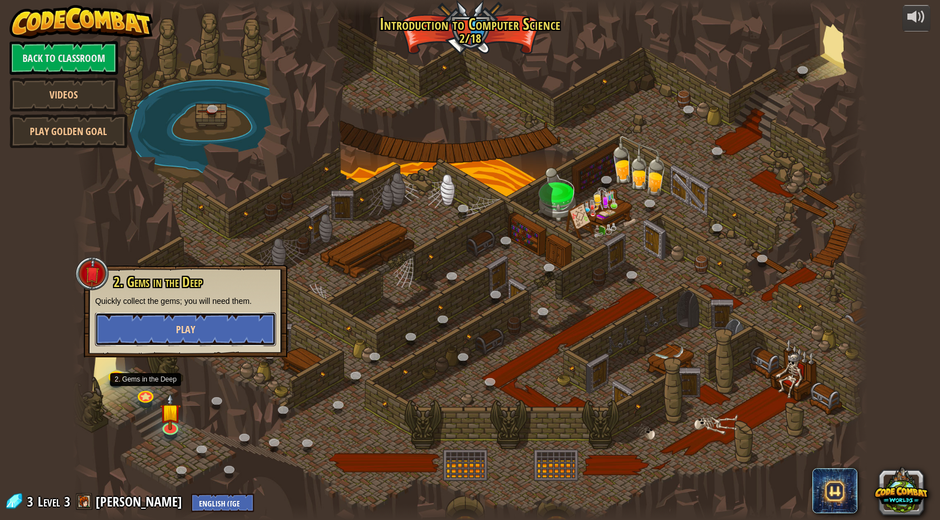
click at [170, 331] on button "Play" at bounding box center [185, 329] width 181 height 34
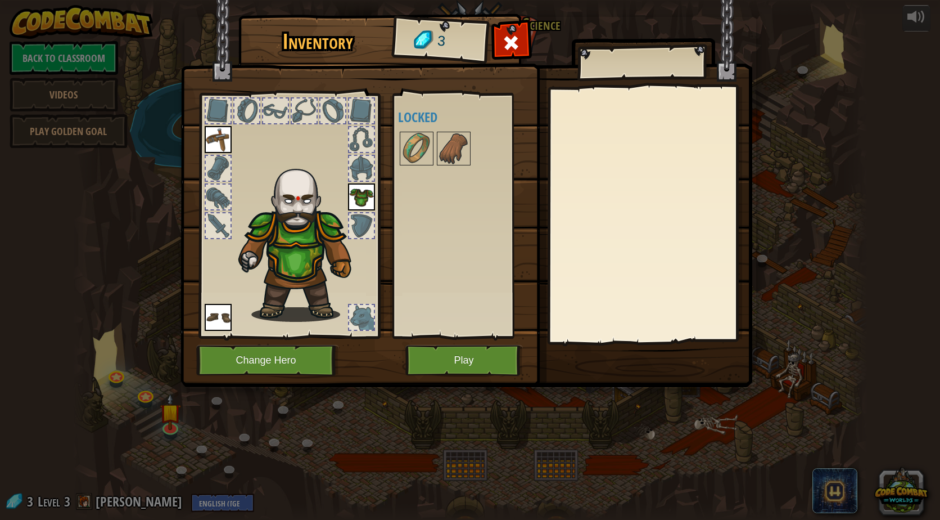
click at [305, 185] on img at bounding box center [302, 240] width 138 height 164
click at [368, 213] on div at bounding box center [361, 225] width 27 height 27
click at [365, 198] on img at bounding box center [361, 196] width 27 height 27
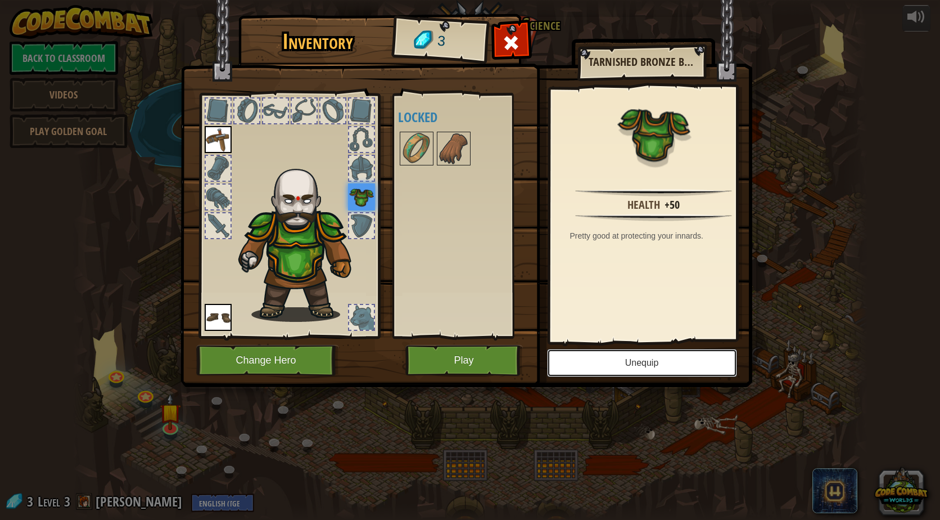
click at [588, 369] on button "Unequip" at bounding box center [642, 363] width 190 height 28
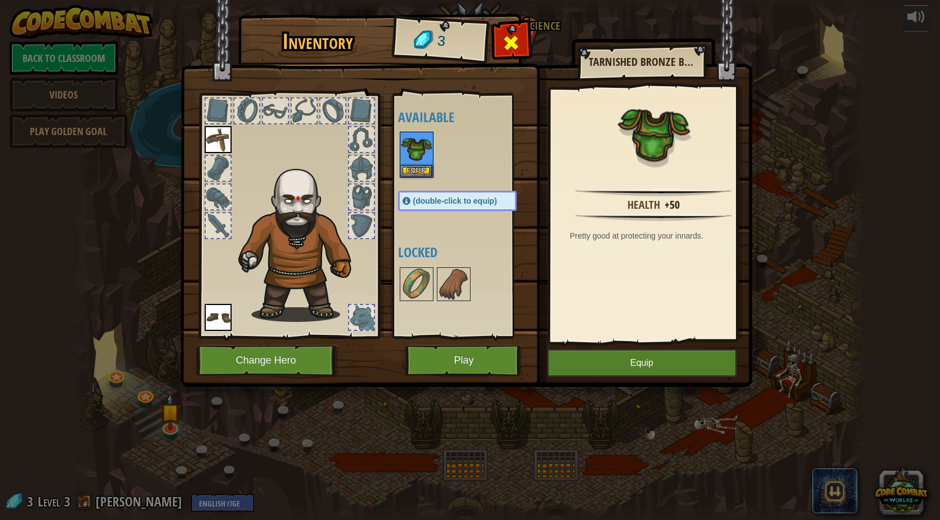
click at [523, 42] on div at bounding box center [511, 45] width 35 height 35
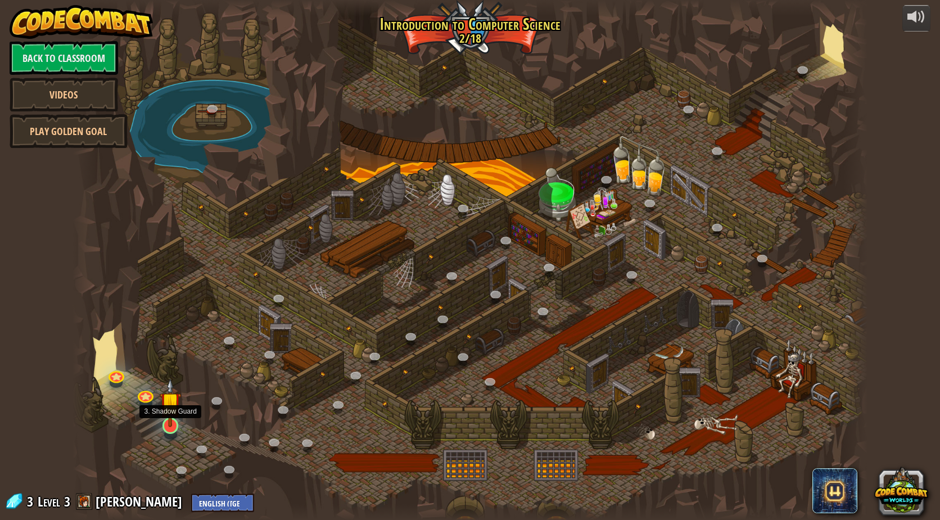
click at [165, 413] on img at bounding box center [170, 402] width 21 height 49
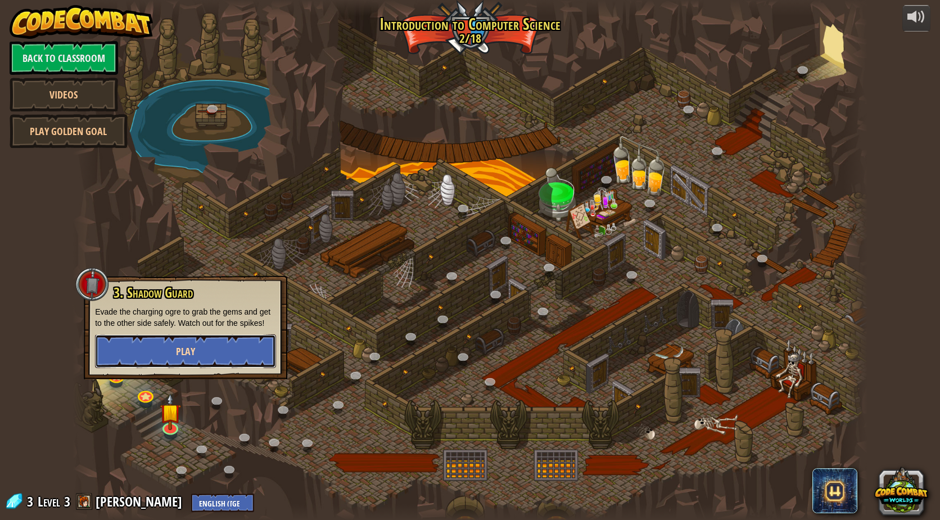
click at [223, 347] on button "Play" at bounding box center [185, 351] width 181 height 34
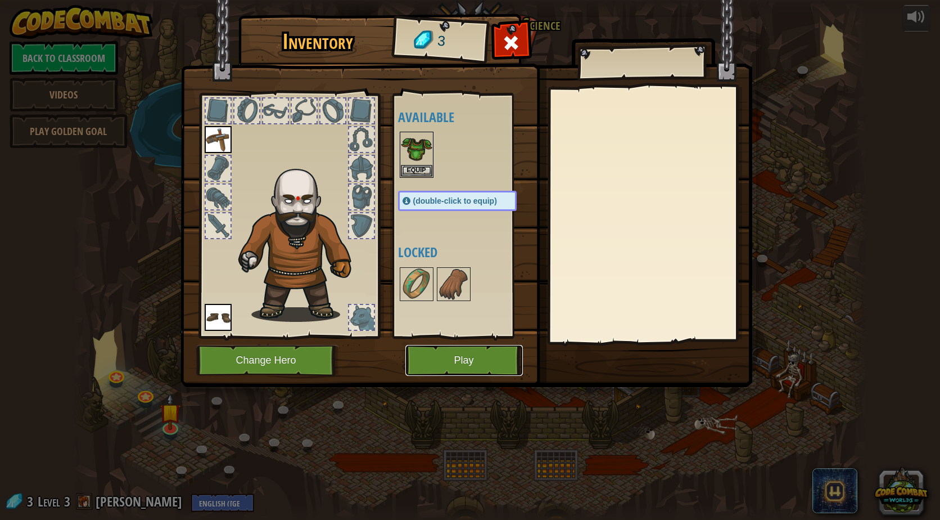
click at [451, 359] on button "Play" at bounding box center [464, 360] width 118 height 31
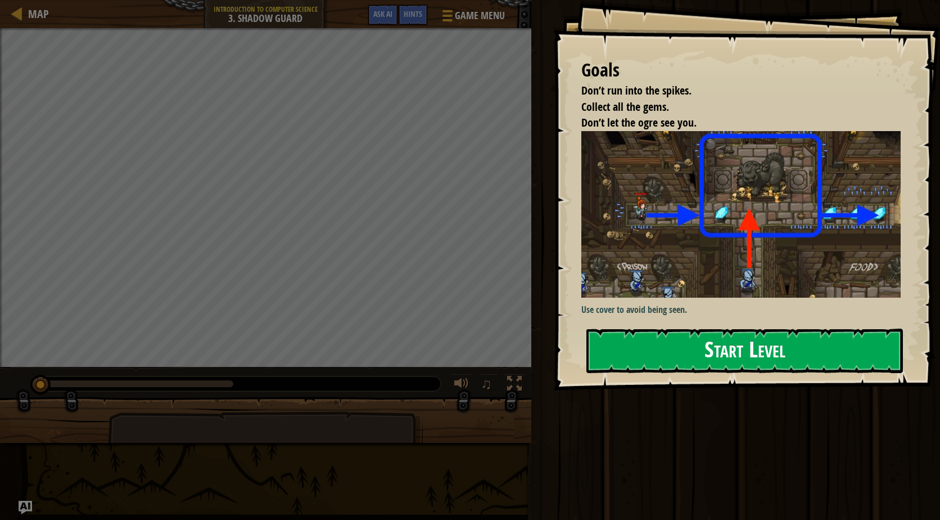
click at [654, 365] on button "Start Level" at bounding box center [744, 350] width 317 height 44
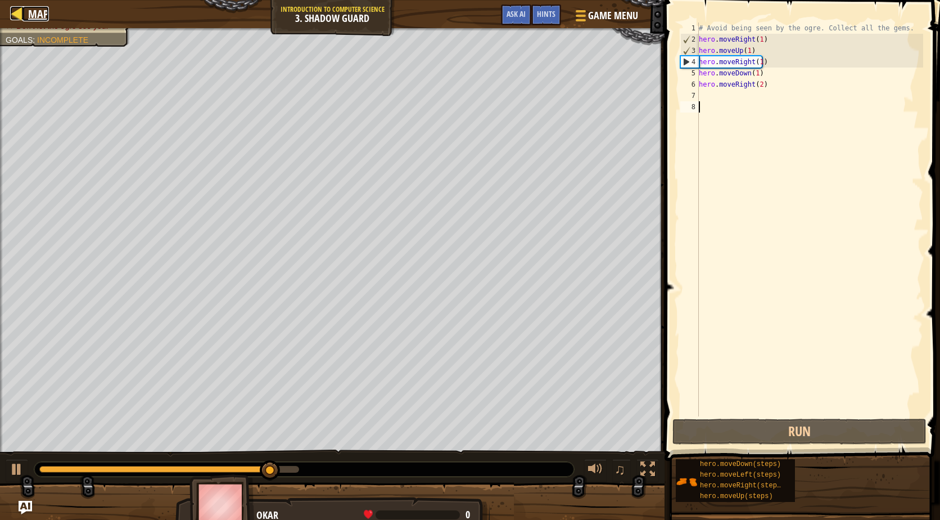
click at [20, 14] on div at bounding box center [17, 13] width 14 height 14
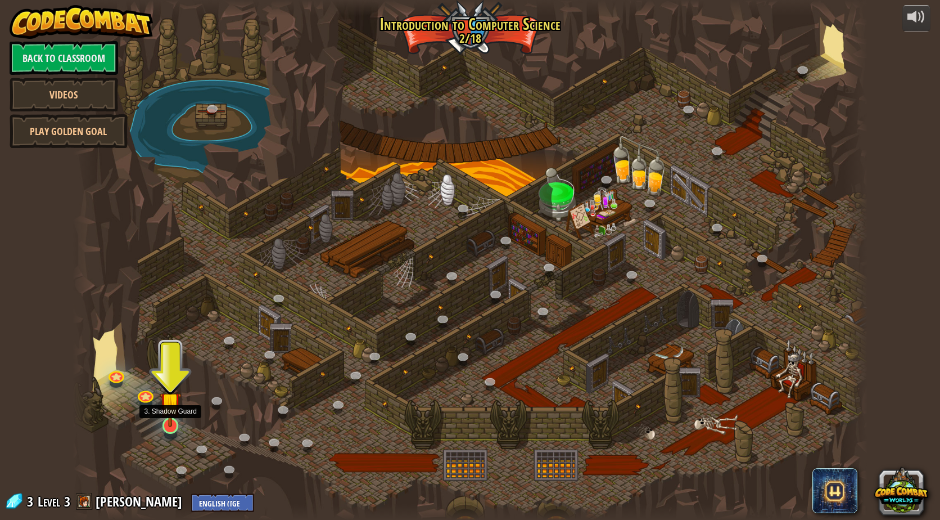
click at [169, 412] on img at bounding box center [170, 402] width 21 height 49
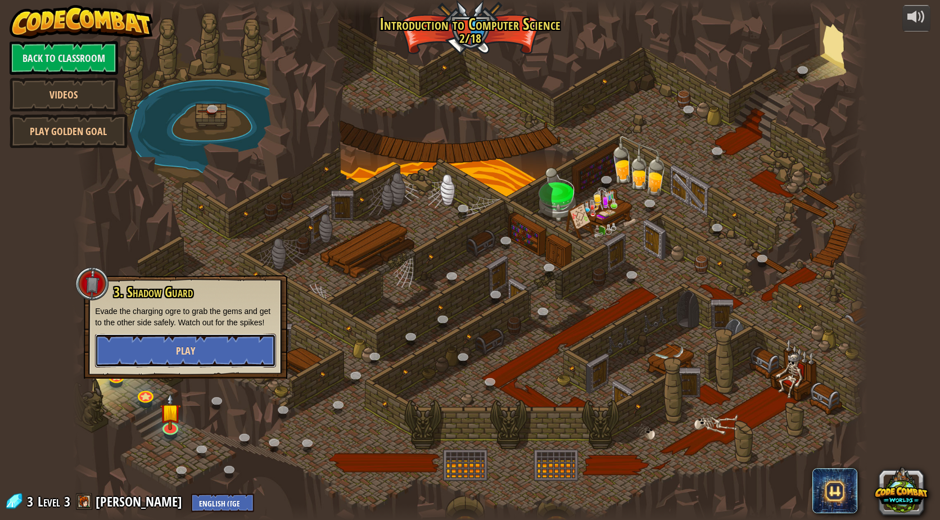
click at [187, 358] on button "Play" at bounding box center [185, 350] width 181 height 34
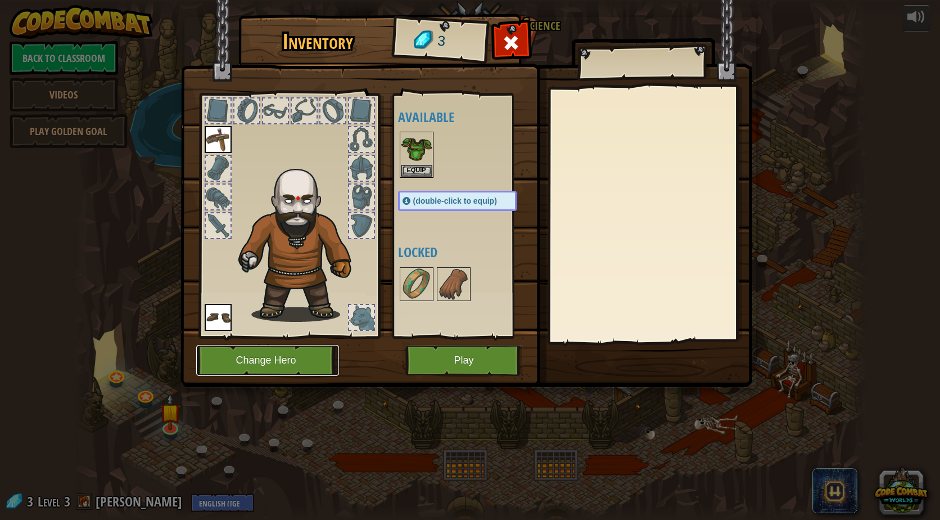
click at [264, 359] on button "Change Hero" at bounding box center [267, 360] width 143 height 31
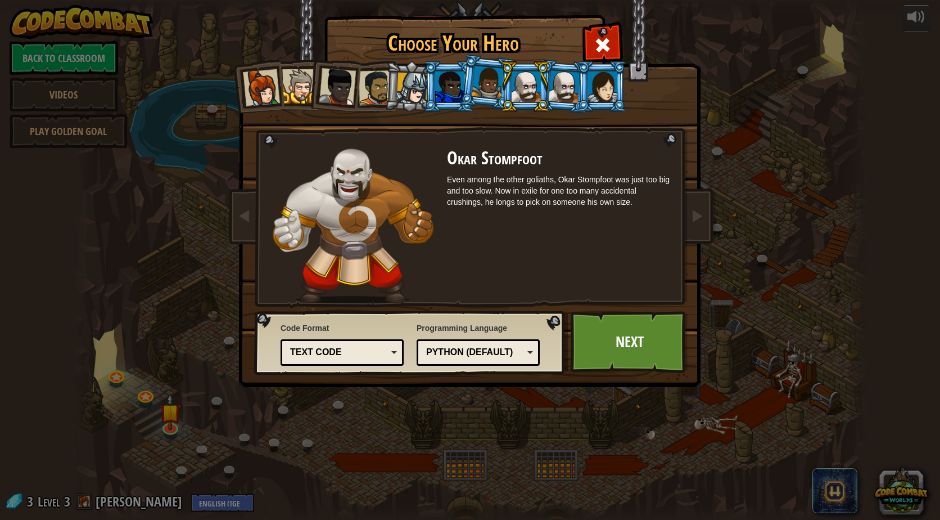
click at [409, 83] on div at bounding box center [412, 89] width 32 height 32
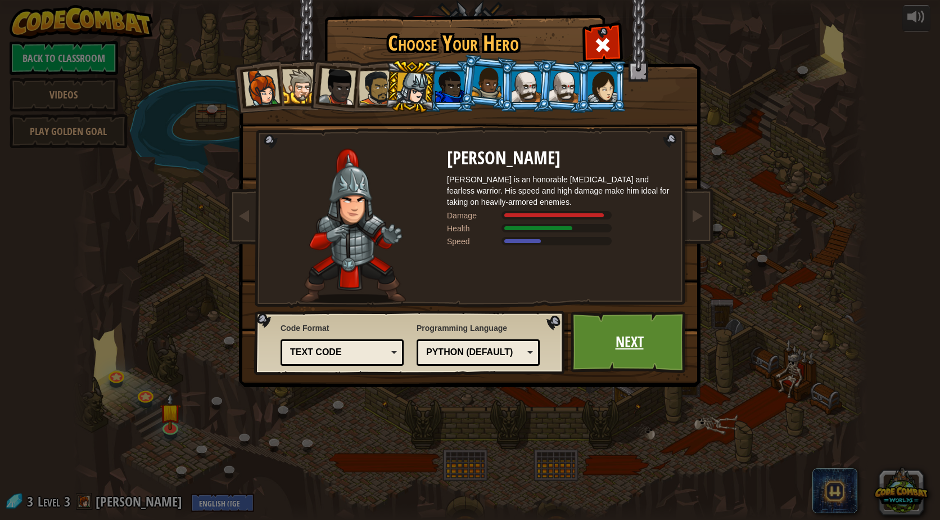
click at [607, 351] on link "Next" at bounding box center [630, 342] width 118 height 62
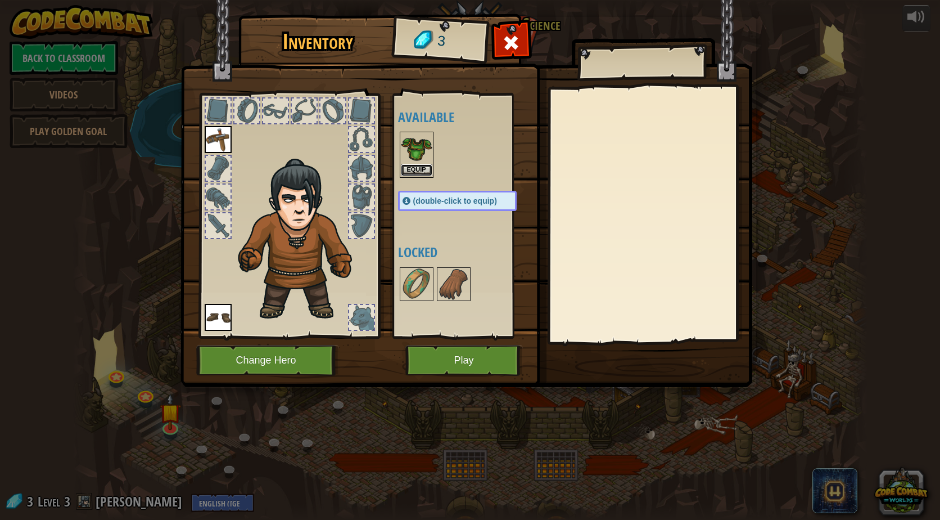
click at [415, 170] on button "Equip" at bounding box center [416, 170] width 31 height 12
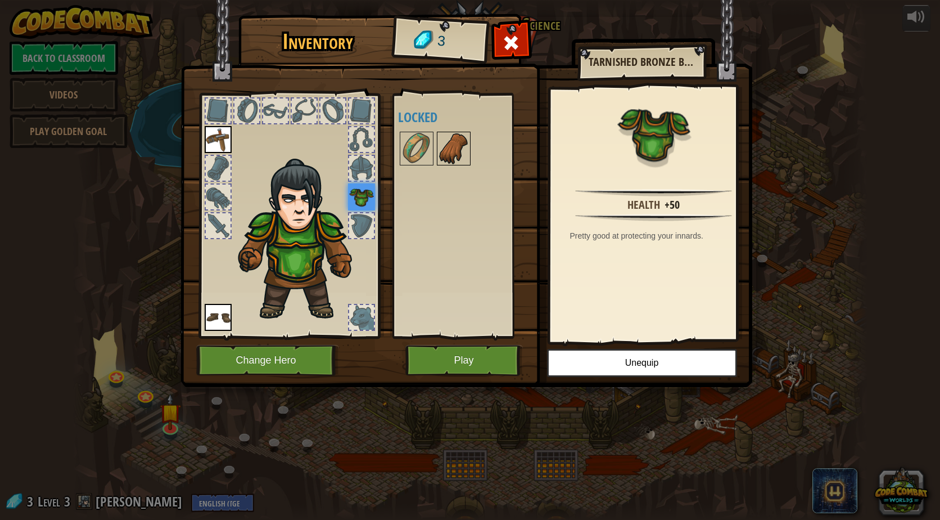
click at [454, 148] on img at bounding box center [453, 148] width 31 height 31
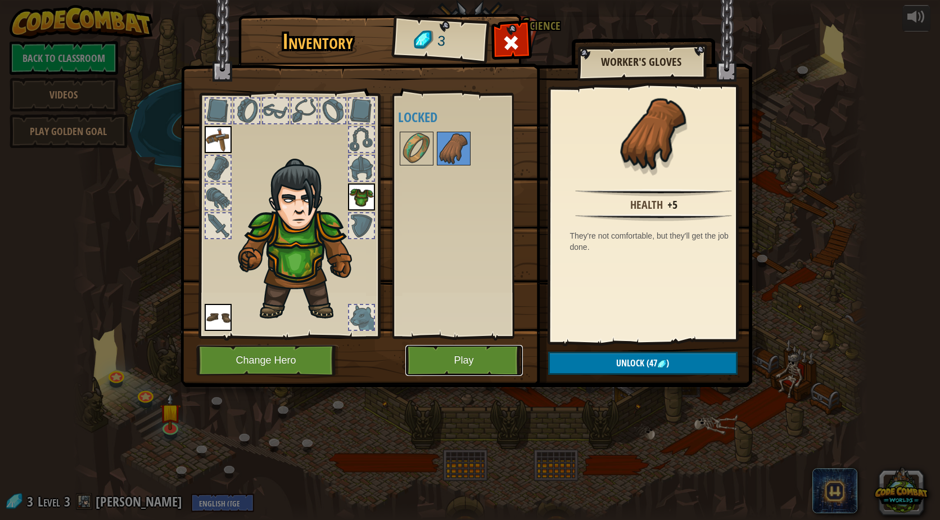
click at [450, 364] on button "Play" at bounding box center [464, 360] width 118 height 31
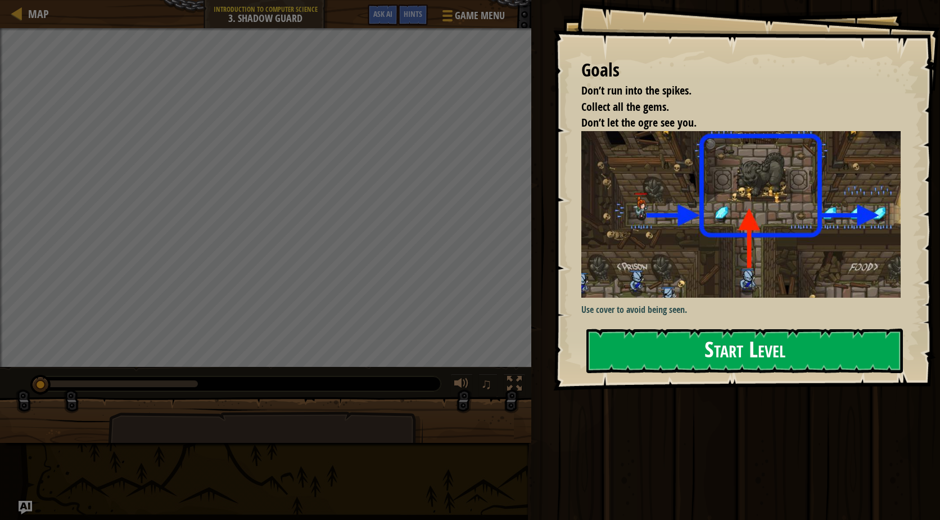
click at [638, 349] on button "Start Level" at bounding box center [744, 350] width 317 height 44
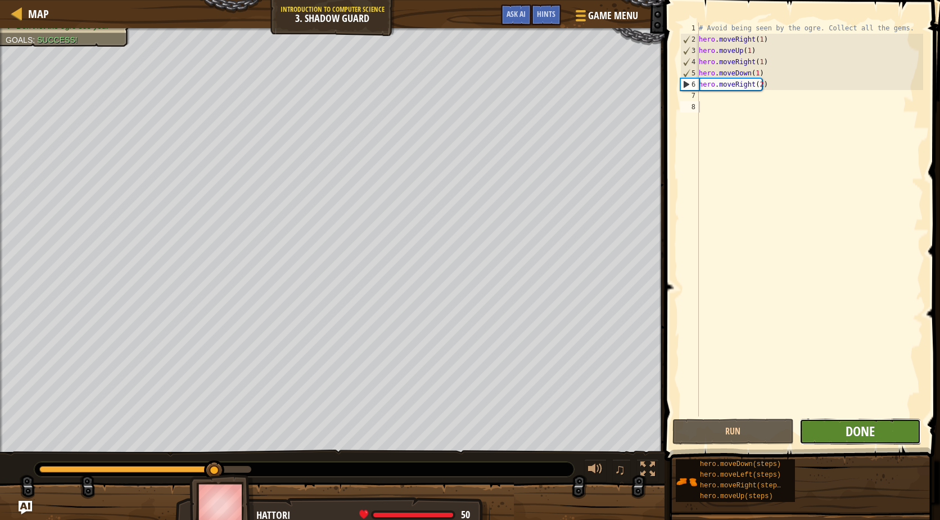
click at [847, 430] on span "Done" at bounding box center [860, 431] width 29 height 18
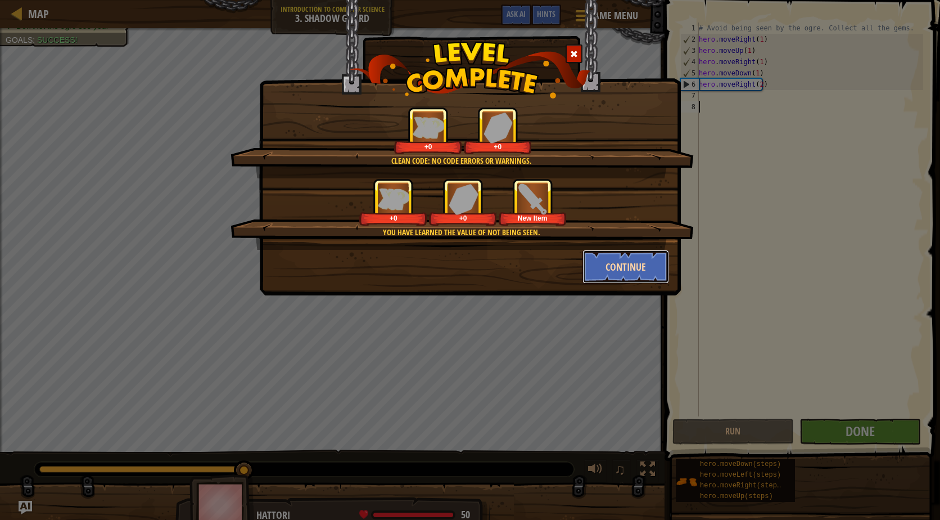
click at [602, 269] on button "Continue" at bounding box center [626, 267] width 87 height 34
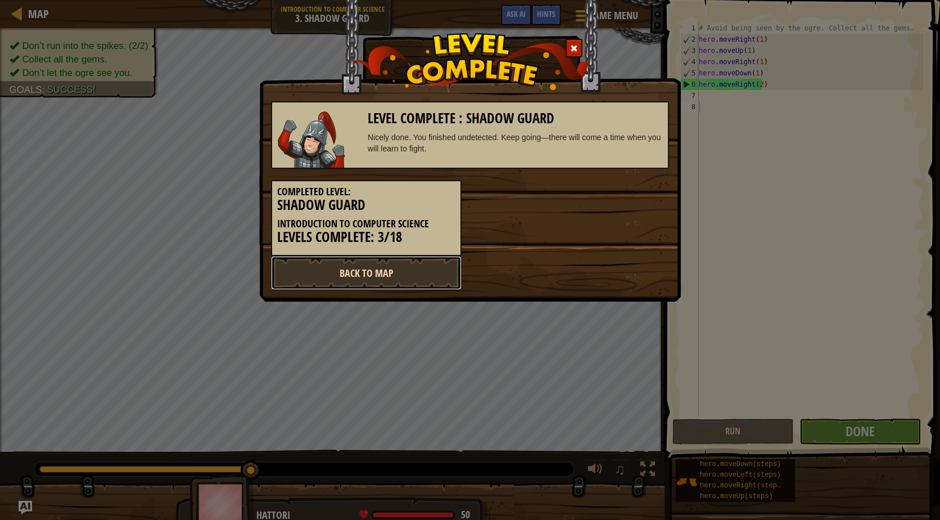
click at [397, 274] on link "Back to Map" at bounding box center [366, 273] width 191 height 34
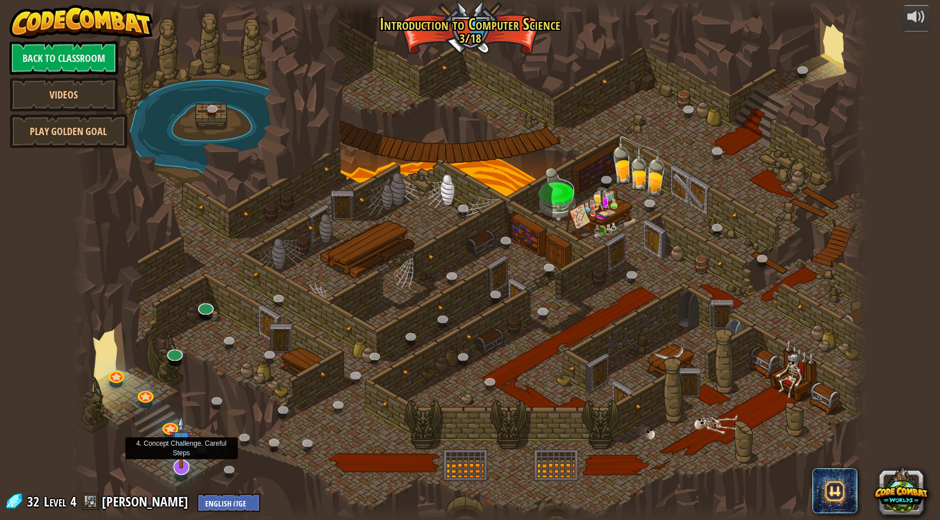
click at [182, 466] on img at bounding box center [181, 441] width 23 height 53
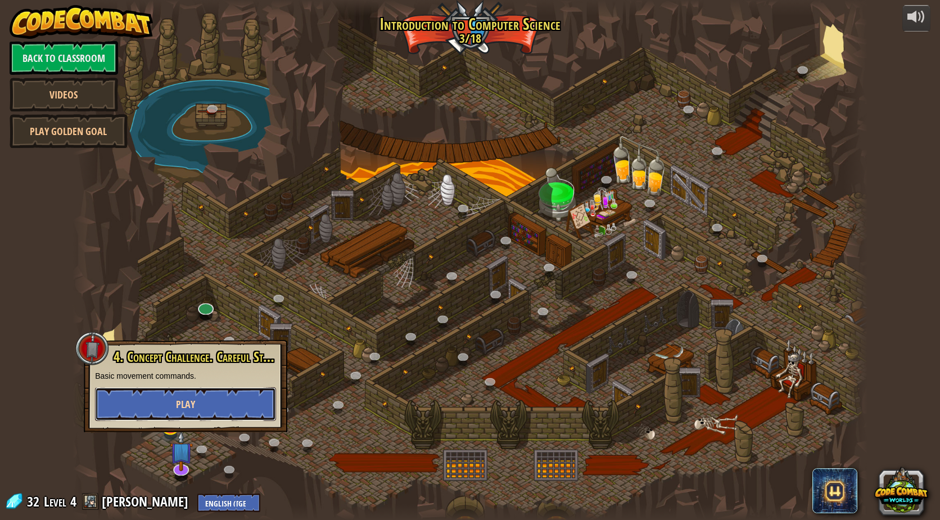
click at [174, 407] on button "Play" at bounding box center [185, 404] width 181 height 34
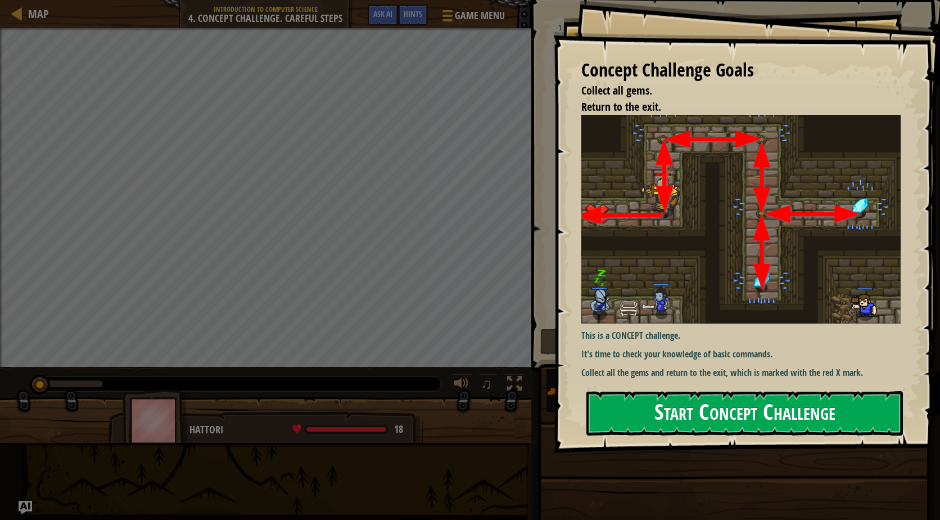
click at [642, 424] on button "Start Concept Challenge" at bounding box center [744, 413] width 317 height 44
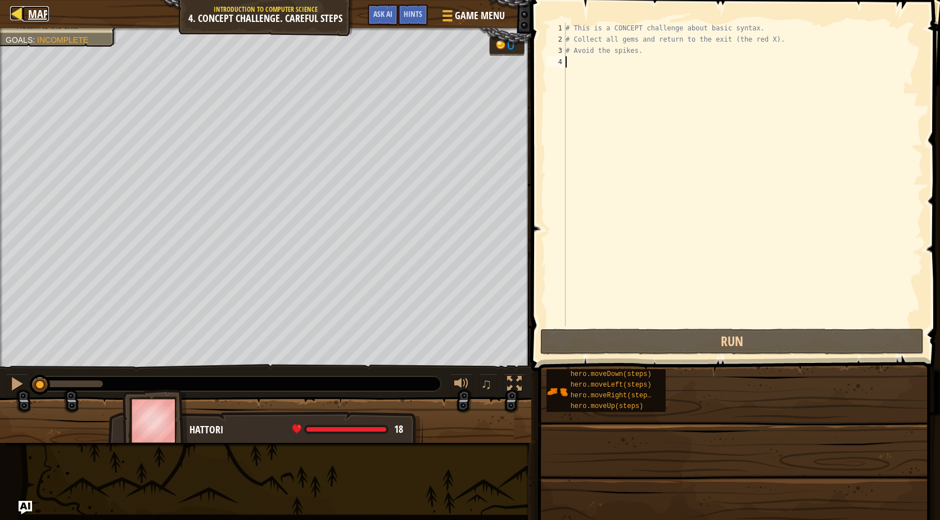
click at [20, 9] on div at bounding box center [17, 13] width 14 height 14
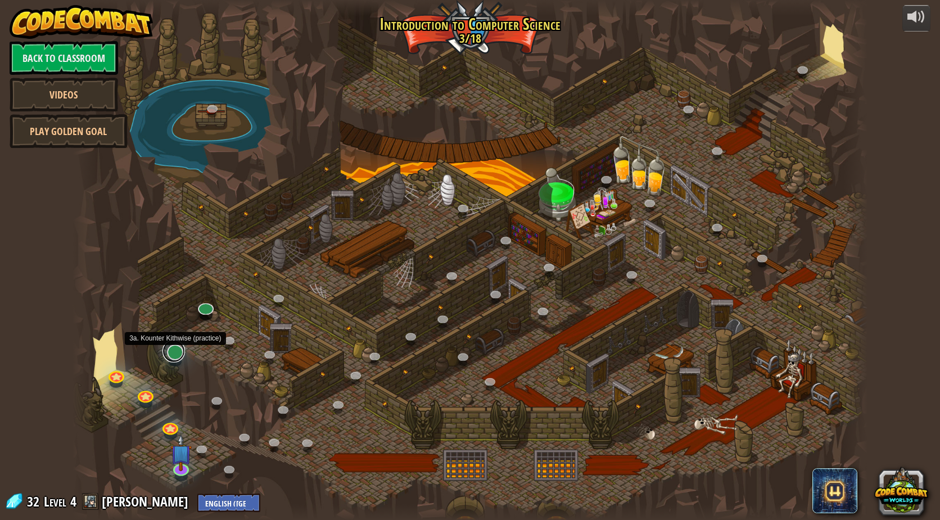
click at [178, 354] on link at bounding box center [173, 351] width 22 height 22
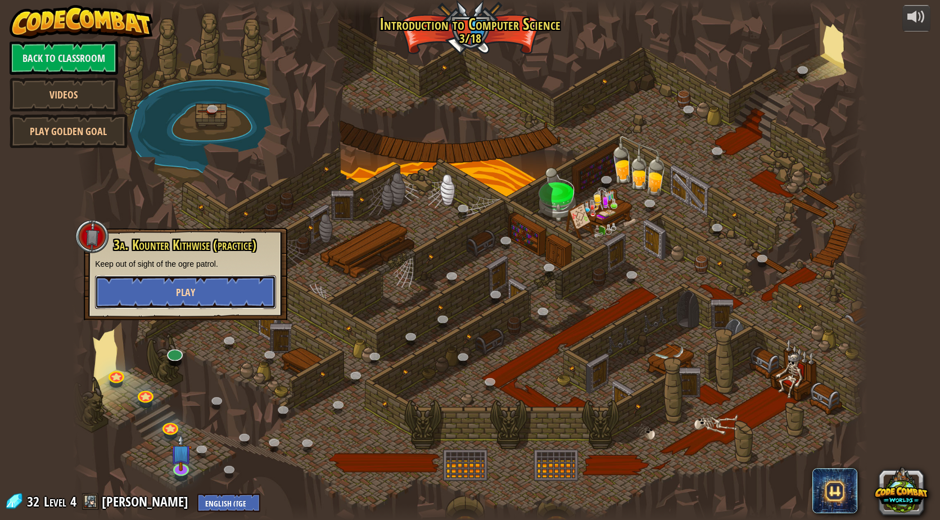
click at [182, 303] on button "Play" at bounding box center [185, 292] width 181 height 34
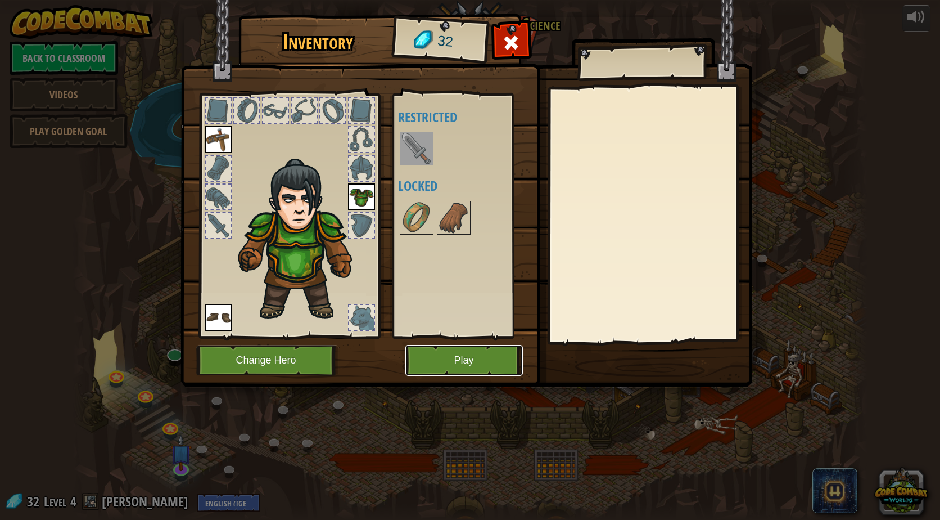
click at [462, 367] on button "Play" at bounding box center [464, 360] width 118 height 31
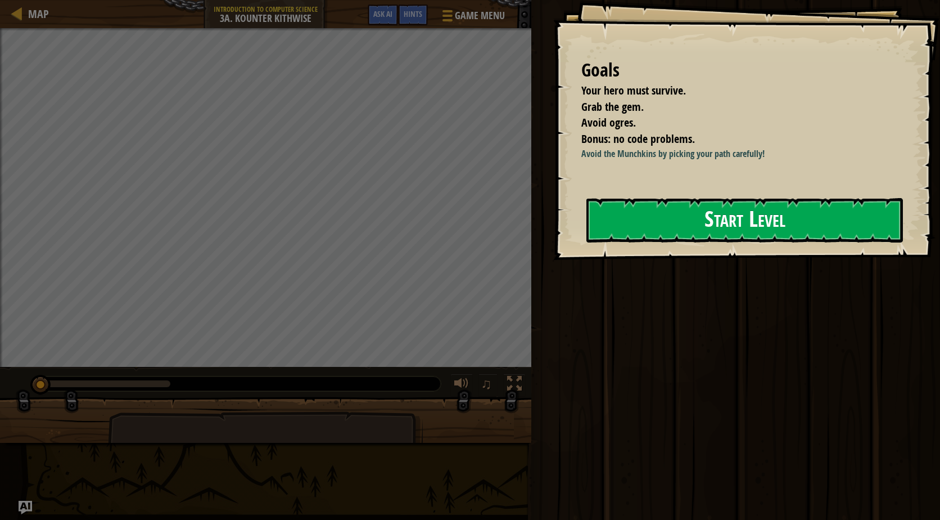
click at [689, 224] on button "Start Level" at bounding box center [744, 220] width 317 height 44
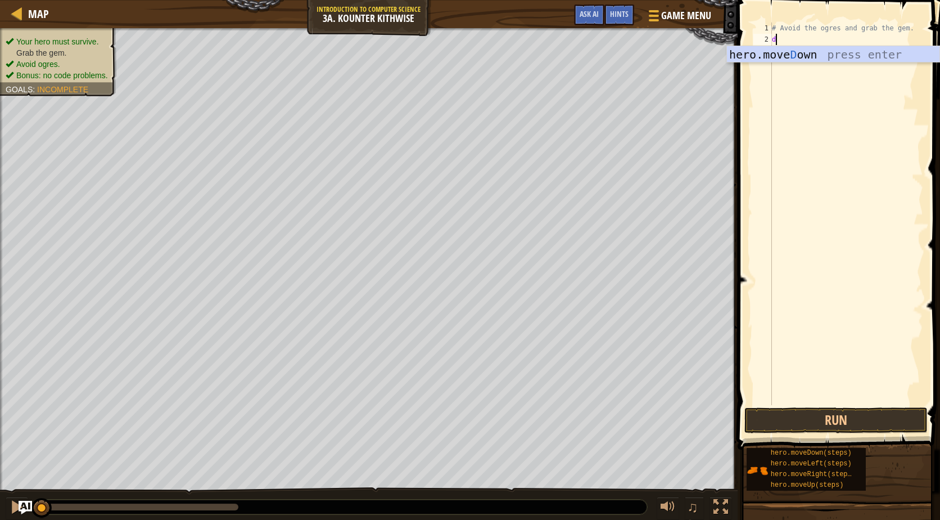
scroll to position [5, 0]
type textarea "down"
click at [775, 53] on div "hero.move Down press enter" at bounding box center [833, 71] width 213 height 51
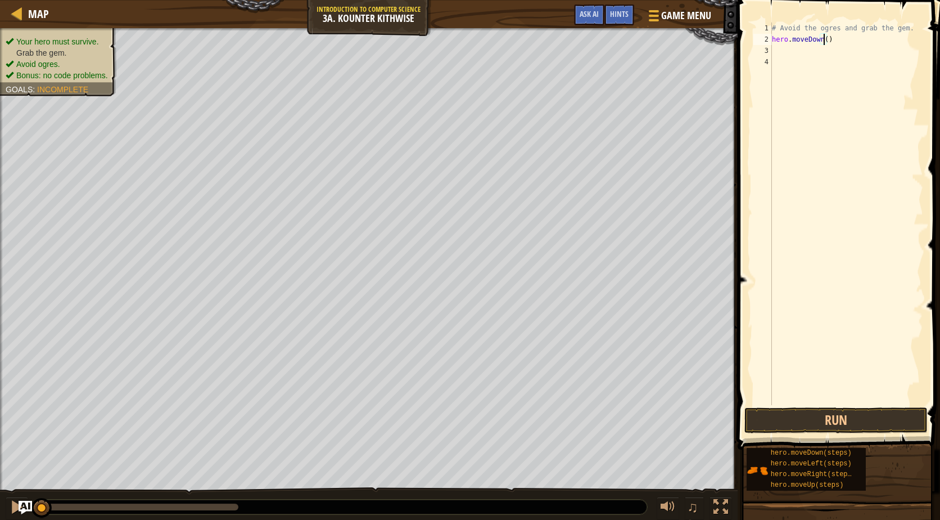
click at [823, 40] on div "# Avoid the ogres and grab the gem. hero . moveDown ( )" at bounding box center [846, 224] width 153 height 405
type textarea "hero.moveDown(2)"
click at [784, 51] on div "# Avoid the ogres and grab the gem. hero . moveDown ( 2 )" at bounding box center [846, 224] width 153 height 405
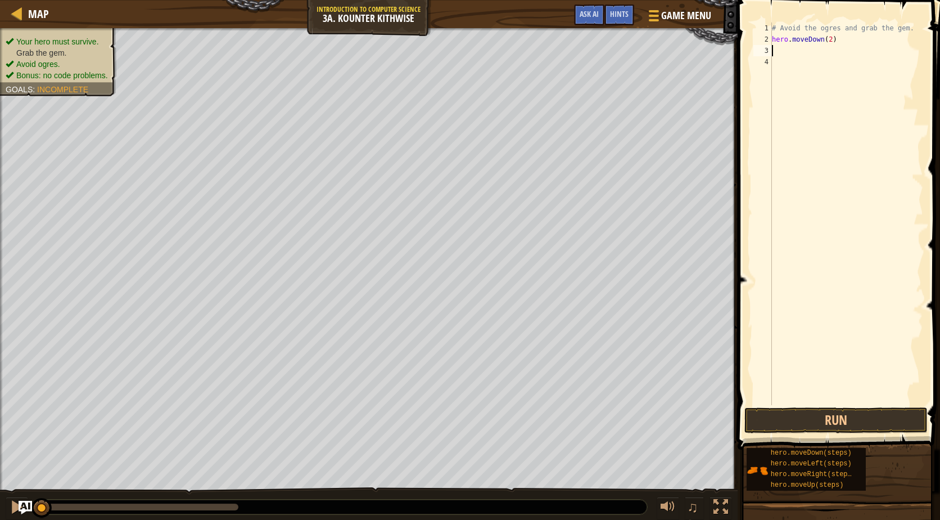
type textarea "h"
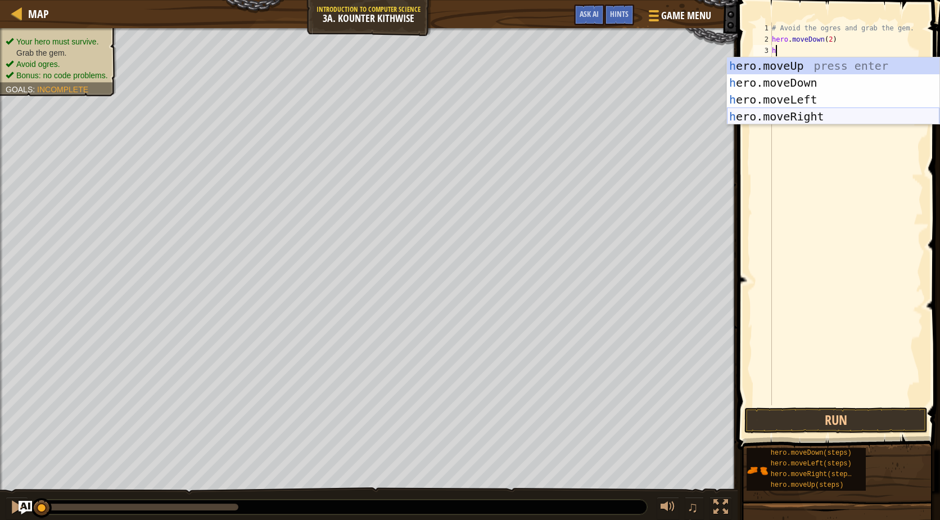
click at [797, 117] on div "h ero.moveUp press enter h ero.moveDown press enter h ero.moveLeft press enter …" at bounding box center [833, 107] width 213 height 101
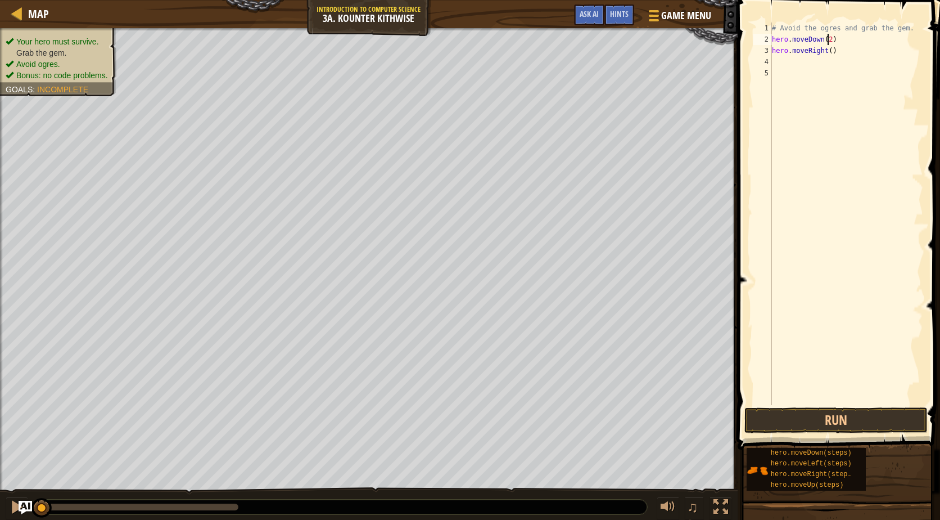
click at [827, 39] on div "# Avoid the ogres and grab the gem. hero . moveDown ( 2 ) hero . moveRight ( )" at bounding box center [846, 224] width 153 height 405
click at [827, 50] on div "# Avoid the ogres and grab the gem. hero . moveDown ( 1 ) hero . moveRight ( )" at bounding box center [846, 224] width 153 height 405
click at [877, 428] on button "Run" at bounding box center [835, 420] width 183 height 26
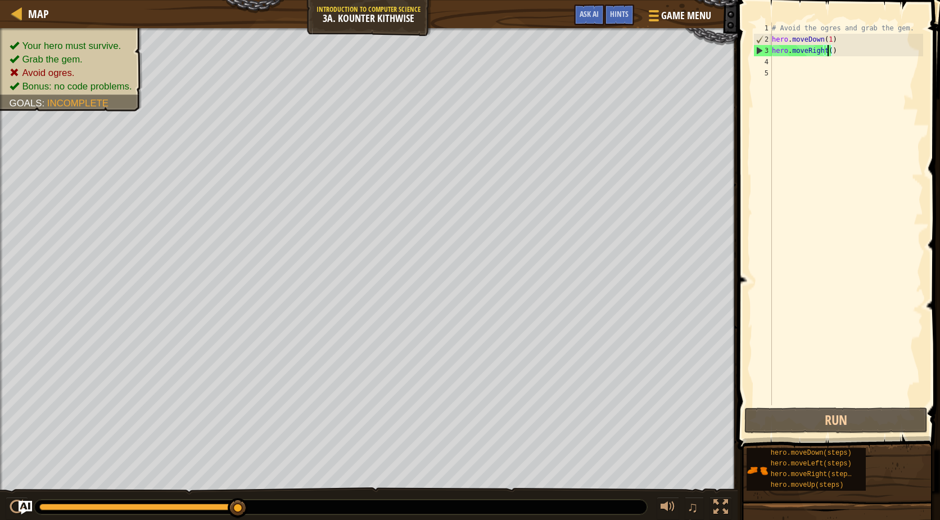
type textarea "hero.moveRight(1)"
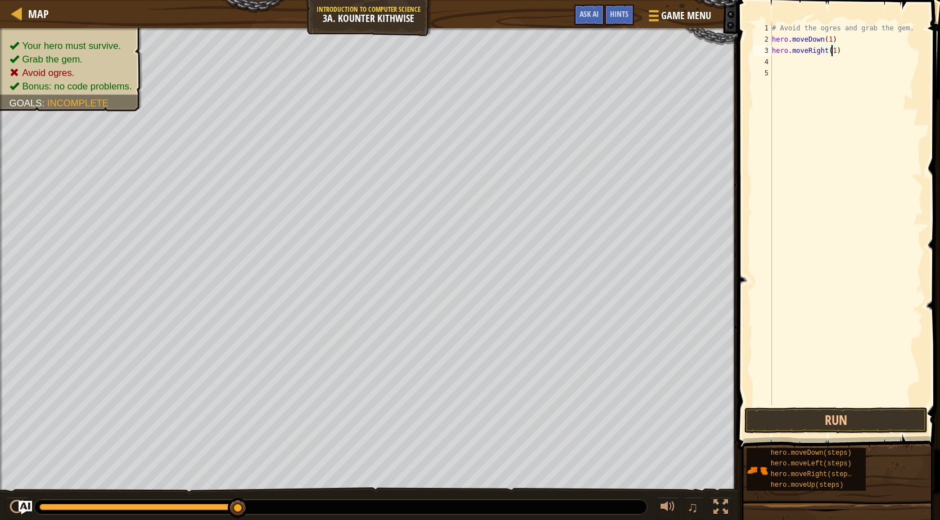
click at [801, 63] on div "# Avoid the ogres and grab the gem. hero . moveDown ( 1 ) hero . moveRight ( 1 )" at bounding box center [846, 224] width 153 height 405
type textarea "h"
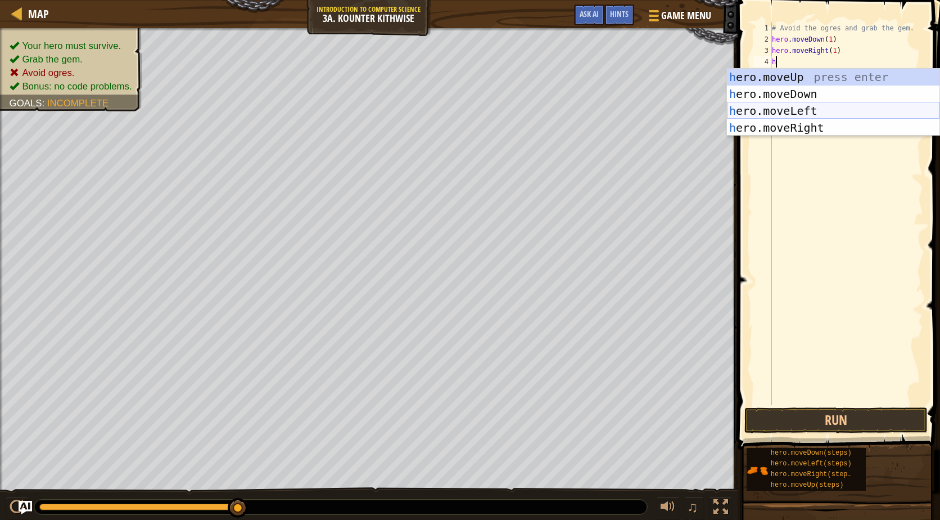
click at [814, 115] on div "h ero.moveUp press enter h ero.moveDown press enter h ero.moveLeft press enter …" at bounding box center [833, 119] width 213 height 101
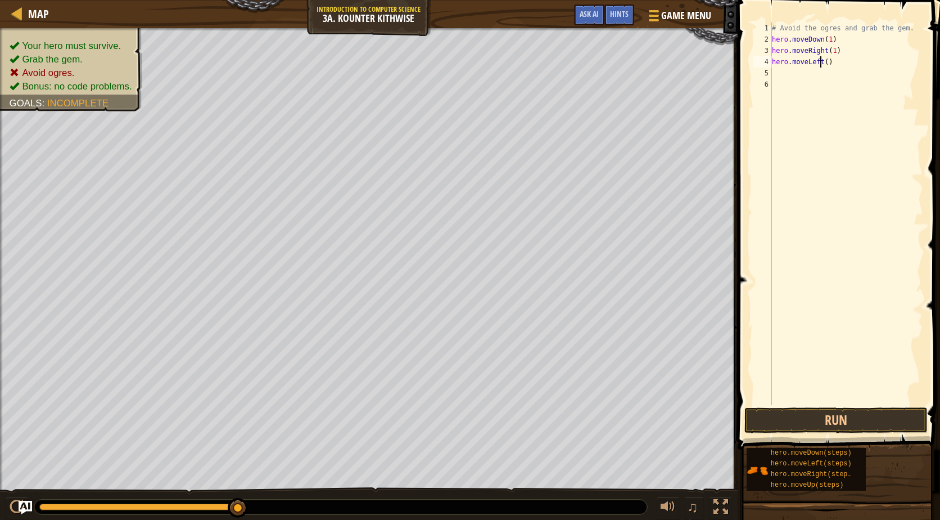
click at [820, 63] on div "# Avoid the ogres and grab the gem. hero . moveDown ( 1 ) hero . moveRight ( 1 …" at bounding box center [846, 224] width 153 height 405
click at [821, 64] on div "# Avoid the ogres and grab the gem. hero . moveDown ( 1 ) hero . moveRight ( 1 …" at bounding box center [846, 224] width 153 height 405
click at [825, 64] on div "# Avoid the ogres and grab the gem. hero . moveDown ( 1 ) hero . moveRight ( 1 …" at bounding box center [846, 224] width 153 height 405
type textarea "hero.moveLeft(2)"
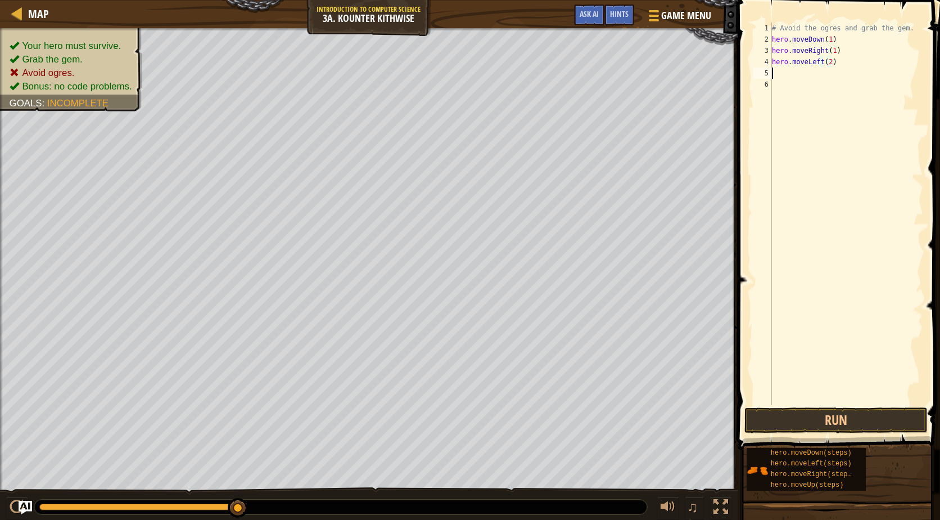
click at [796, 75] on div "# Avoid the ogres and grab the gem. hero . moveDown ( 1 ) hero . moveRight ( 1 …" at bounding box center [846, 224] width 153 height 405
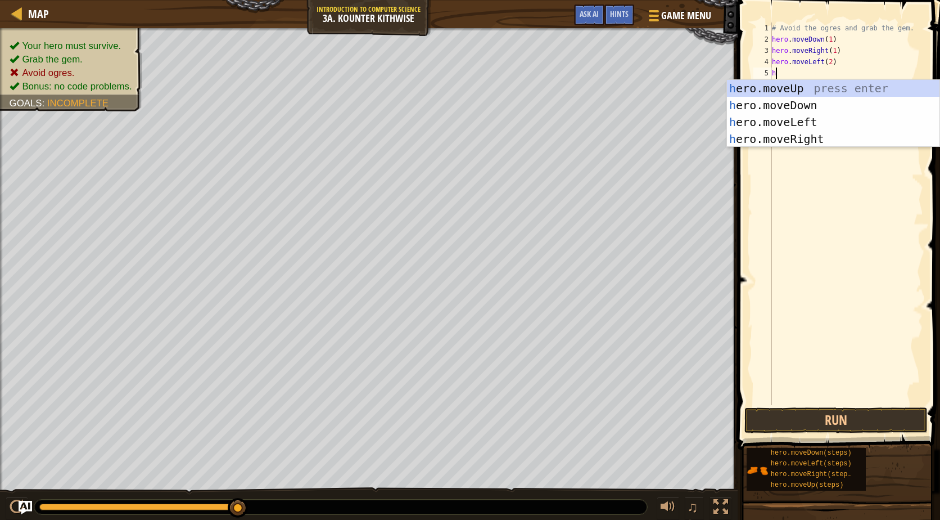
type textarea "herr"
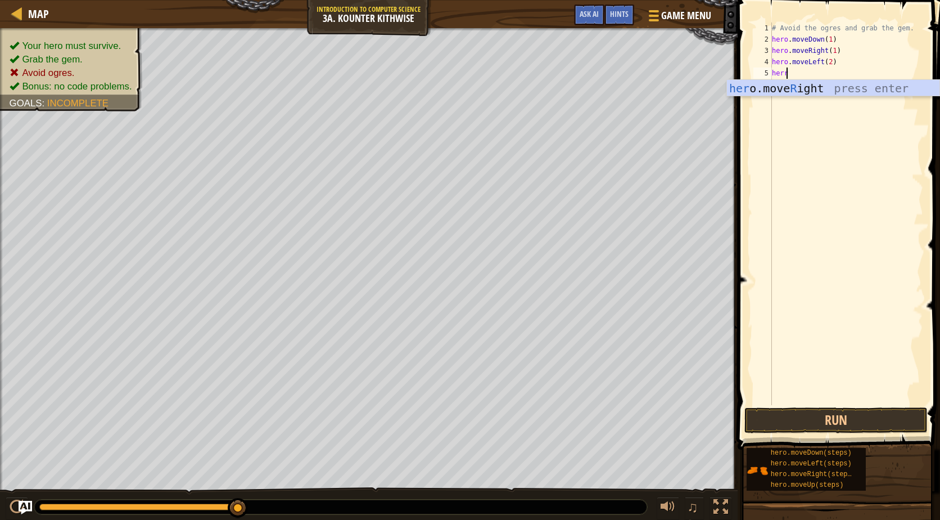
scroll to position [5, 1]
click at [779, 87] on div "her o.move R ight press enter" at bounding box center [833, 105] width 213 height 51
click at [827, 75] on div "# Avoid the ogres and grab the gem. hero . moveDown ( 1 ) hero . moveRight ( 1 …" at bounding box center [846, 224] width 153 height 405
click at [822, 75] on div "# Avoid the ogres and grab the gem. hero . moveDown ( 1 ) hero . moveRight ( 1 …" at bounding box center [846, 224] width 153 height 405
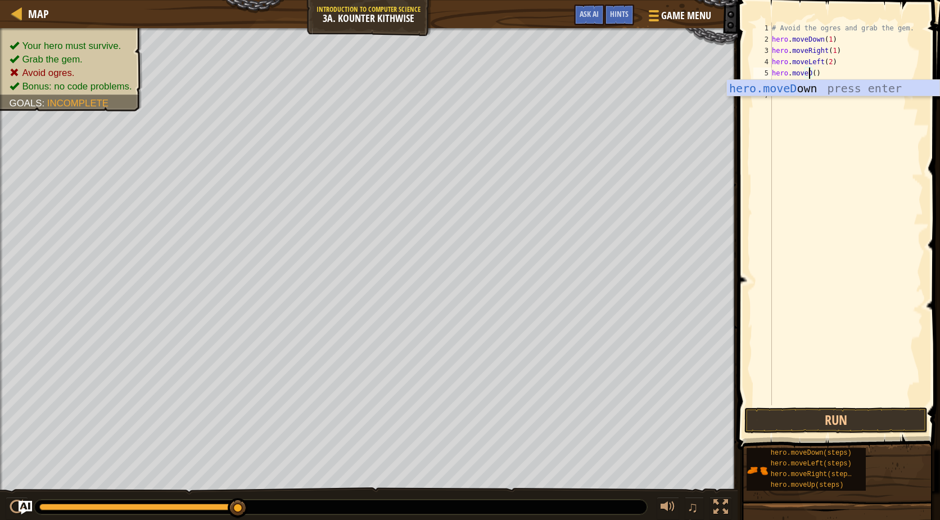
scroll to position [5, 3]
click at [811, 86] on div "hero.moveD own press enter" at bounding box center [833, 105] width 213 height 51
type textarea "hero.moveDown(1)"
click at [783, 86] on div "# Avoid the ogres and grab the gem. hero . moveDown ( 1 ) hero . moveRight ( 1 …" at bounding box center [846, 224] width 153 height 405
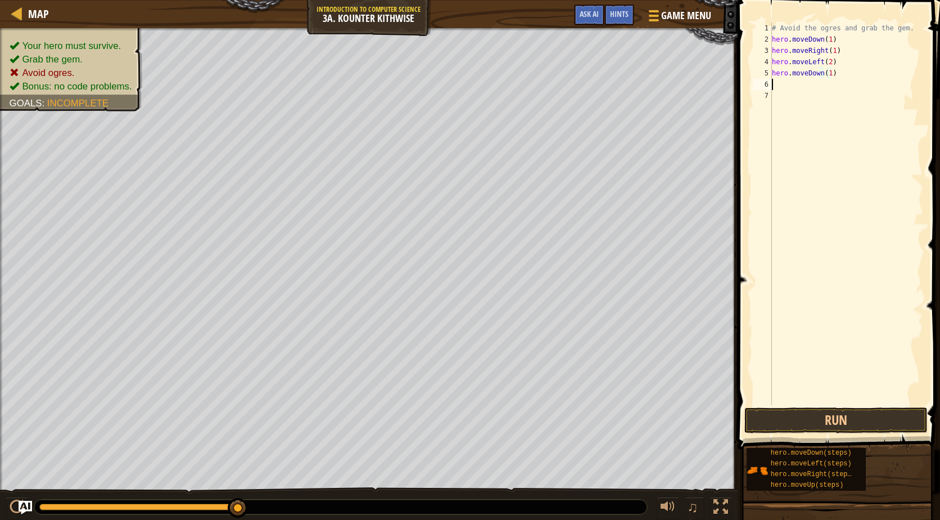
scroll to position [5, 0]
drag, startPoint x: 882, startPoint y: 167, endPoint x: 798, endPoint y: 84, distance: 117.7
click at [798, 84] on div "# Avoid the ogres and grab the gem. hero . moveDown ( 1 ) hero . moveRight ( 1 …" at bounding box center [846, 224] width 153 height 405
type textarea "heror"
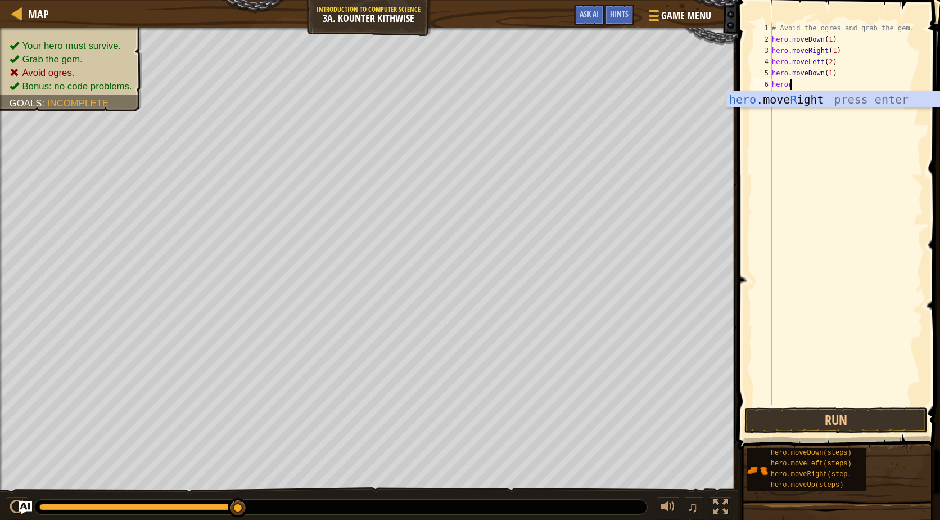
click at [755, 105] on div "hero .move R ight press enter" at bounding box center [833, 116] width 213 height 51
click at [786, 88] on div "# Avoid the ogres and grab the gem. hero . moveDown ( 1 ) hero . moveRight ( 1 …" at bounding box center [846, 224] width 153 height 405
type textarea "hero.moveRight()"
click at [831, 90] on div "# Avoid the ogres and grab the gem. hero . moveDown ( 1 ) hero . moveRight ( 1 …" at bounding box center [846, 224] width 153 height 405
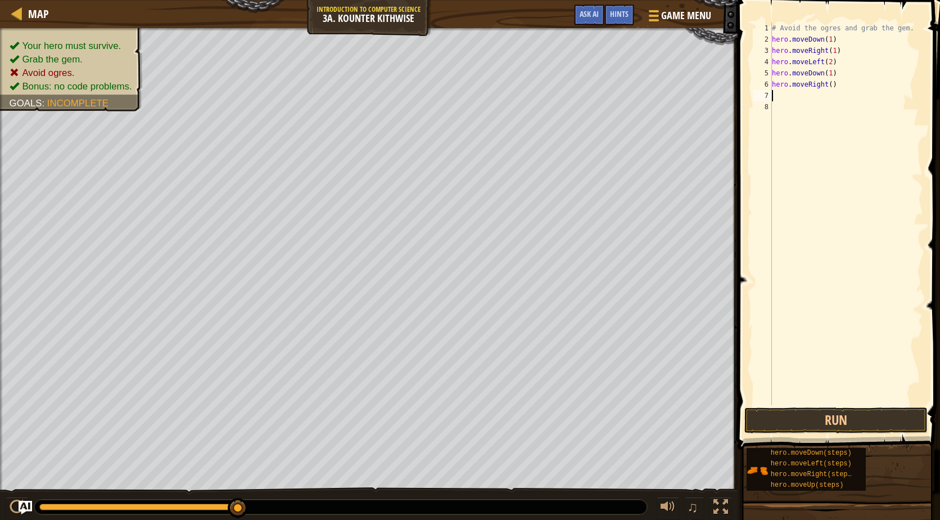
click at [828, 84] on div "# Avoid the ogres and grab the gem. hero . moveDown ( 1 ) hero . moveRight ( 1 …" at bounding box center [846, 224] width 153 height 405
type textarea "hero.moveRight(1)"
click at [784, 96] on div "# Avoid the ogres and grab the gem. hero . moveDown ( 1 ) hero . moveRight ( 1 …" at bounding box center [846, 224] width 153 height 405
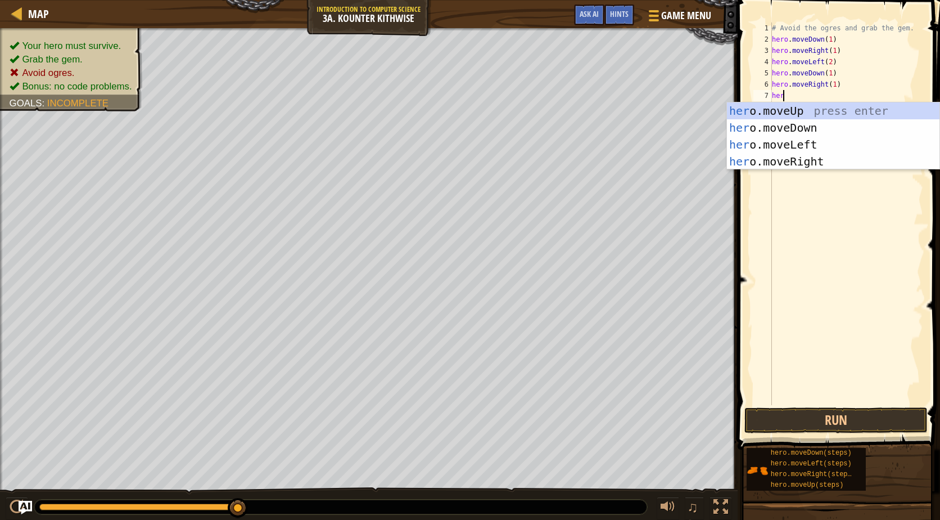
type textarea "hero"
click at [754, 114] on div "hero .moveUp press enter hero .moveDown press enter hero .moveLeft press enter …" at bounding box center [833, 152] width 213 height 101
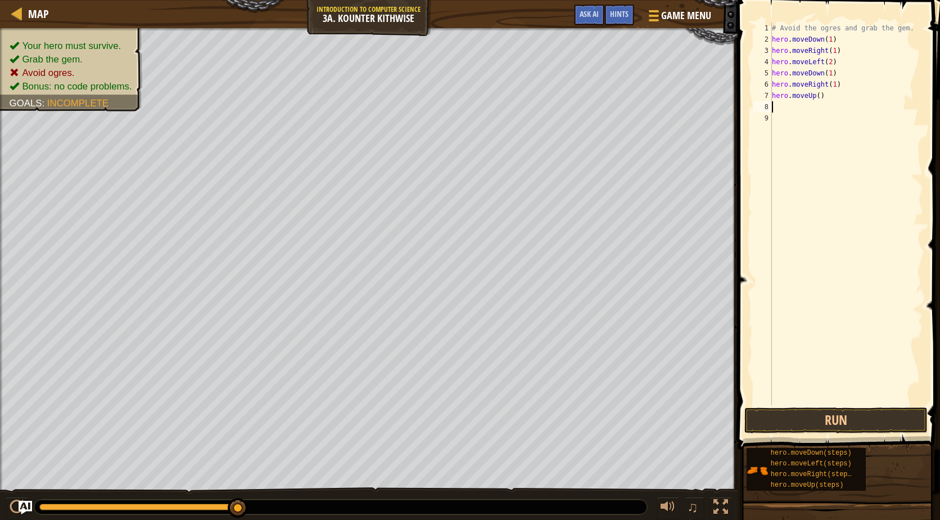
click at [818, 97] on div "# Avoid the ogres and grab the gem. hero . moveDown ( 1 ) hero . moveRight ( 1 …" at bounding box center [846, 224] width 153 height 405
click at [817, 97] on div "# Avoid the ogres and grab the gem. hero . moveDown ( 1 ) hero . moveRight ( 1 …" at bounding box center [846, 224] width 153 height 405
click at [815, 98] on div "# Avoid the ogres and grab the gem. hero . moveDown ( 1 ) hero . moveRight ( 1 …" at bounding box center [846, 213] width 153 height 382
type textarea "hero.moveUp(1)"
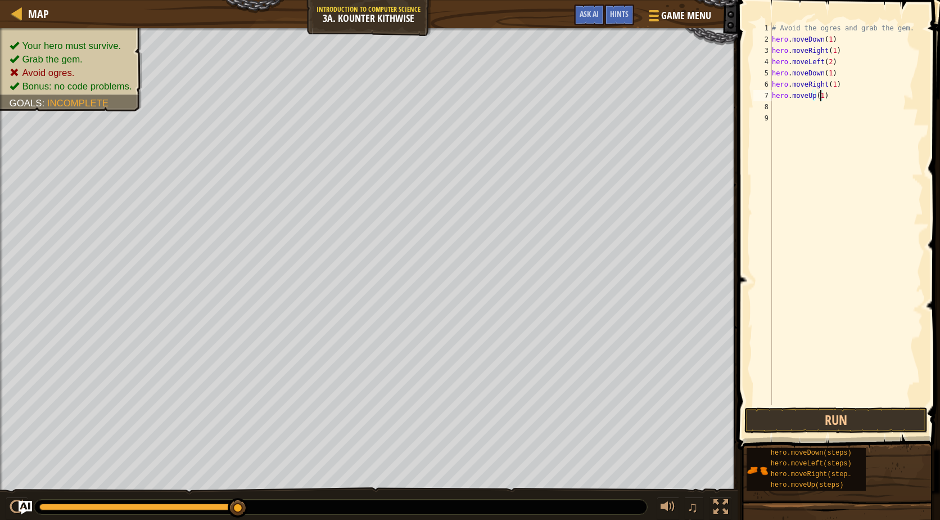
click at [786, 110] on div "# Avoid the ogres and grab the gem. hero . moveDown ( 1 ) hero . moveRight ( 1 …" at bounding box center [846, 224] width 153 height 405
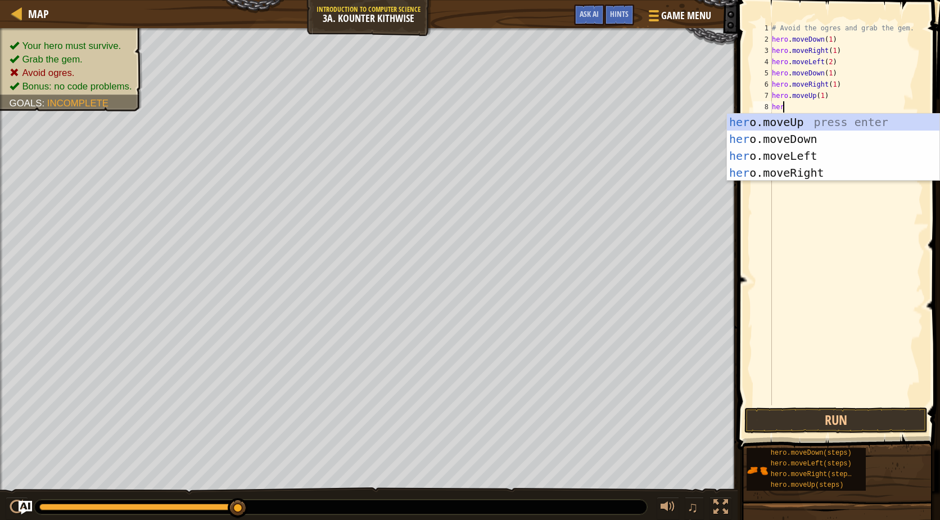
scroll to position [5, 1]
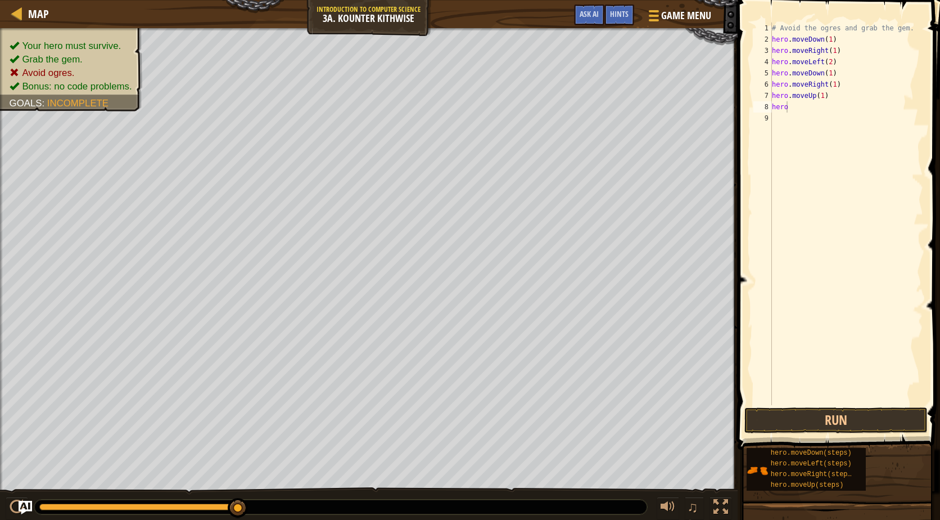
click at [854, 0] on body "Map Introduction to Computer Science 3a. Kounter Kithwise Game Menu Done Hints …" at bounding box center [470, 0] width 940 height 0
click at [803, 107] on div "# Avoid the ogres and grab the gem. hero . moveDown ( 1 ) hero . moveRight ( 1 …" at bounding box center [846, 224] width 153 height 405
type textarea "hero"
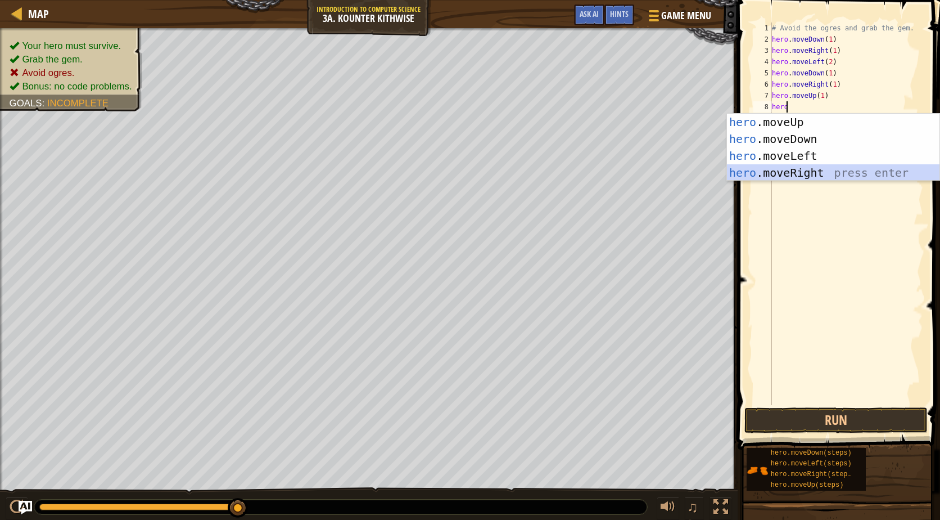
click at [812, 174] on div "hero .moveUp press enter hero .moveDown press enter hero .moveLeft press enter …" at bounding box center [833, 164] width 213 height 101
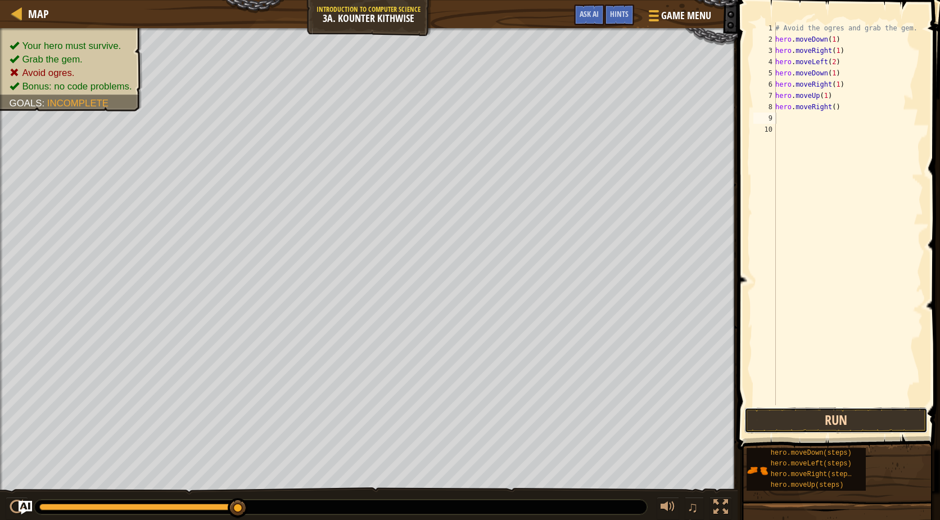
click at [833, 416] on button "Run" at bounding box center [835, 420] width 183 height 26
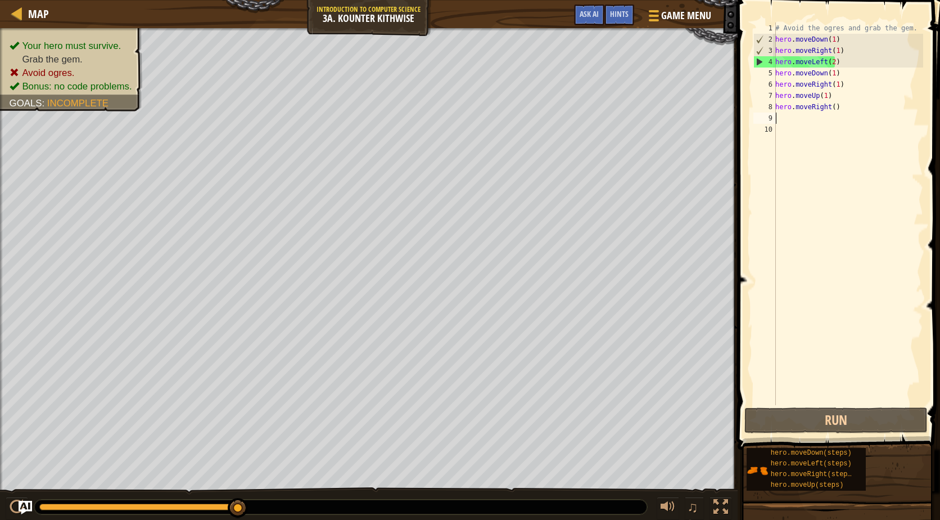
click at [832, 64] on div "# Avoid the ogres and grab the gem. hero . moveDown ( 1 ) hero . moveRight ( 1 …" at bounding box center [848, 224] width 150 height 405
click at [835, 63] on div "# Avoid the ogres and grab the gem. hero . moveDown ( 1 ) hero . moveRight ( 1 …" at bounding box center [848, 224] width 150 height 405
click at [834, 54] on div "# Avoid the ogres and grab the gem. hero . moveDown ( 1 ) hero . moveRight ( 1 …" at bounding box center [848, 224] width 150 height 405
click at [837, 54] on div "# Avoid the ogres and grab the gem. hero . moveDown ( 1 ) hero . moveRight ( 1 …" at bounding box center [848, 224] width 150 height 405
type textarea "h"
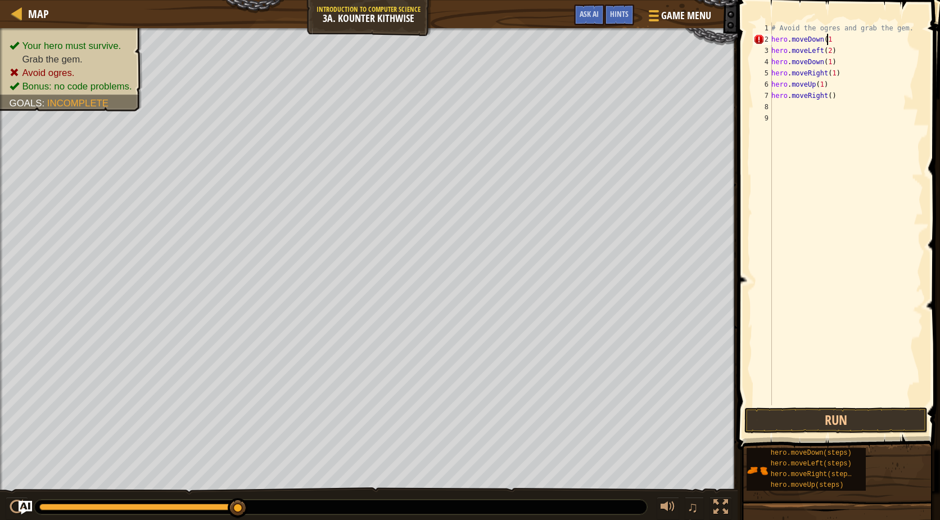
scroll to position [5, 4]
click at [829, 421] on button "Run" at bounding box center [835, 420] width 183 height 26
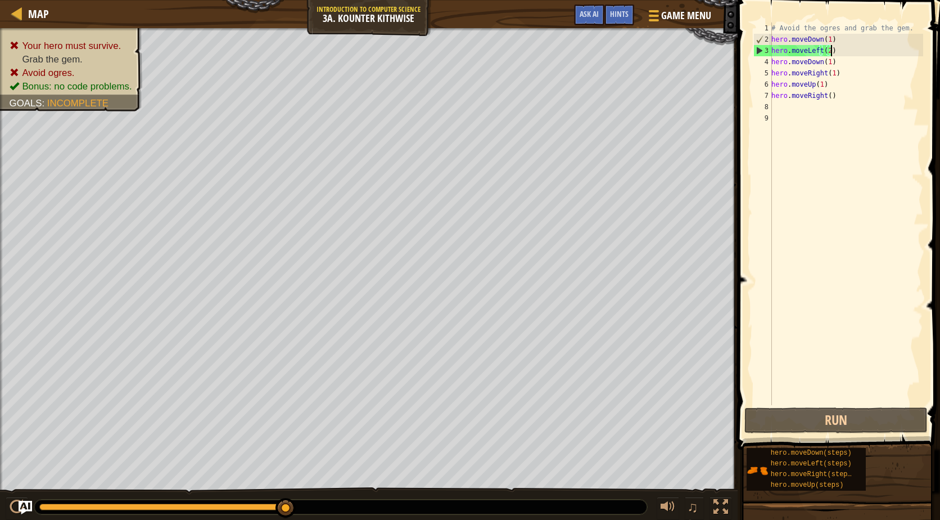
click at [829, 54] on div "# Avoid the ogres and grab the gem. hero . moveDown ( 1 ) hero . moveLeft ( 2 )…" at bounding box center [846, 224] width 154 height 405
click at [774, 53] on div "# Avoid the ogres and grab the gem. hero . moveDown ( 1 ) hero . moveLeft ( 2 )…" at bounding box center [846, 224] width 154 height 405
click at [769, 49] on div "3" at bounding box center [763, 50] width 18 height 11
type textarea "hero.moveLeft(2)"
drag, startPoint x: 832, startPoint y: 49, endPoint x: 770, endPoint y: 50, distance: 61.9
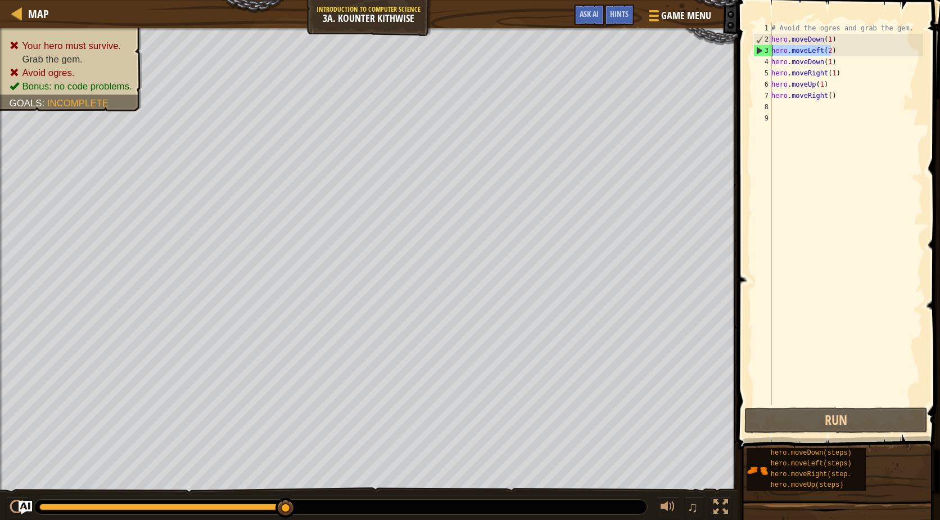
click at [770, 50] on div "hero.moveLeft(2) 1 2 3 4 5 6 7 8 9 # Avoid the ogres and grab the gem. hero . m…" at bounding box center [837, 213] width 172 height 382
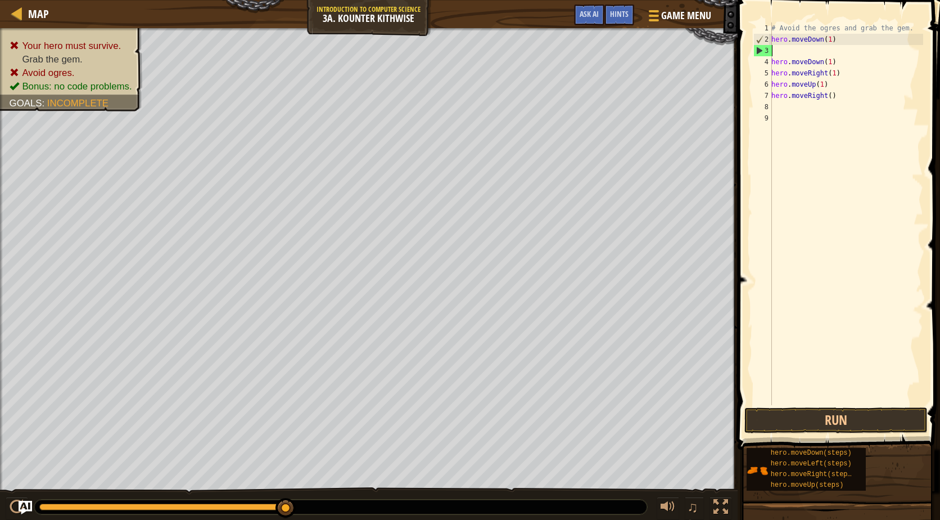
scroll to position [5, 0]
type textarea "hero.moveDown(1)"
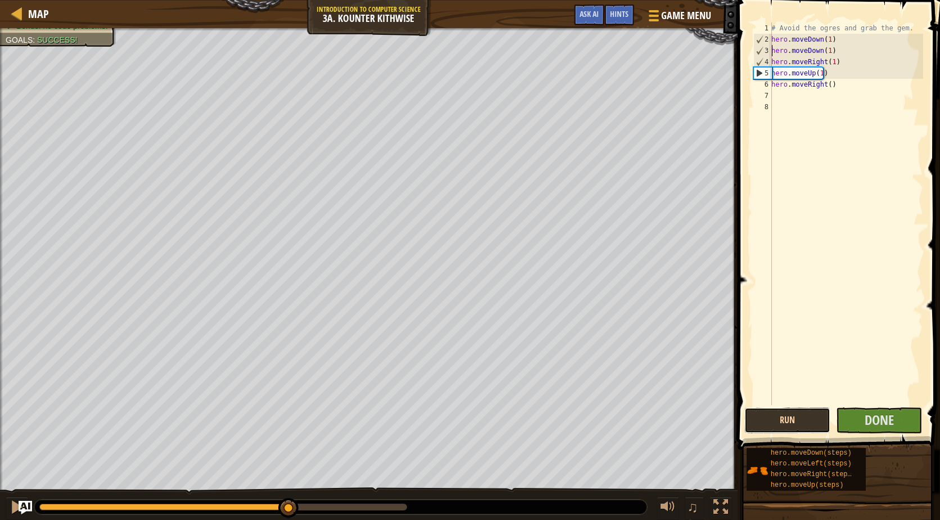
click at [811, 419] on button "Run" at bounding box center [787, 420] width 86 height 26
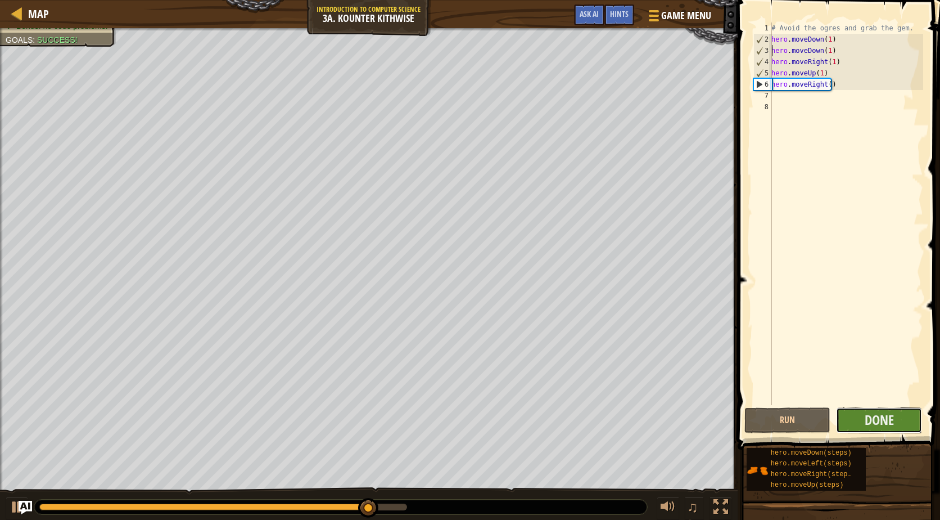
click at [894, 419] on button "Done" at bounding box center [879, 420] width 86 height 26
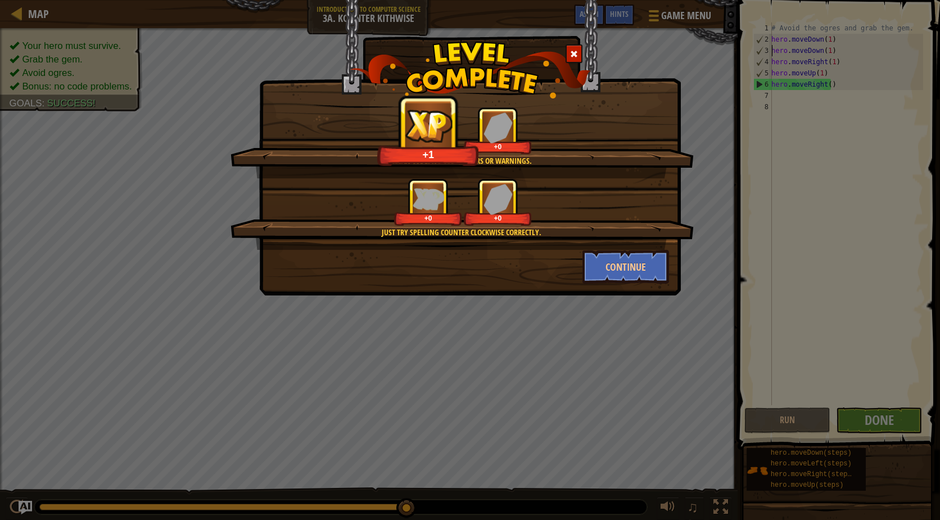
click at [607, 292] on div "Clean code: no code errors or warnings. +1 +0 Just try spelling counter clockwi…" at bounding box center [470, 147] width 422 height 295
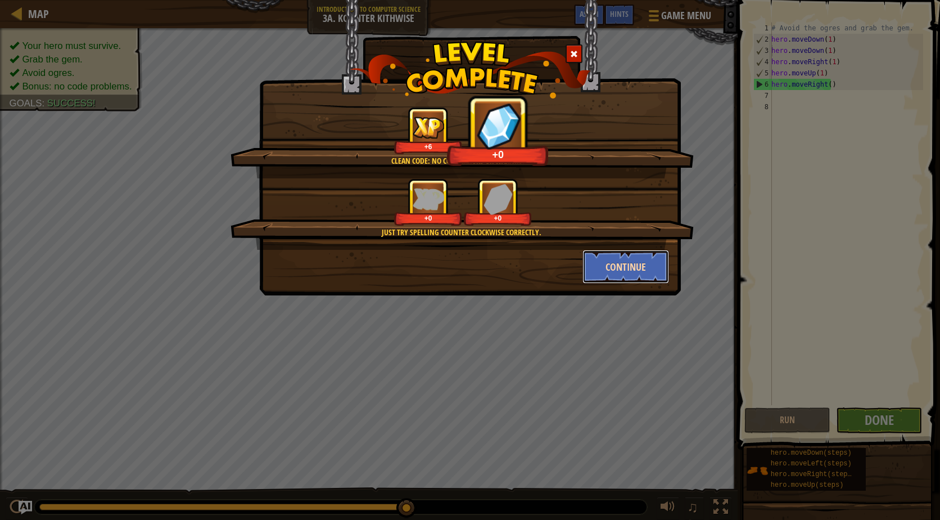
click at [615, 273] on button "Continue" at bounding box center [626, 267] width 87 height 34
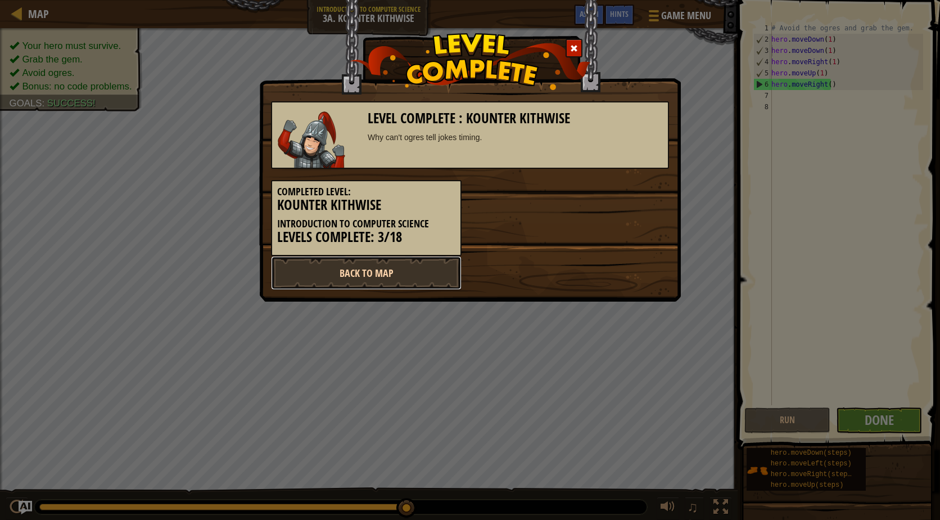
click at [404, 270] on link "Back to Map" at bounding box center [366, 273] width 191 height 34
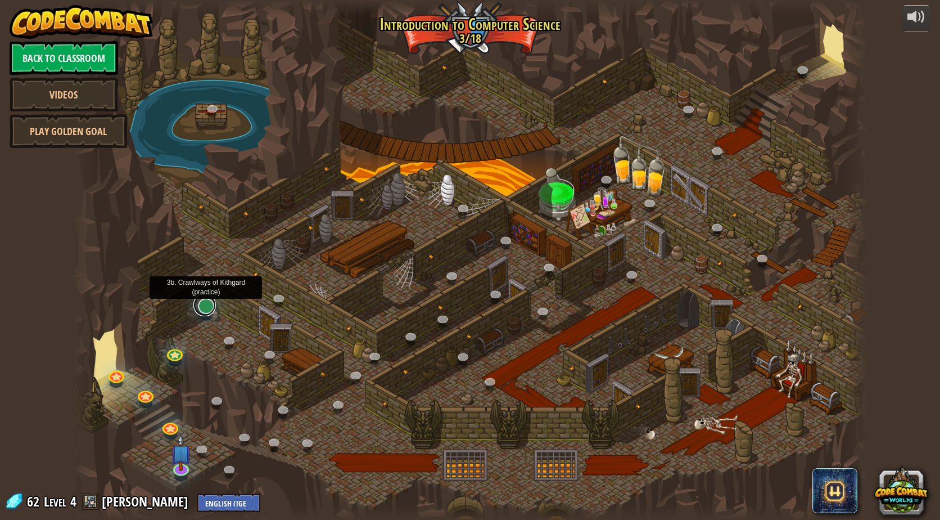
click at [204, 310] on link at bounding box center [204, 305] width 22 height 22
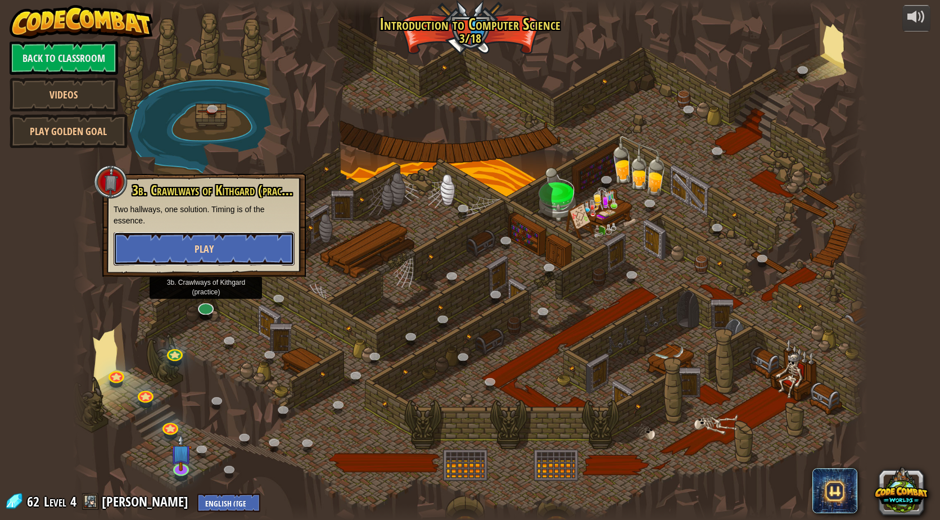
click at [213, 250] on span "Play" at bounding box center [204, 249] width 19 height 14
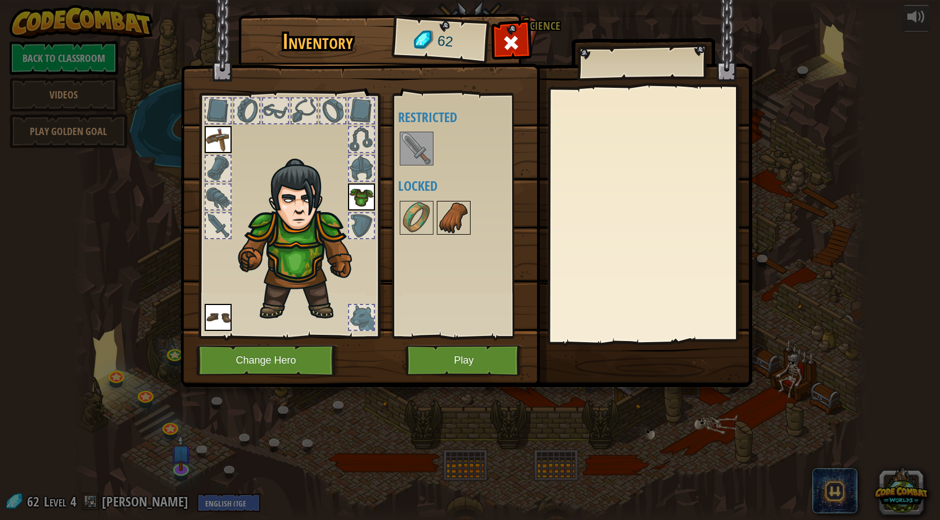
click at [455, 209] on img at bounding box center [453, 217] width 31 height 31
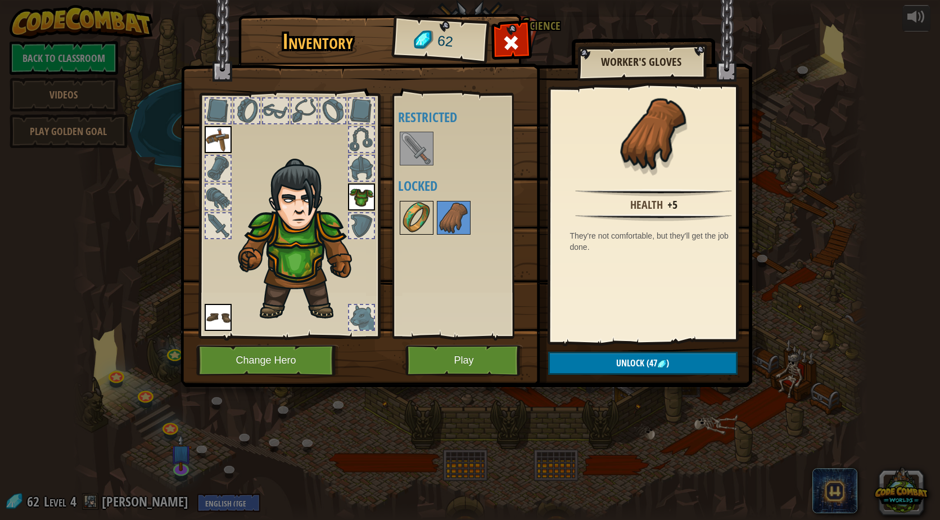
click at [409, 210] on img at bounding box center [416, 217] width 31 height 31
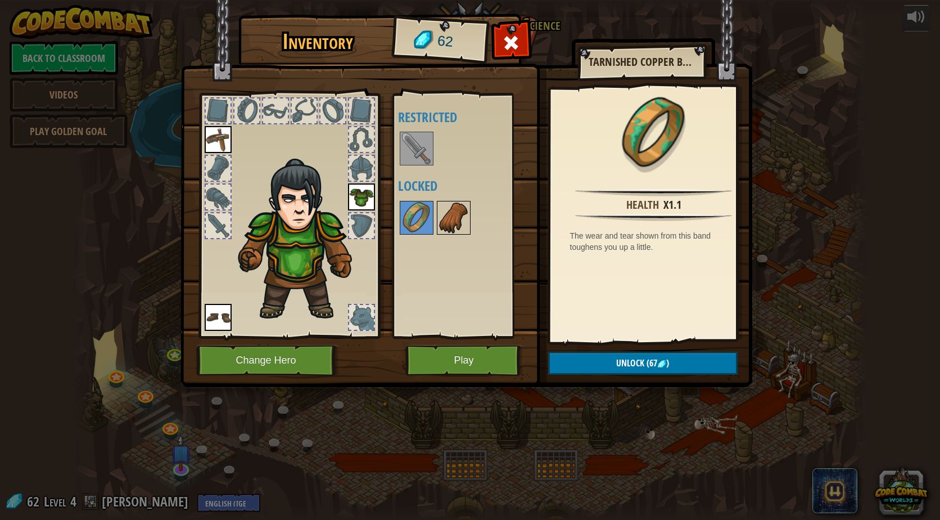
click at [449, 216] on img at bounding box center [453, 217] width 31 height 31
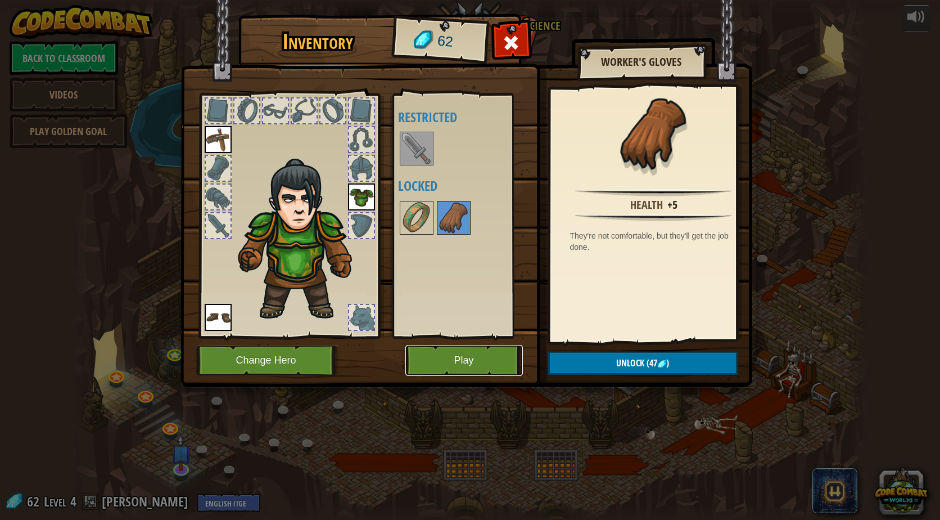
click at [441, 367] on button "Play" at bounding box center [464, 360] width 118 height 31
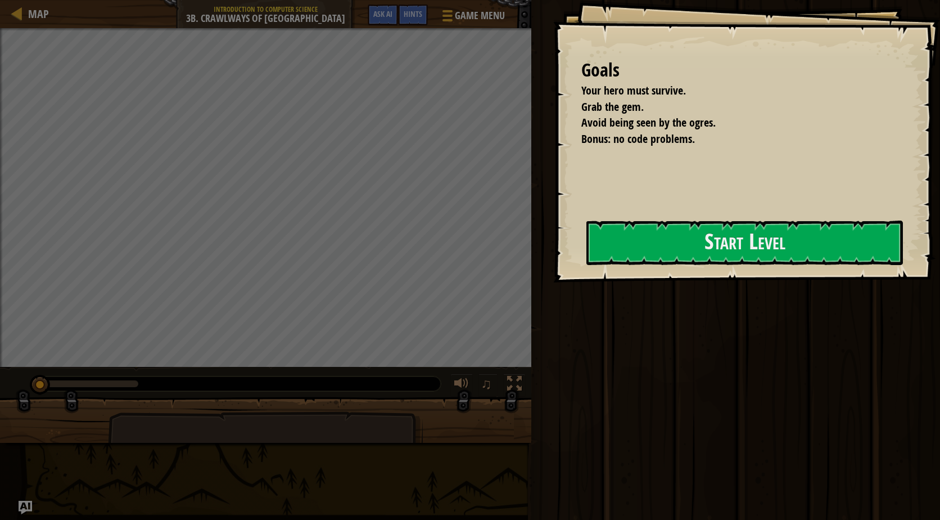
click at [540, 259] on div "Run Submit Done" at bounding box center [734, 257] width 412 height 514
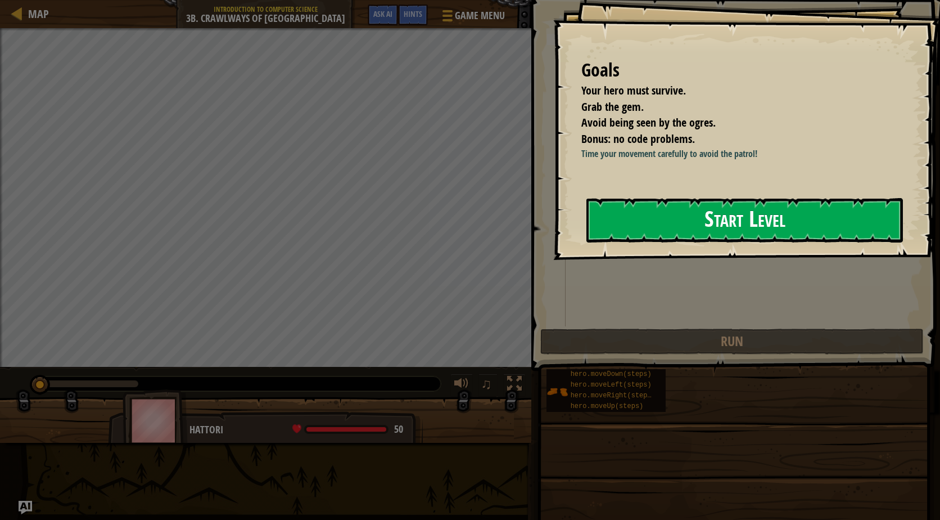
click at [621, 242] on button "Start Level" at bounding box center [744, 220] width 317 height 44
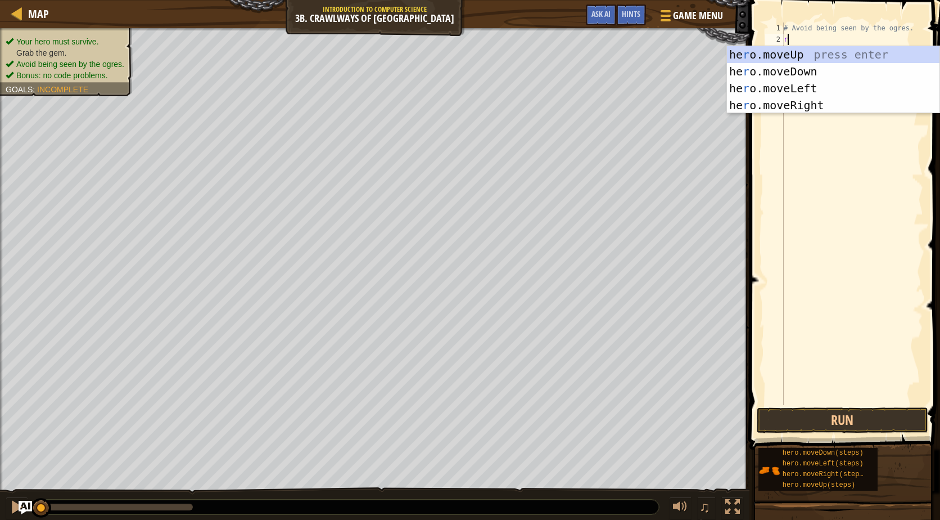
scroll to position [5, 0]
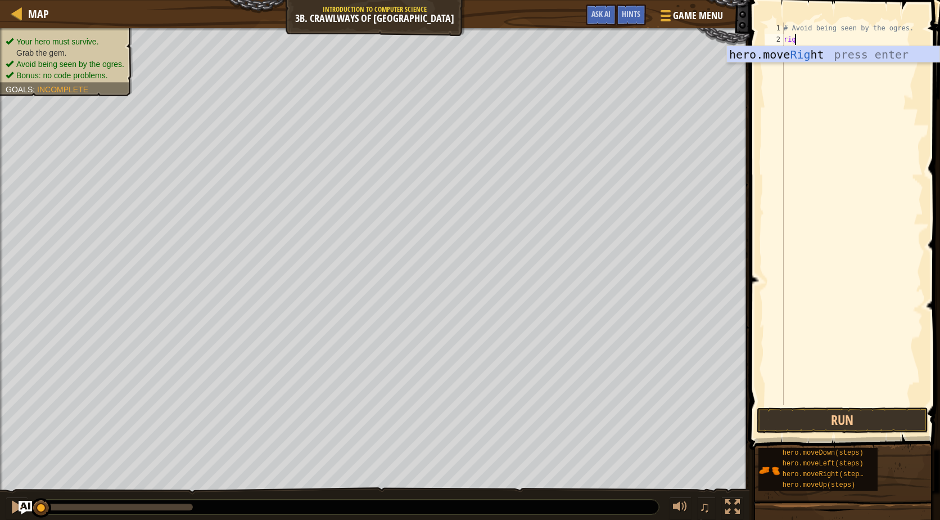
type textarea "right"
click at [802, 53] on div "hero.move Right press enter" at bounding box center [833, 71] width 213 height 51
click at [838, 41] on div "# Avoid being seen by the ogres. hero . moveRight ( )" at bounding box center [853, 224] width 142 height 405
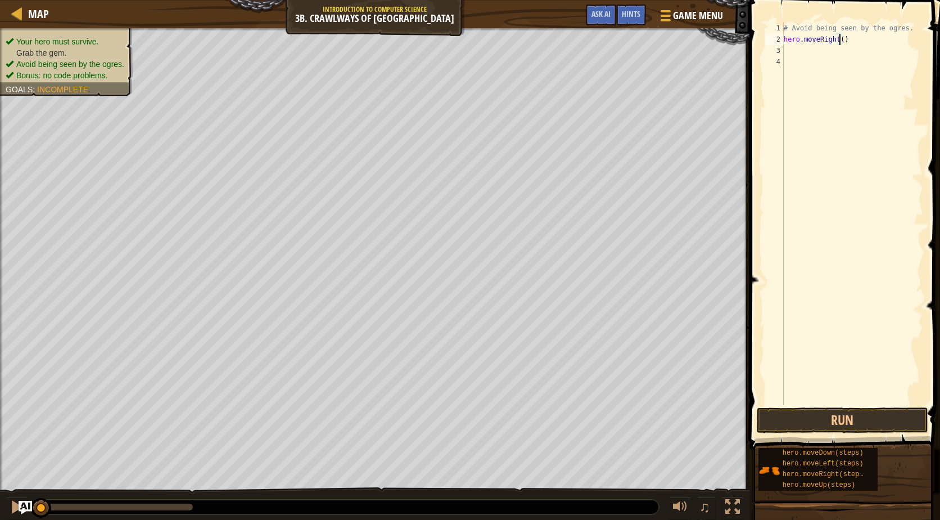
type textarea "hero.moveRight(3)"
click at [793, 50] on div "# Avoid being seen by the ogres. hero . moveRight ( 3 )" at bounding box center [853, 224] width 142 height 405
type textarea "r"
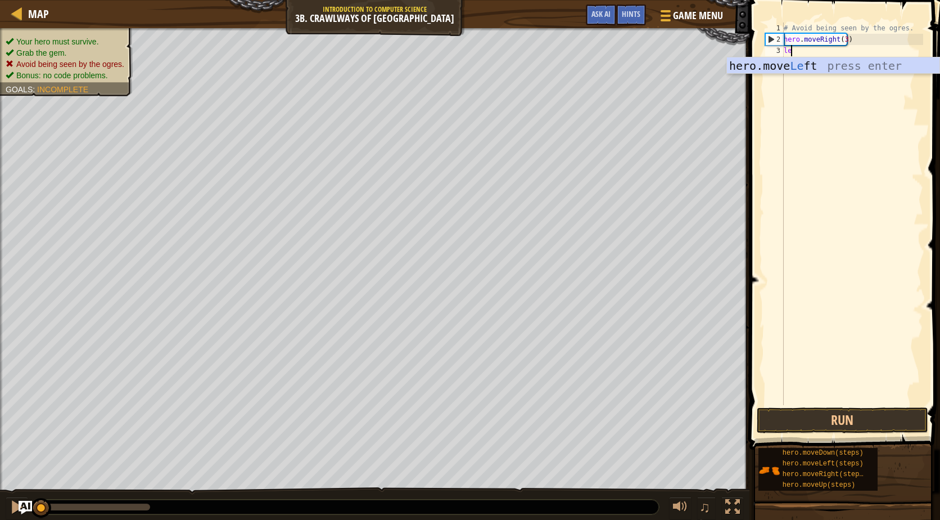
scroll to position [5, 1]
type textarea "left"
click at [797, 61] on div "hero.move Left press enter" at bounding box center [833, 82] width 213 height 51
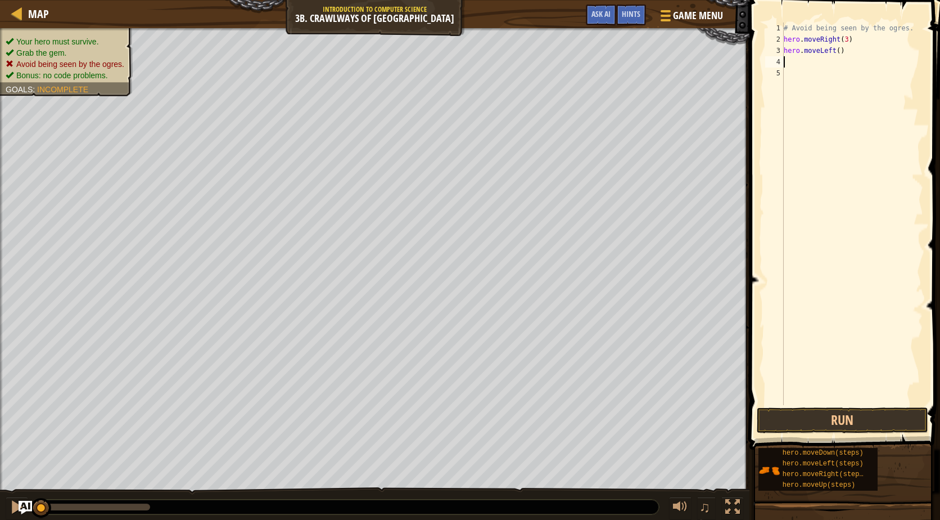
scroll to position [5, 0]
click at [836, 53] on div "# Avoid being seen by the ogres. hero . moveRight ( 3 ) hero . moveLeft ( )" at bounding box center [853, 224] width 142 height 405
type textarea "hero.moveLeft(2)"
click at [798, 62] on div "# Avoid being seen by the ogres. hero . moveRight ( 3 ) hero . moveLeft ( 2 )" at bounding box center [853, 224] width 142 height 405
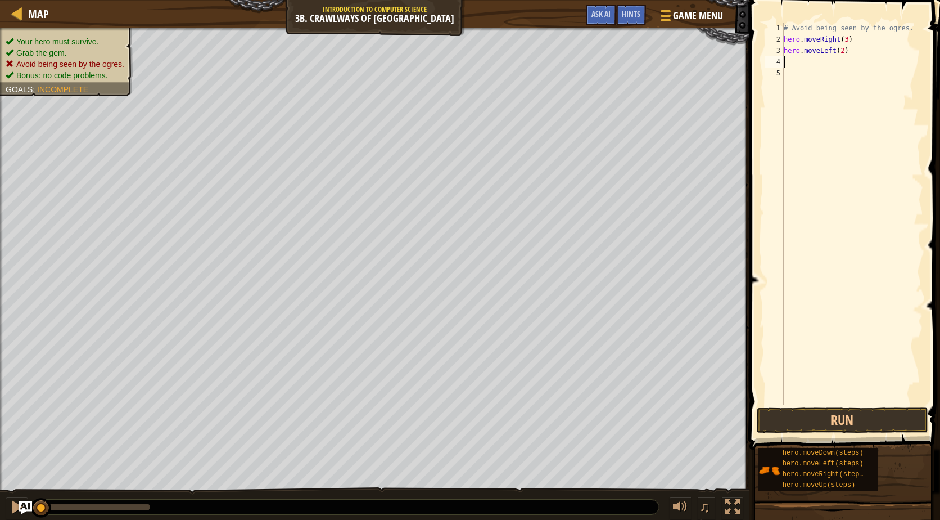
scroll to position [5, 0]
type textarea "down"
click at [756, 76] on div "hero.move Down press enter" at bounding box center [833, 94] width 213 height 51
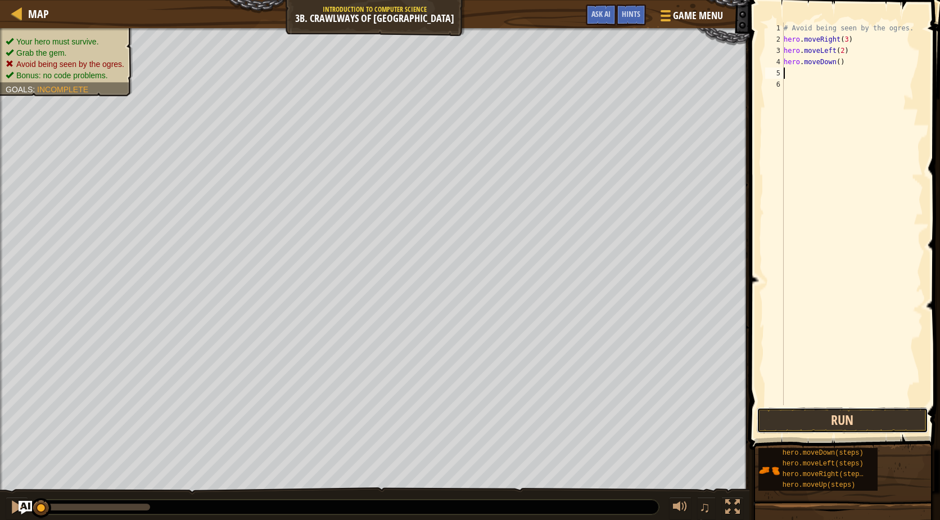
click at [818, 417] on button "Run" at bounding box center [842, 420] width 171 height 26
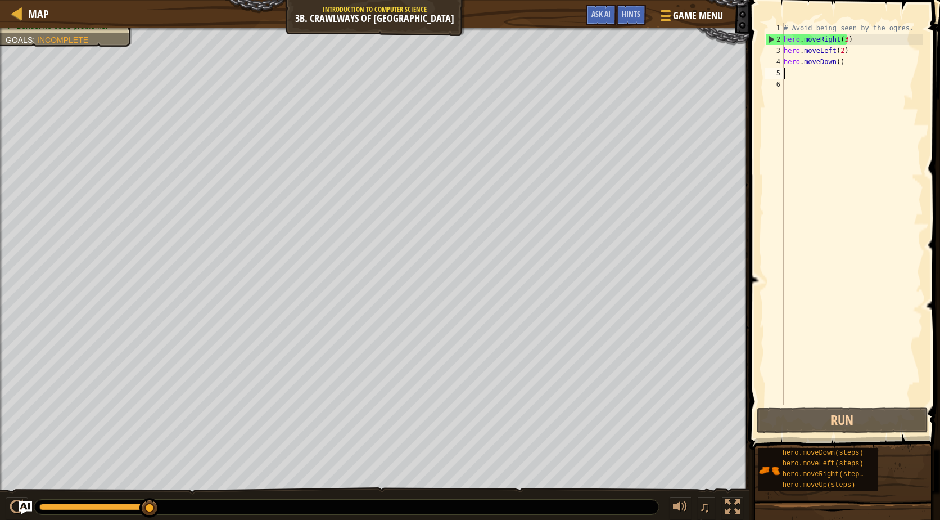
click at [847, 48] on div "# Avoid being seen by the ogres. hero . moveRight ( 3 ) hero . moveLeft ( 2 ) h…" at bounding box center [853, 224] width 142 height 405
click at [848, 40] on div "# Avoid being seen by the ogres. hero . moveRight ( 3 ) hero . moveLeft ( 2 ) h…" at bounding box center [853, 224] width 142 height 405
click at [842, 46] on div "# Avoid being seen by the ogres. hero . moveRight ( 3 ) hero . moveLeft ( 2 ) h…" at bounding box center [853, 224] width 142 height 405
click at [842, 40] on div "# Avoid being seen by the ogres. hero . moveRight ( 3 ) hero . moveLeft ( 2 ) h…" at bounding box center [853, 224] width 142 height 405
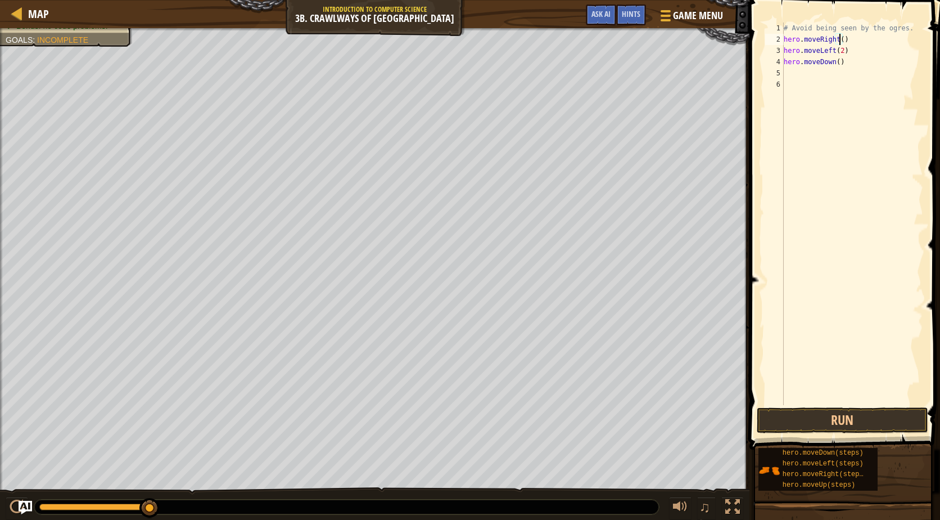
scroll to position [5, 4]
click at [815, 417] on button "Run" at bounding box center [842, 420] width 171 height 26
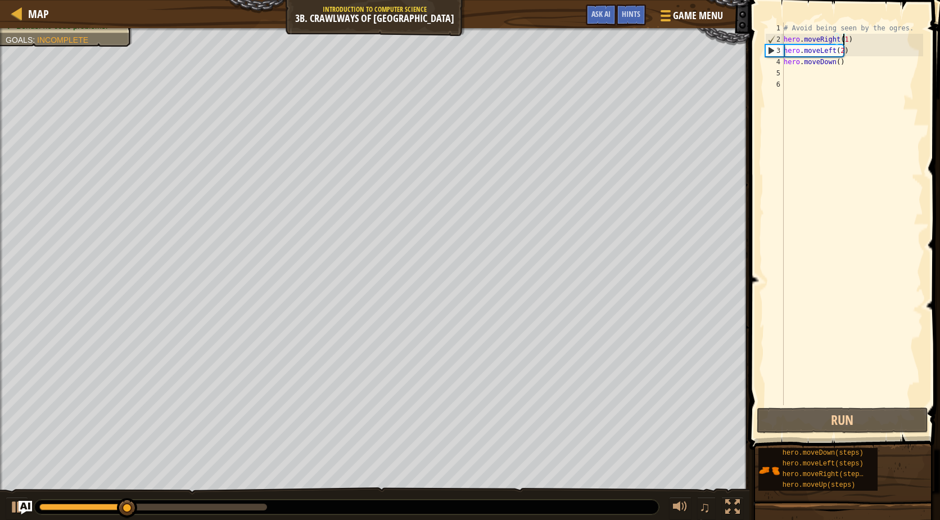
click at [855, 51] on div "# Avoid being seen by the ogres. hero . moveRight ( 1 ) hero . moveLeft ( 2 ) h…" at bounding box center [853, 224] width 142 height 405
type textarea "hero.moveLeft(2)"
